Goal: Task Accomplishment & Management: Use online tool/utility

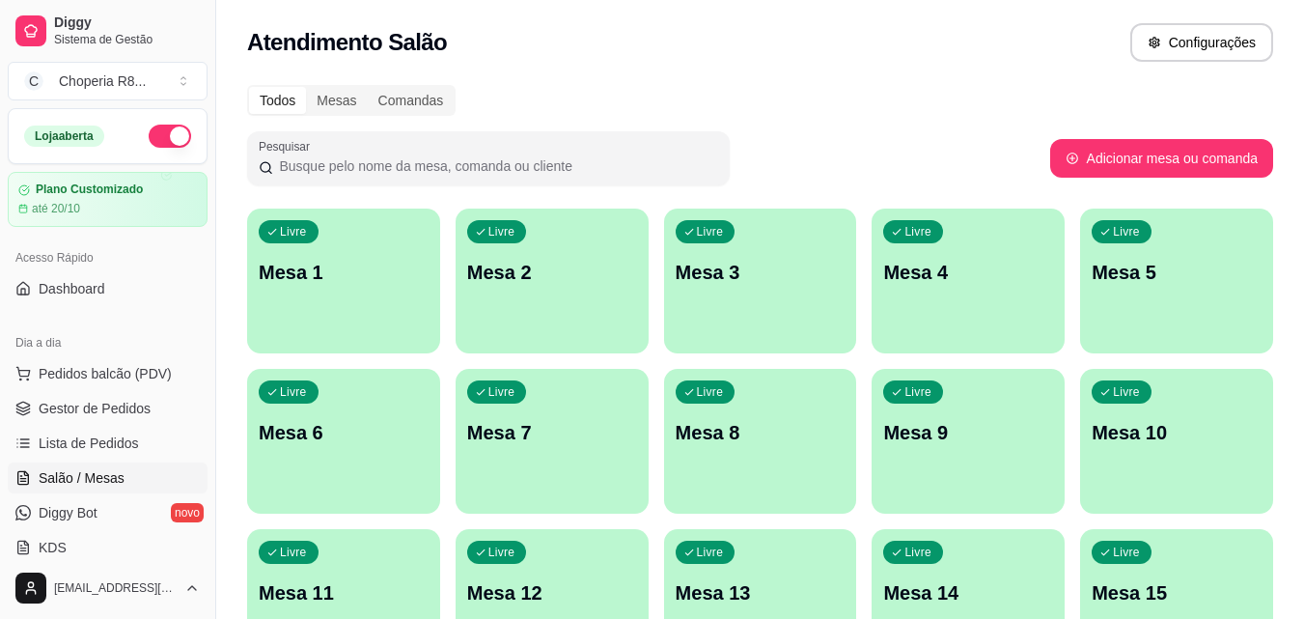
click at [373, 325] on div "Livre Mesa 1" at bounding box center [343, 270] width 193 height 122
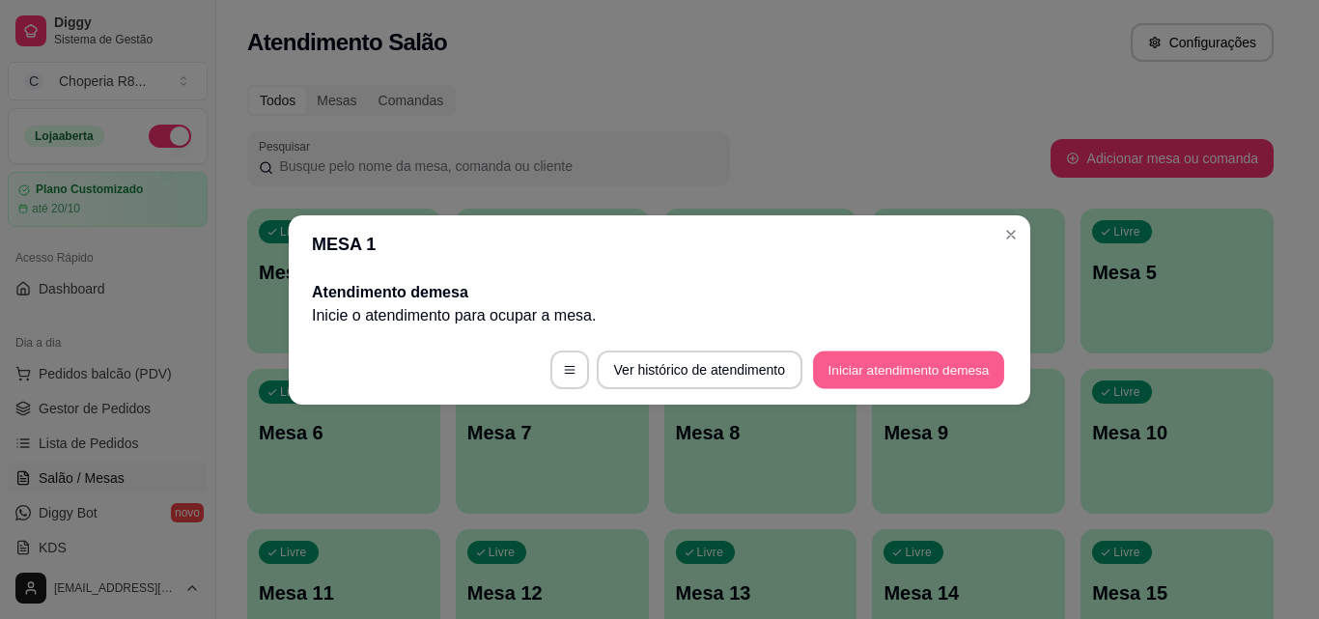
click at [833, 366] on button "Iniciar atendimento de mesa" at bounding box center [908, 369] width 191 height 38
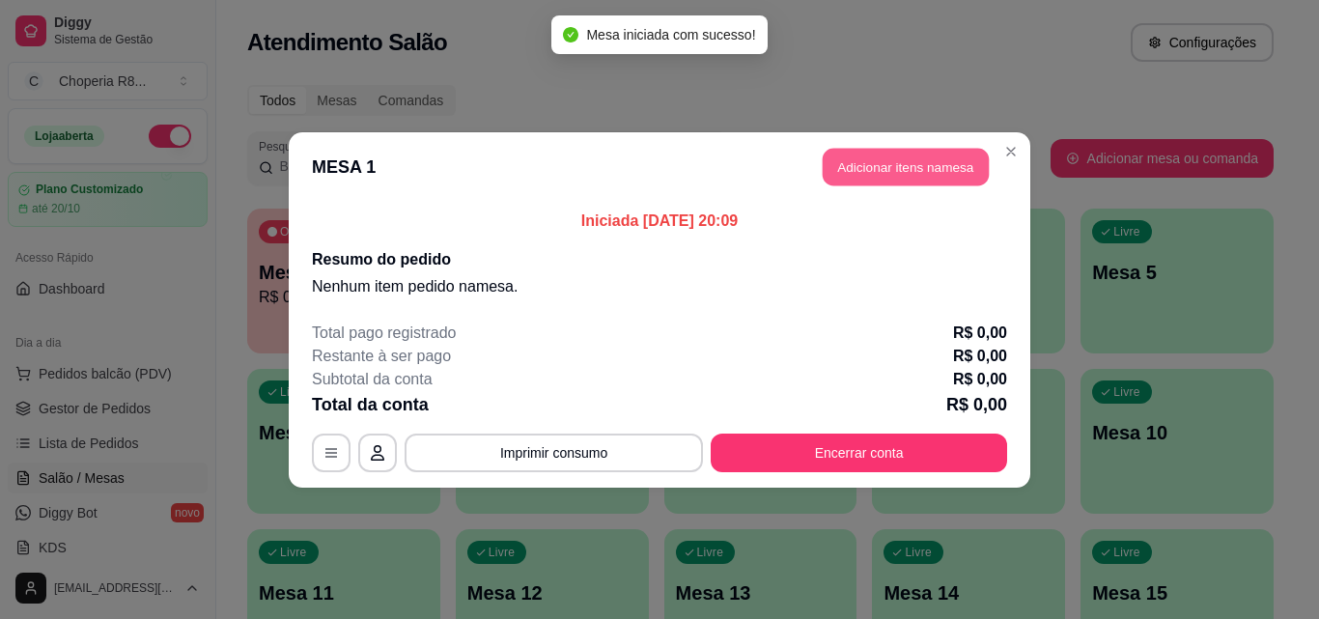
click at [865, 173] on button "Adicionar itens na mesa" at bounding box center [906, 167] width 166 height 38
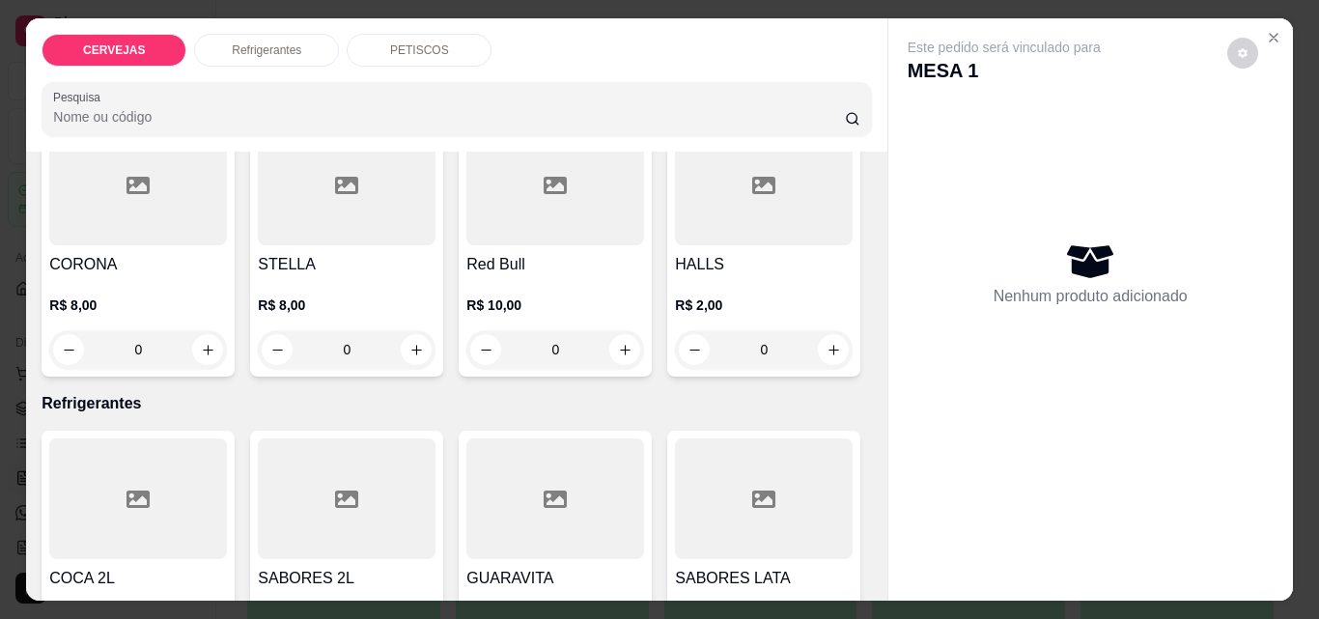
scroll to position [483, 0]
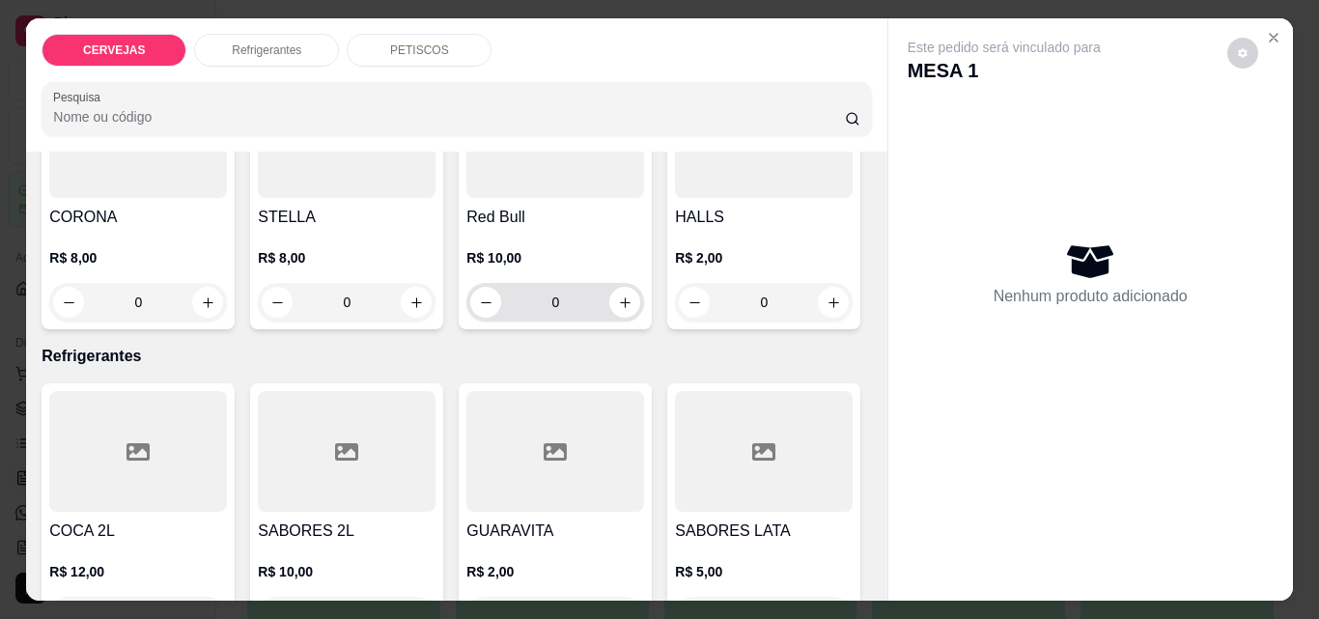
drag, startPoint x: 154, startPoint y: 570, endPoint x: 68, endPoint y: 574, distance: 87.0
click at [470, 322] on div "0" at bounding box center [555, 302] width 170 height 39
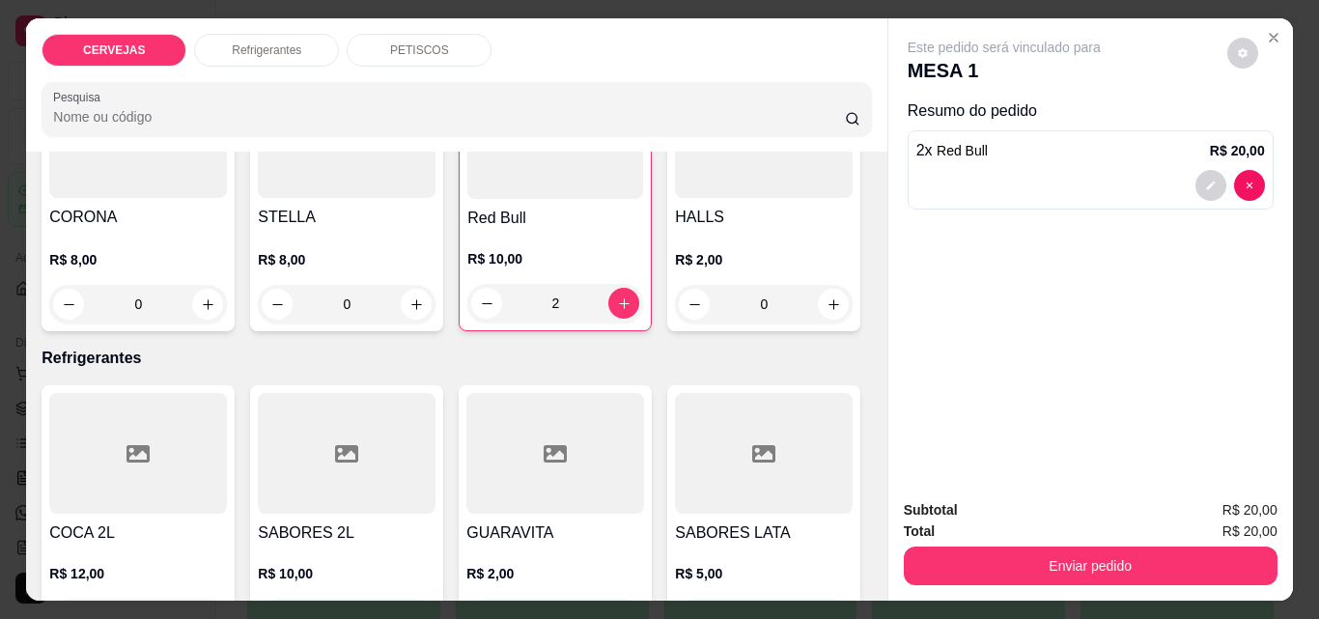
type input "2"
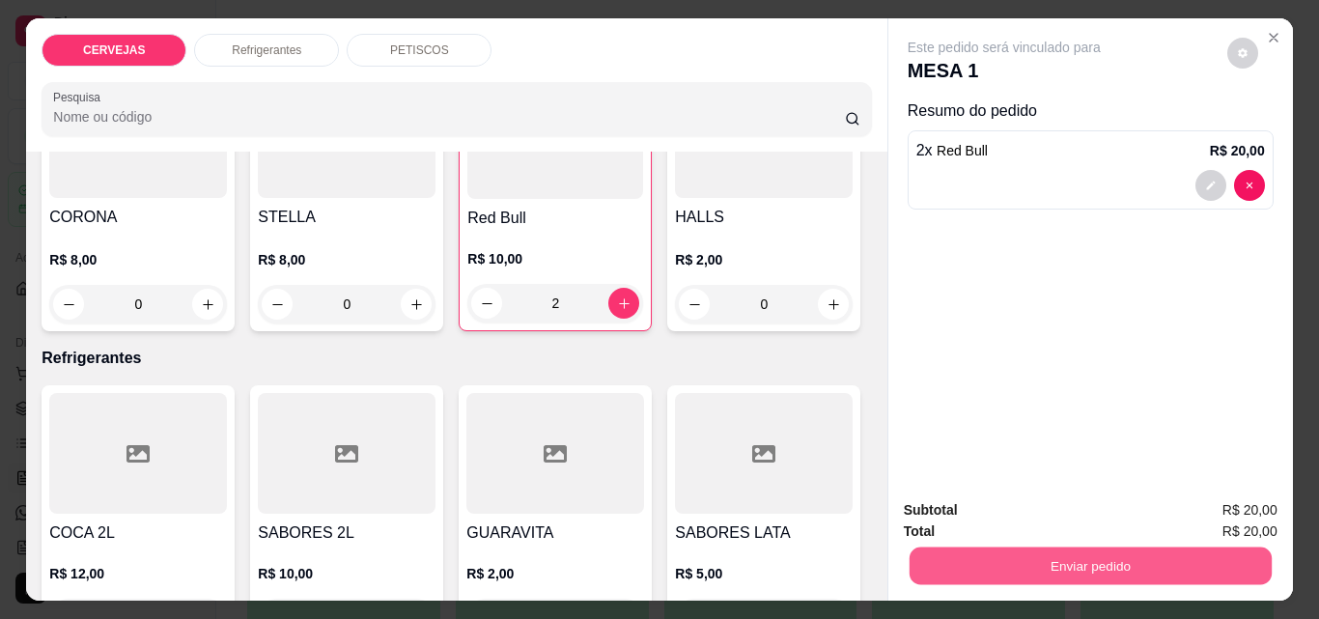
click at [983, 560] on button "Enviar pedido" at bounding box center [1090, 565] width 362 height 38
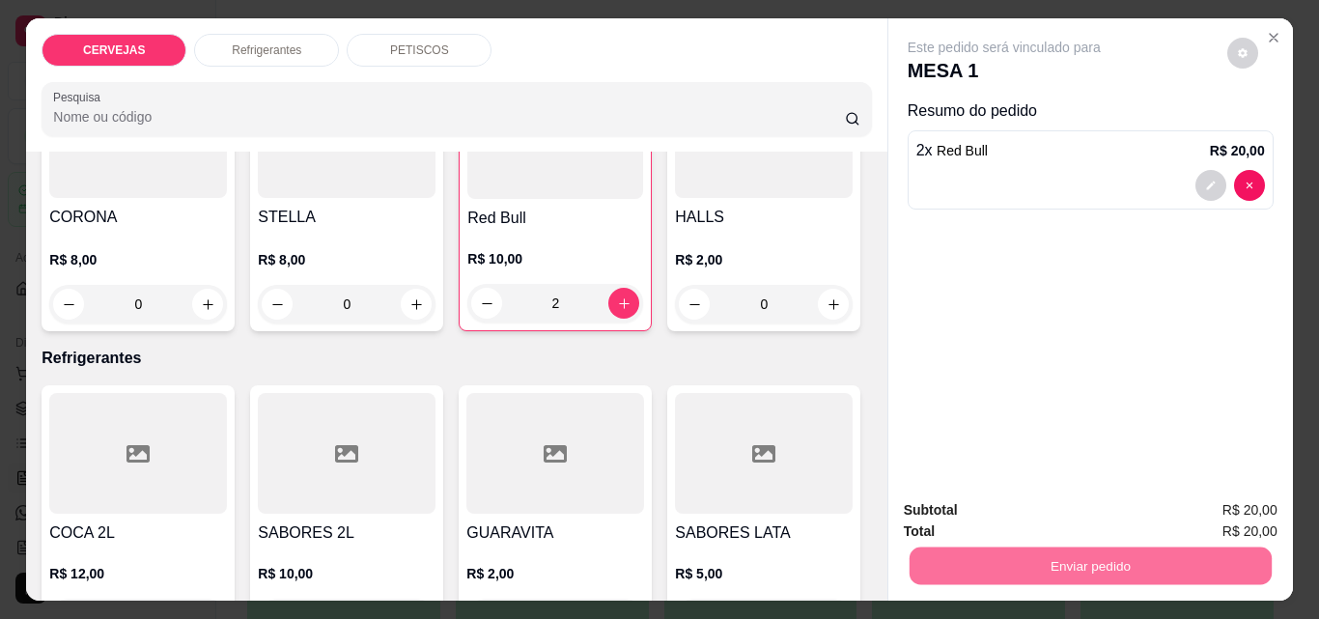
click at [1239, 500] on button "Enviar pedido" at bounding box center [1226, 510] width 109 height 37
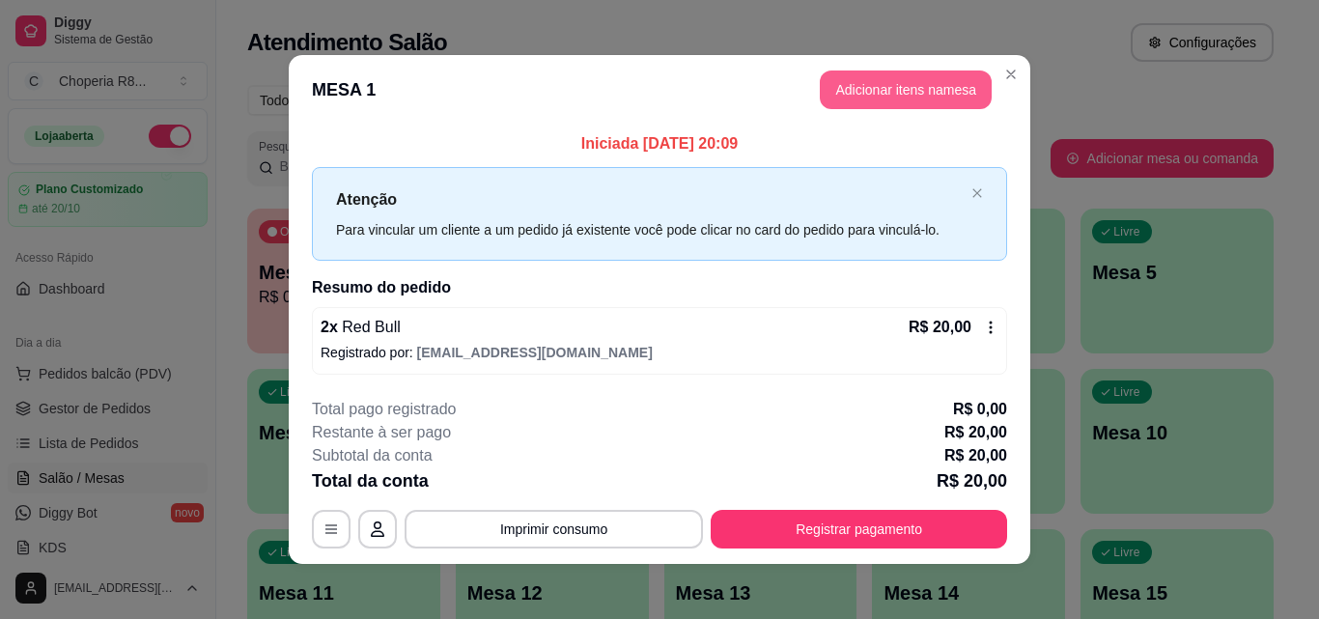
click at [902, 74] on button "Adicionar itens na mesa" at bounding box center [906, 89] width 172 height 39
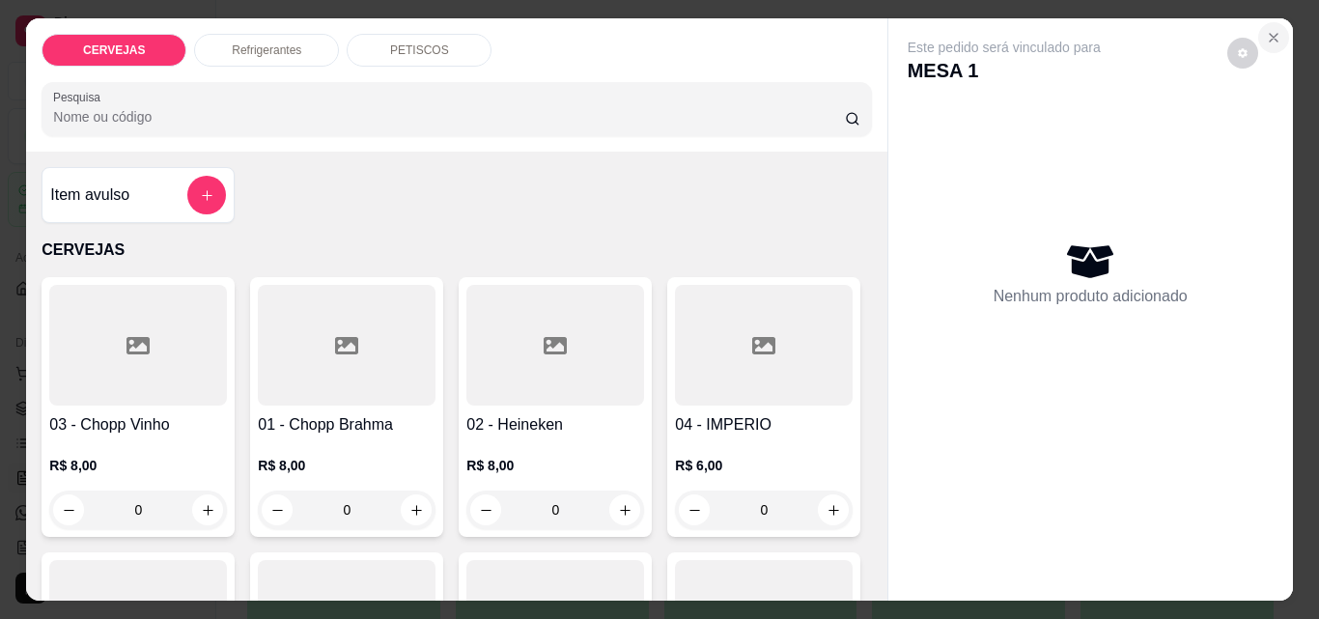
click at [1266, 31] on icon "Close" at bounding box center [1273, 37] width 15 height 15
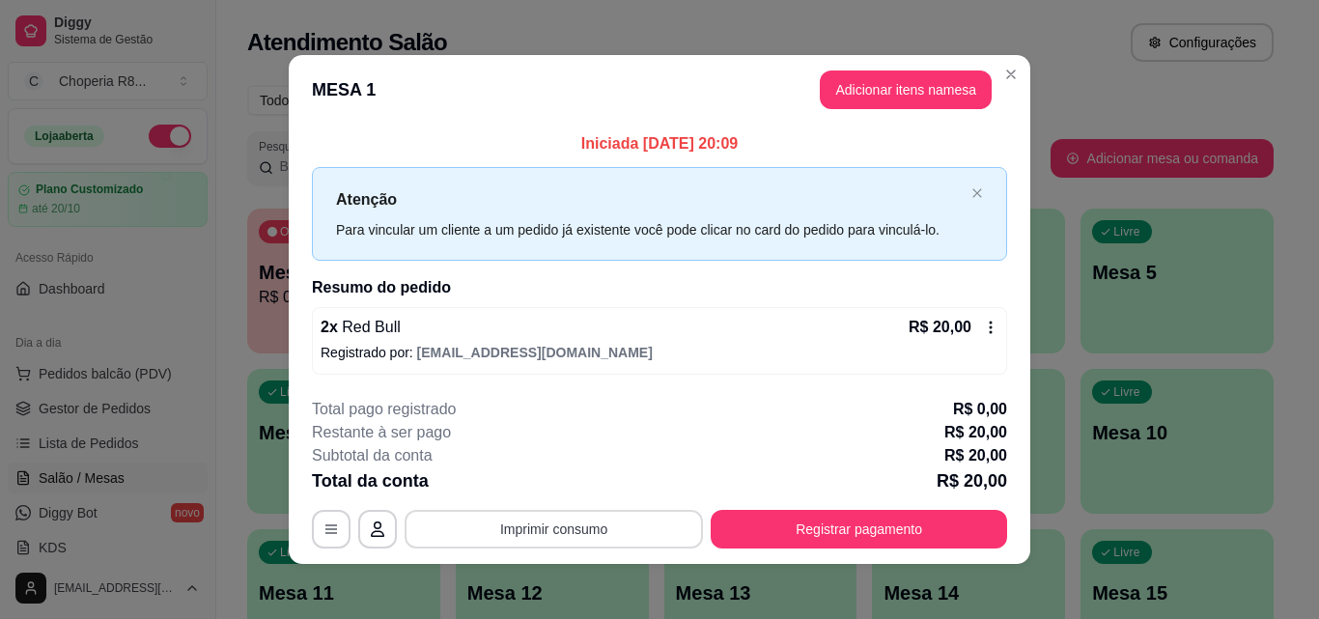
click at [559, 535] on button "Imprimir consumo" at bounding box center [554, 529] width 298 height 39
click at [562, 489] on button "IMPRESSORA" at bounding box center [552, 484] width 135 height 30
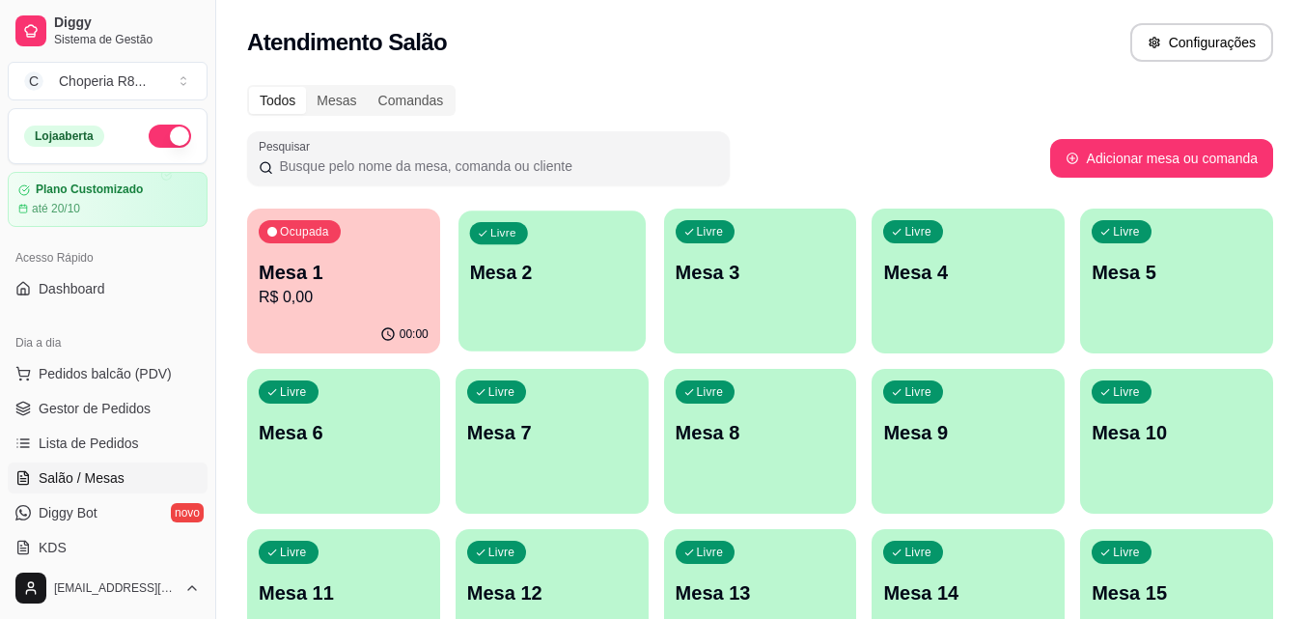
click at [535, 264] on p "Mesa 2" at bounding box center [551, 273] width 165 height 26
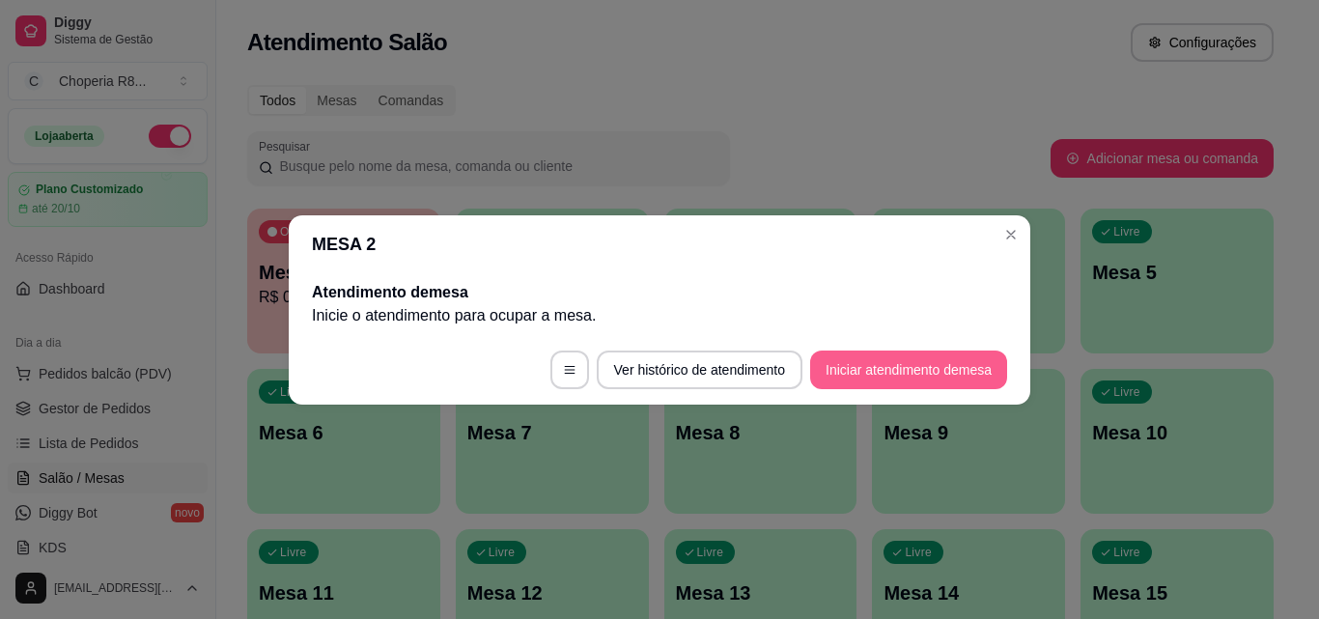
click at [854, 365] on button "Iniciar atendimento de mesa" at bounding box center [908, 369] width 197 height 39
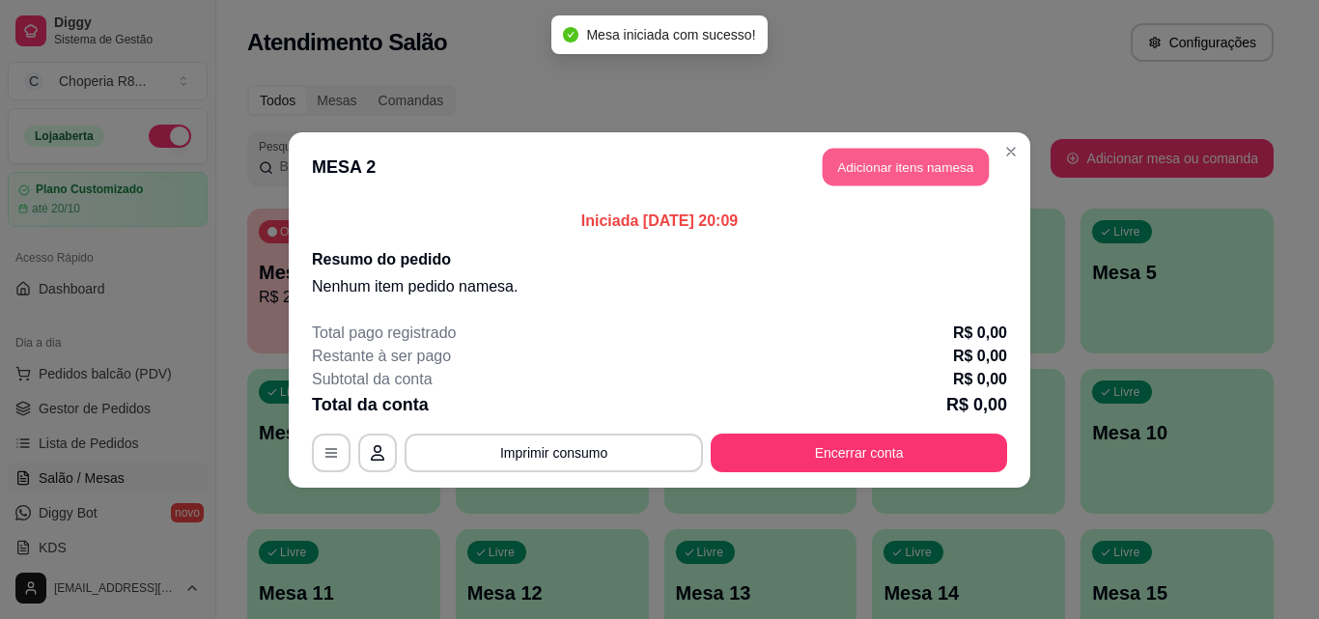
click at [942, 156] on button "Adicionar itens na mesa" at bounding box center [906, 167] width 166 height 38
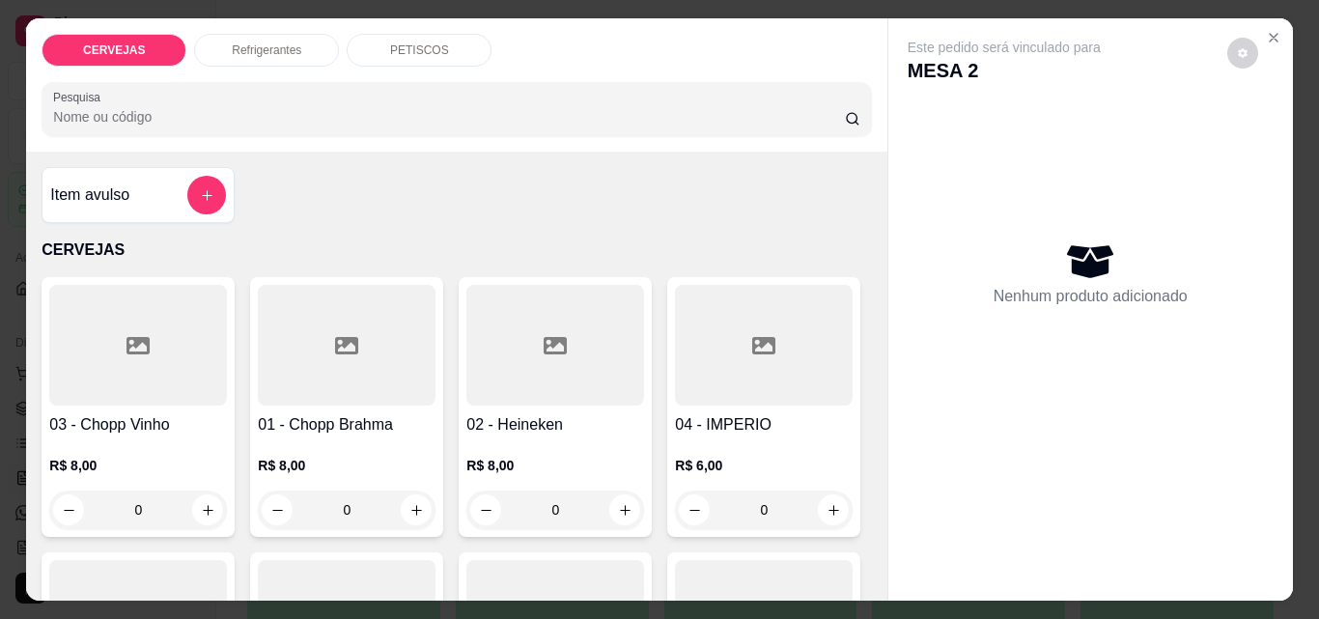
drag, startPoint x: 365, startPoint y: 512, endPoint x: 299, endPoint y: 510, distance: 65.7
click at [299, 510] on input "0" at bounding box center [347, 509] width 108 height 39
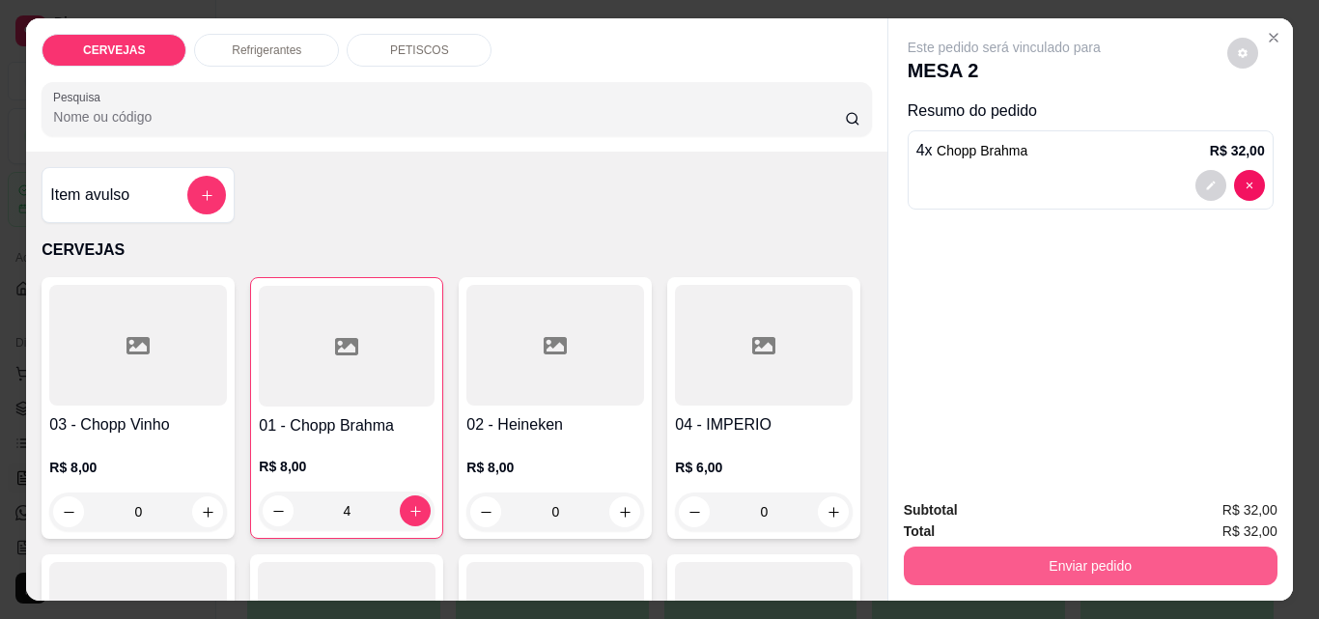
type input "4"
click at [1011, 557] on button "Enviar pedido" at bounding box center [1090, 565] width 362 height 38
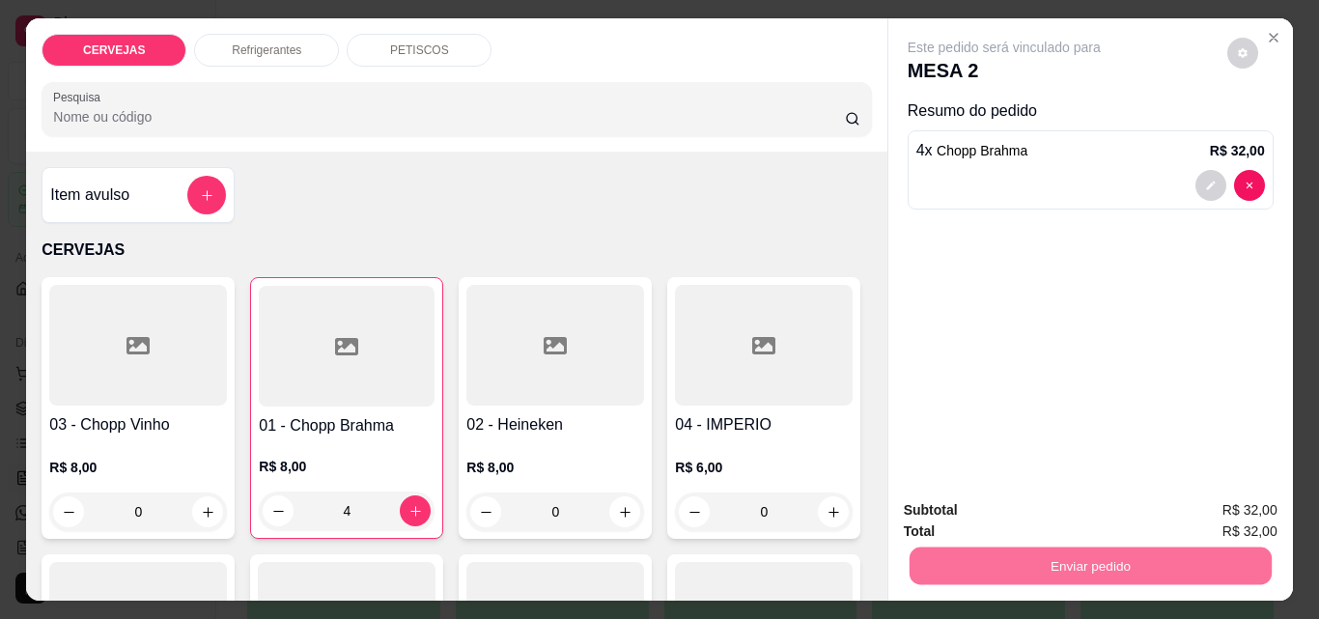
click at [1219, 517] on button "Enviar pedido" at bounding box center [1226, 510] width 109 height 37
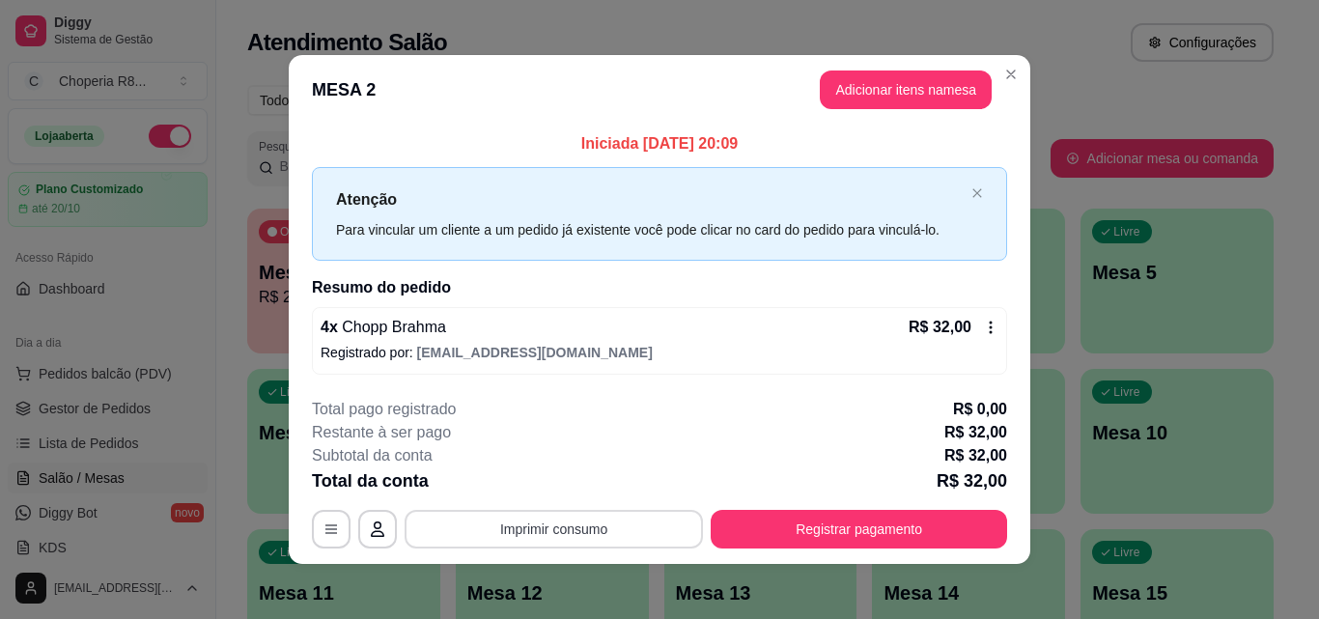
click at [640, 529] on button "Imprimir consumo" at bounding box center [554, 529] width 298 height 39
click at [582, 486] on button "IMPRESSORA" at bounding box center [553, 484] width 140 height 31
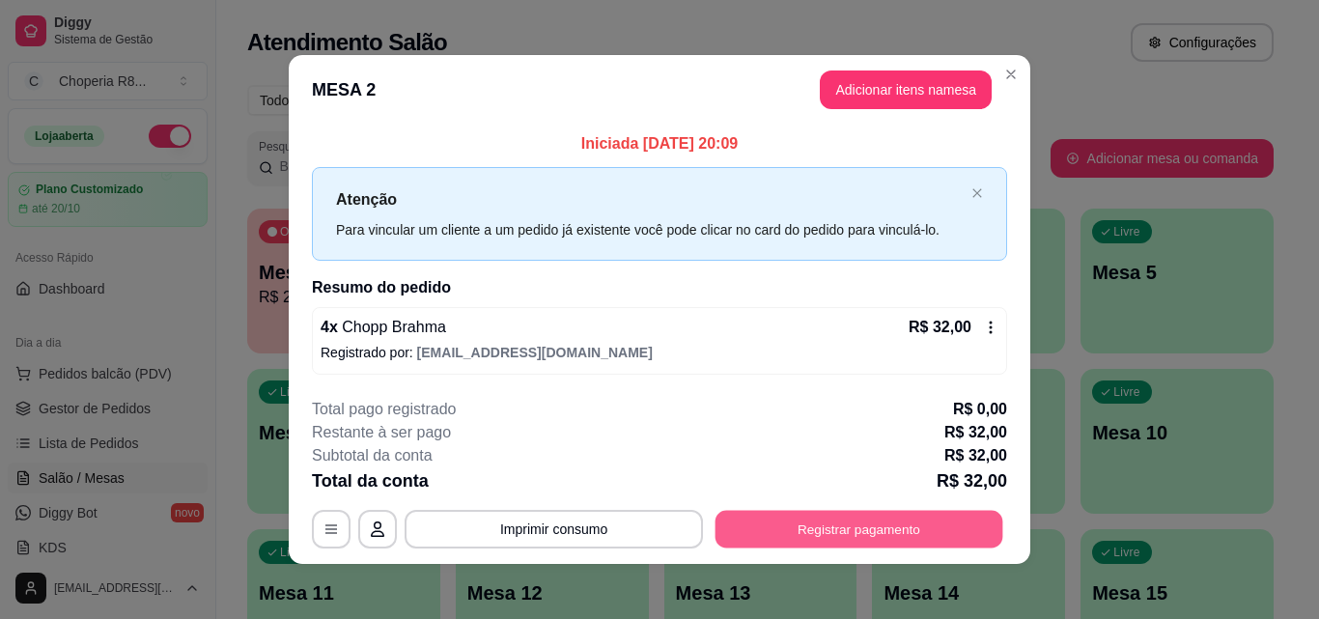
click at [895, 531] on button "Registrar pagamento" at bounding box center [859, 530] width 288 height 38
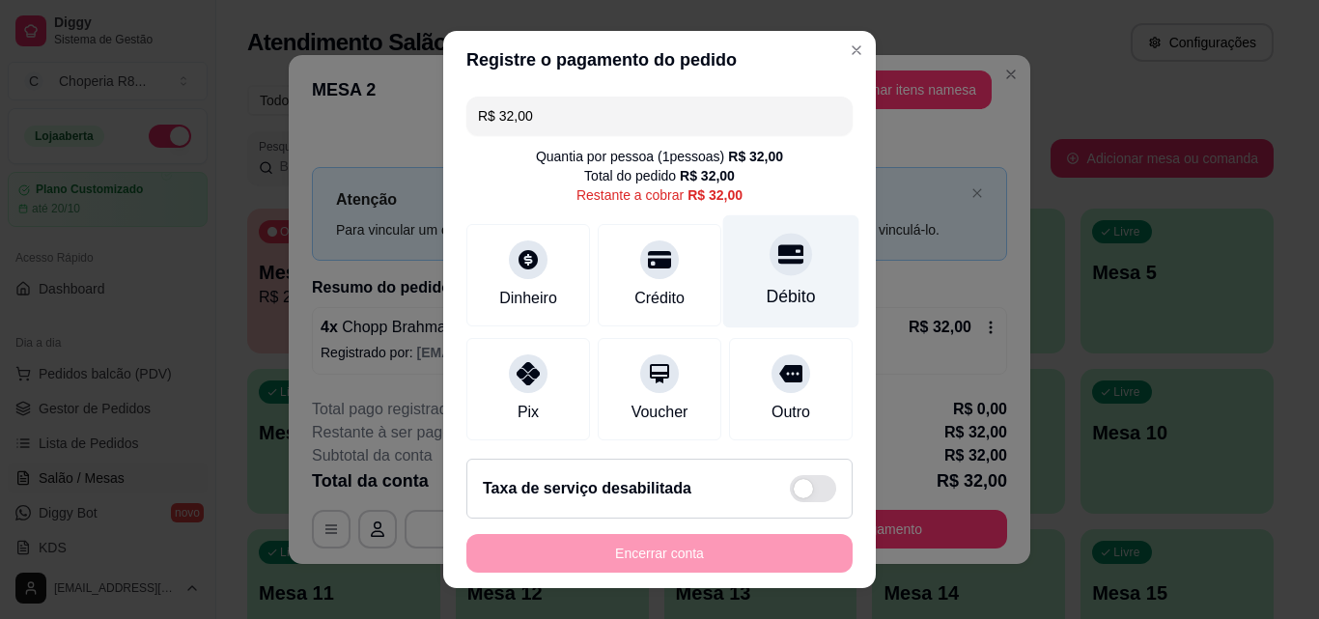
click at [786, 270] on div "Débito" at bounding box center [791, 271] width 136 height 113
type input "R$ 0,00"
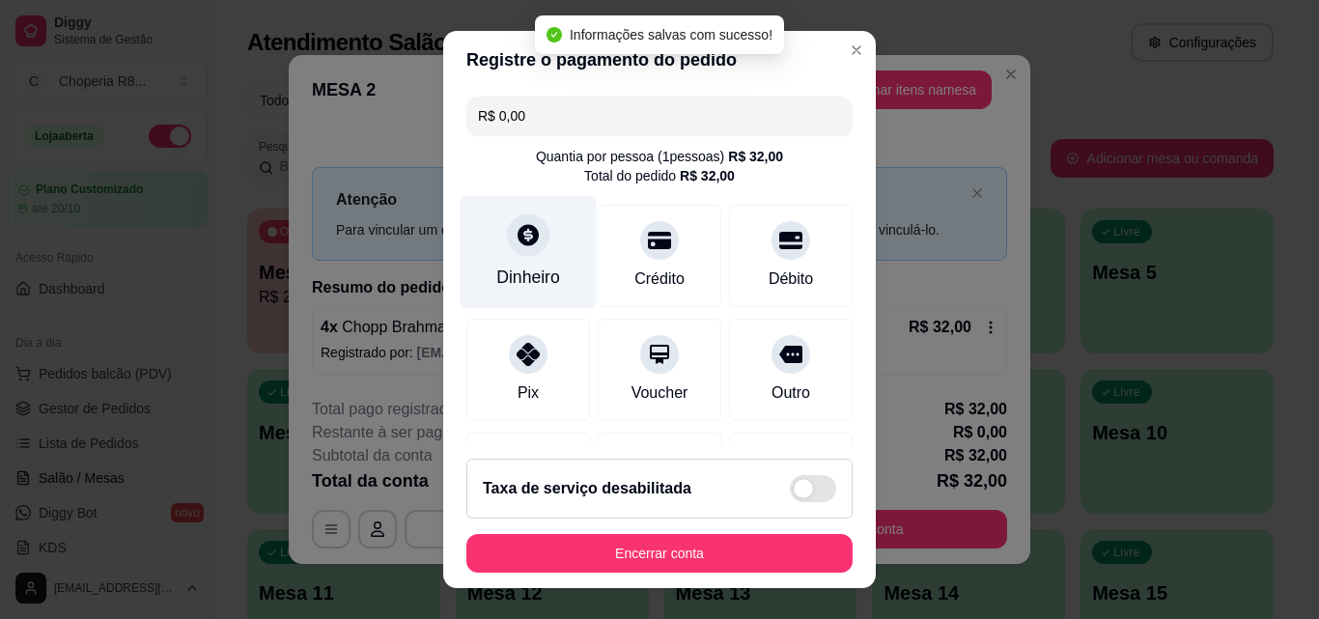
click at [507, 264] on div "Dinheiro" at bounding box center [529, 252] width 136 height 113
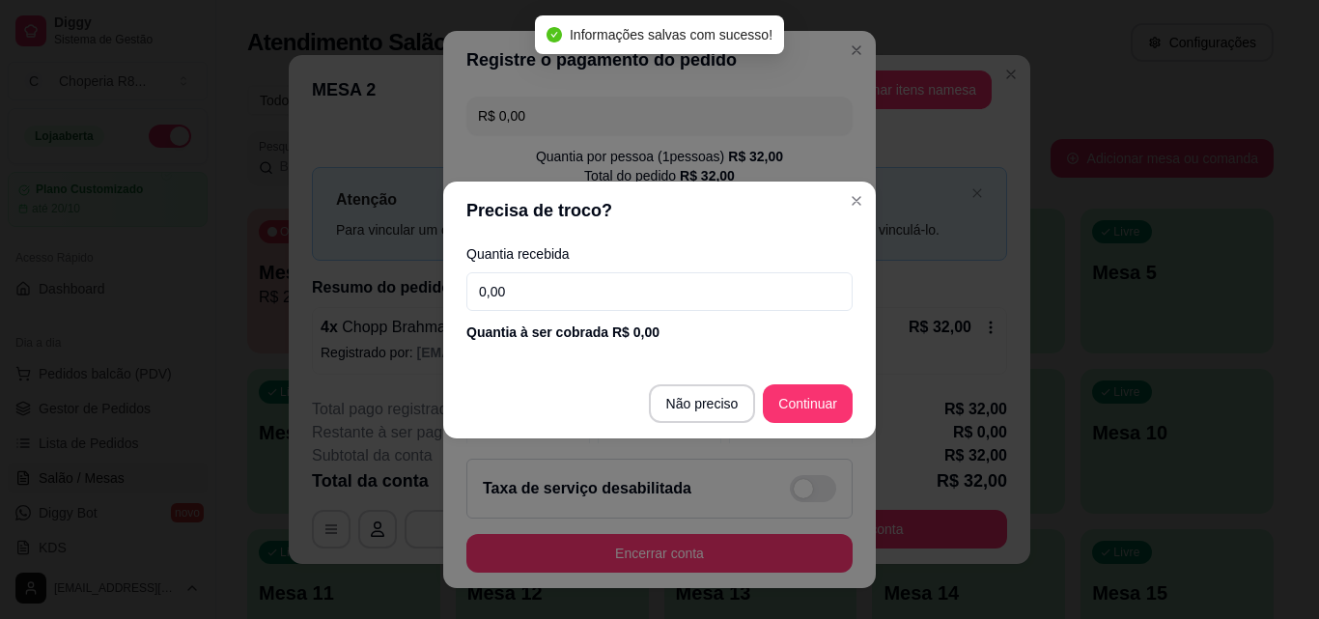
click at [581, 295] on input "0,00" at bounding box center [659, 291] width 386 height 39
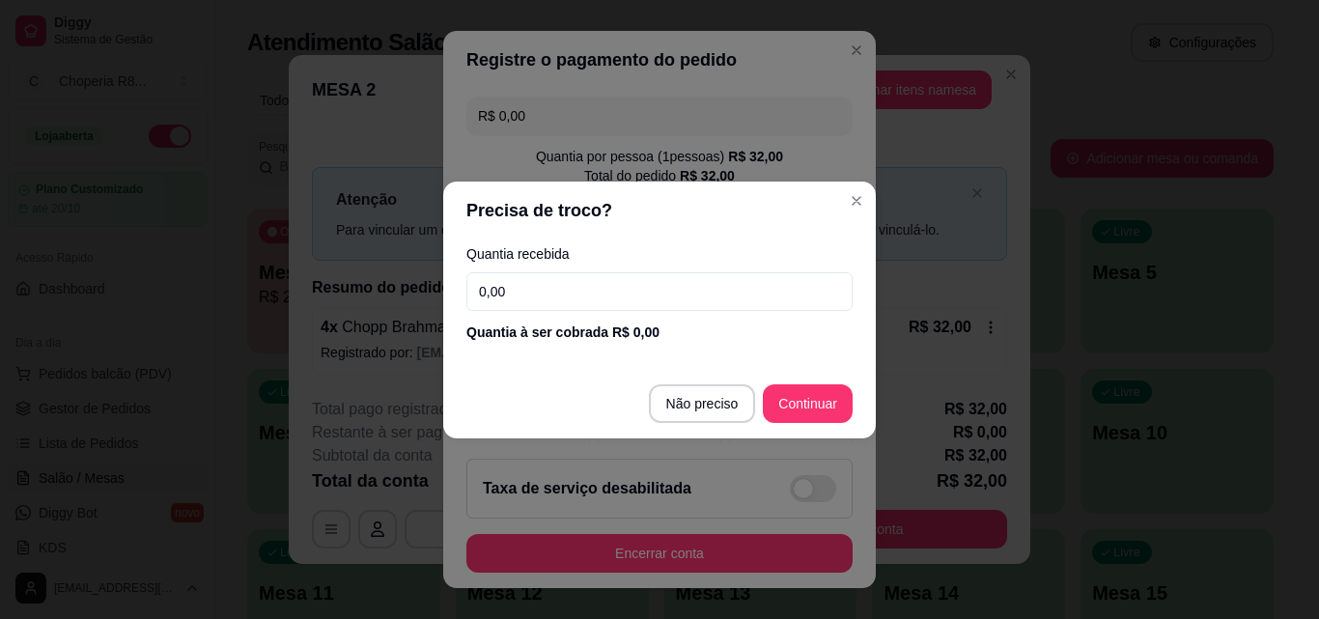
drag, startPoint x: 581, startPoint y: 295, endPoint x: 429, endPoint y: 276, distance: 153.8
click at [429, 276] on div "Precisa de troco? Quantia recebida 0,00 Quantia à ser cobrada R$ 0,00 Não preci…" at bounding box center [659, 309] width 1319 height 619
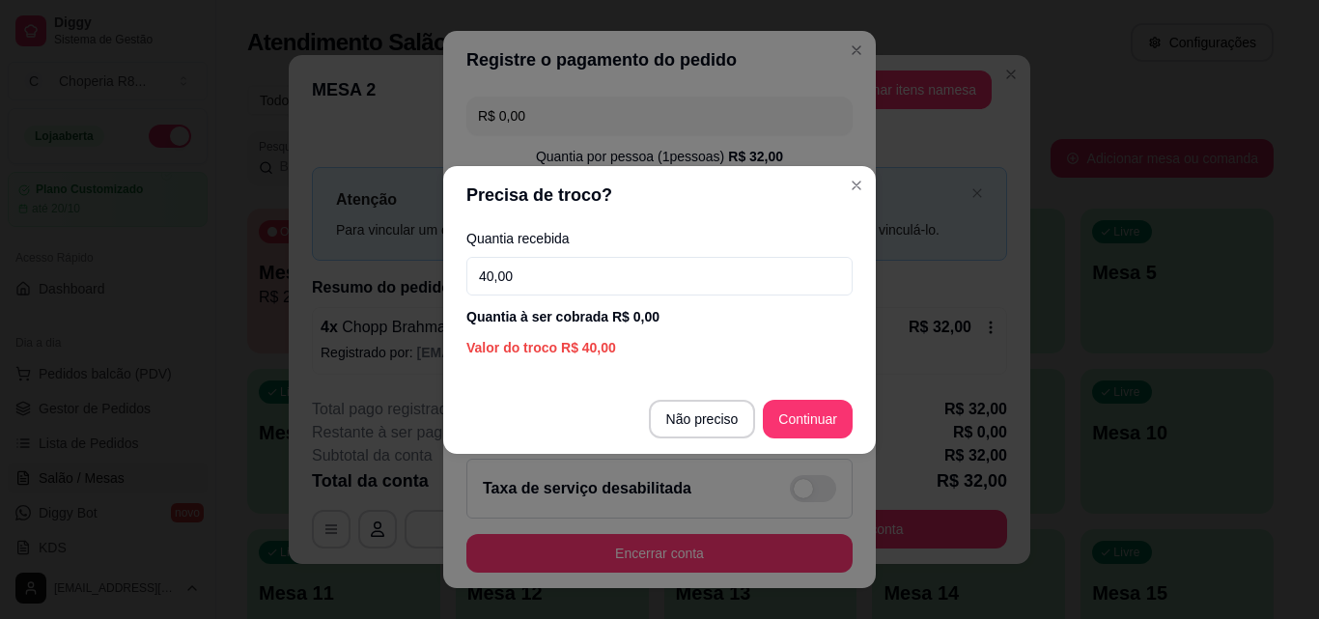
type input "40,00"
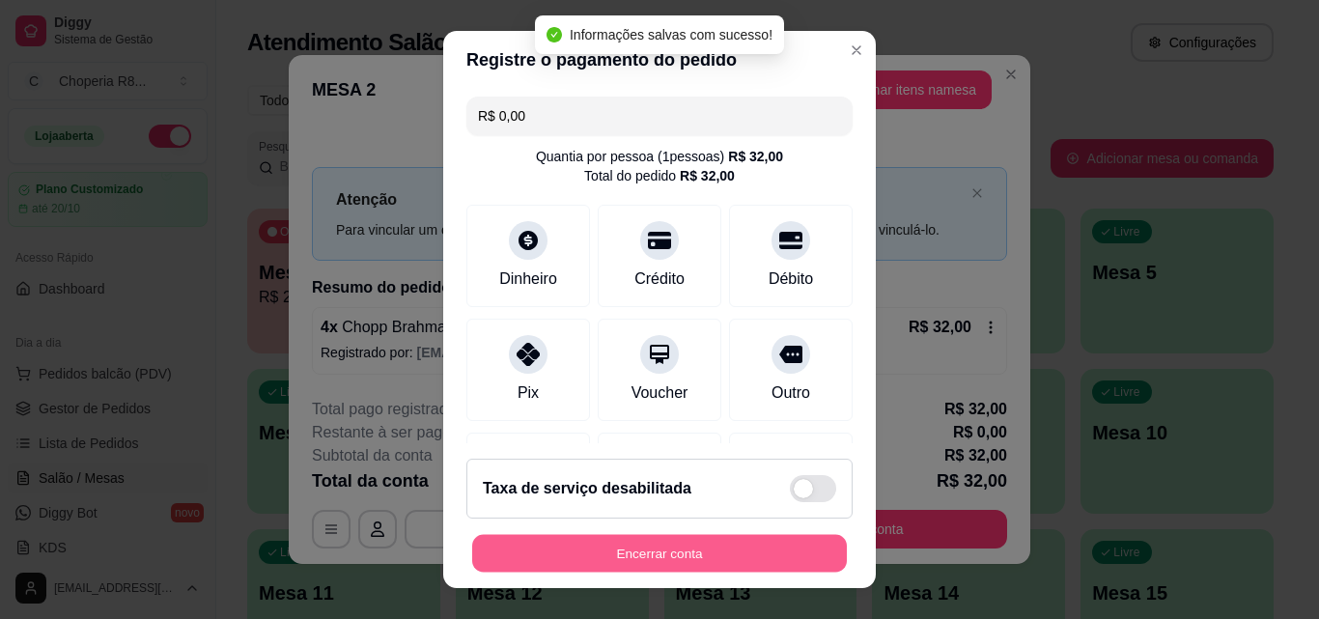
click at [715, 538] on button "Encerrar conta" at bounding box center [659, 554] width 375 height 38
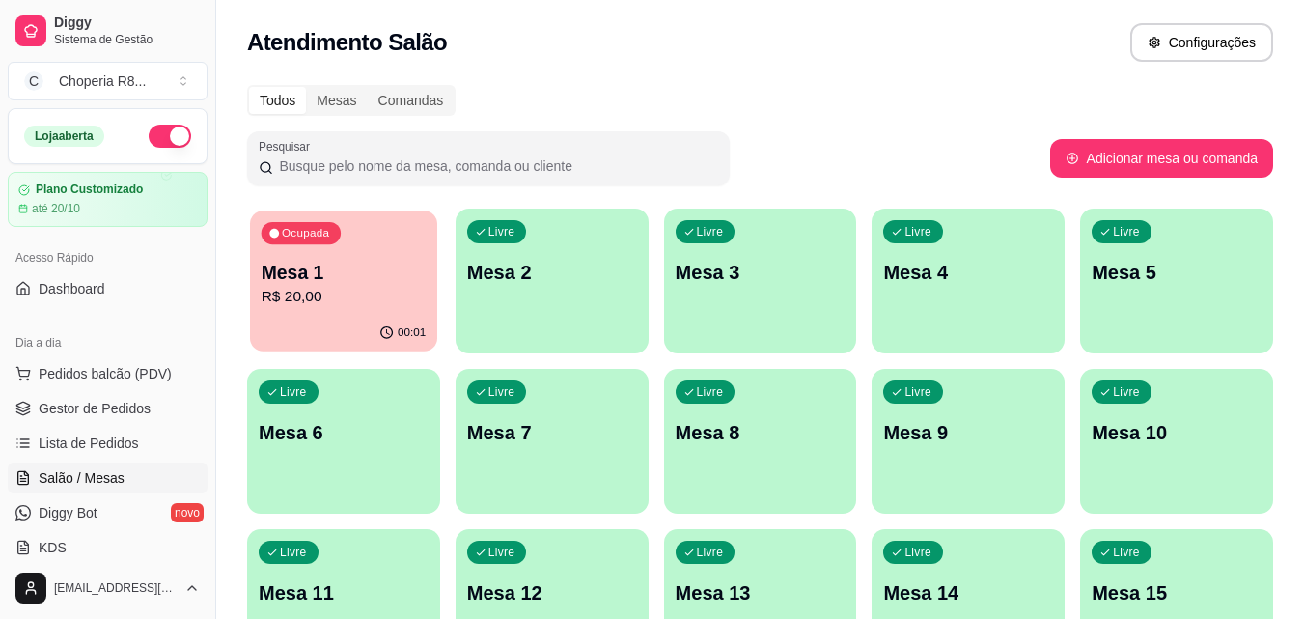
click at [328, 276] on p "Mesa 1" at bounding box center [344, 273] width 165 height 26
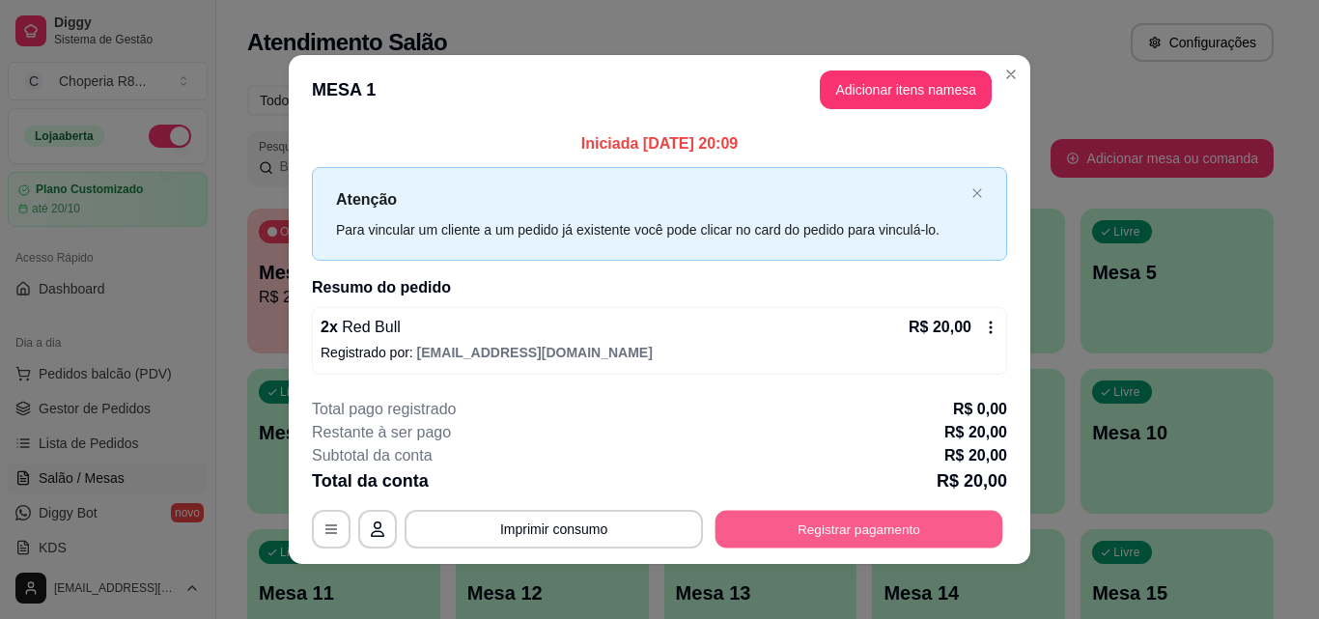
click at [847, 532] on button "Registrar pagamento" at bounding box center [859, 530] width 288 height 38
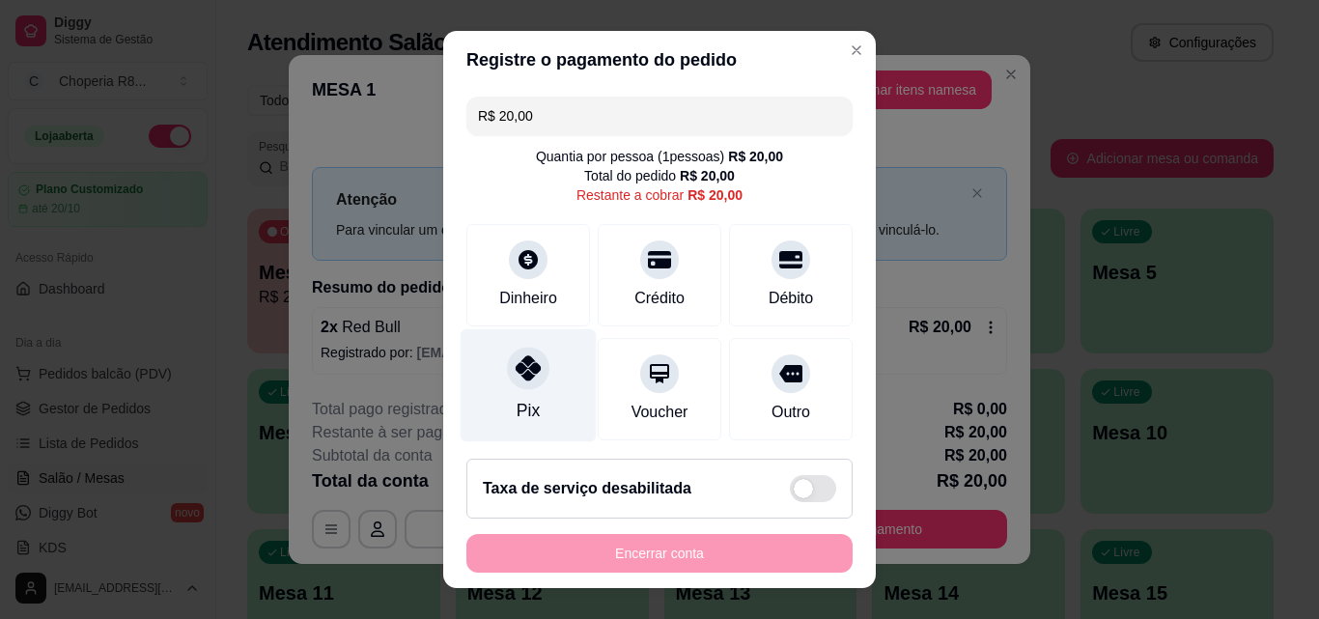
click at [551, 381] on div "Pix" at bounding box center [529, 385] width 136 height 113
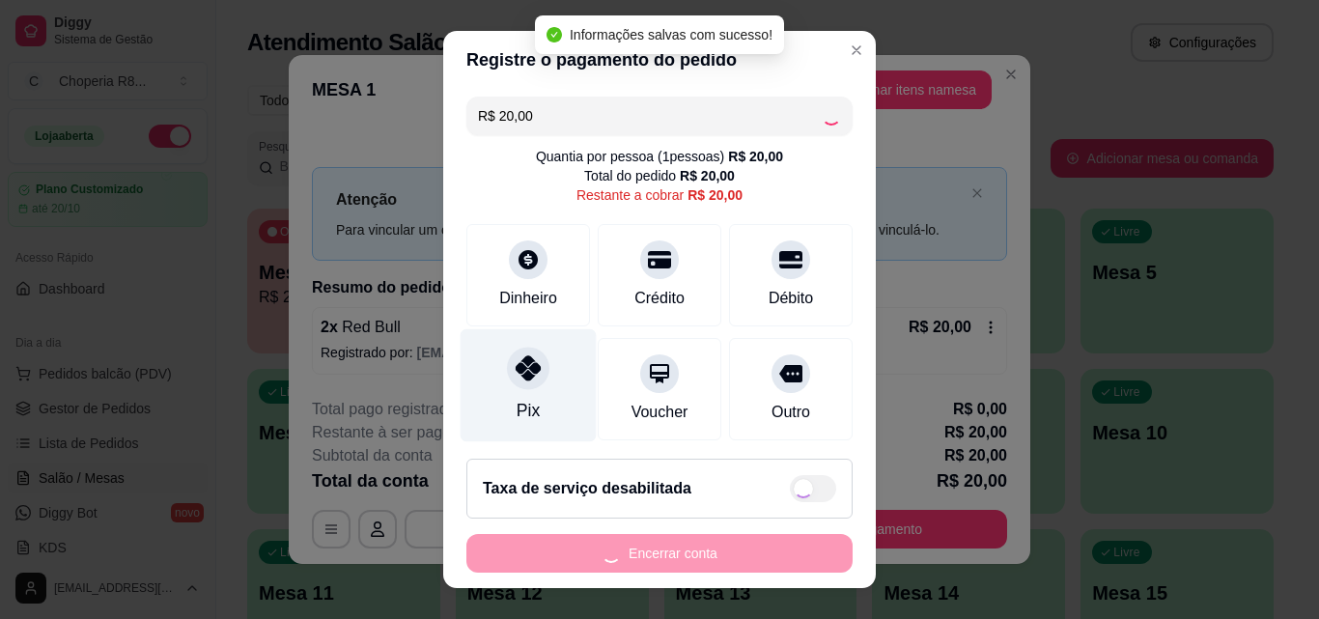
click at [532, 385] on div "Pix" at bounding box center [529, 385] width 136 height 113
type input "R$ 0,00"
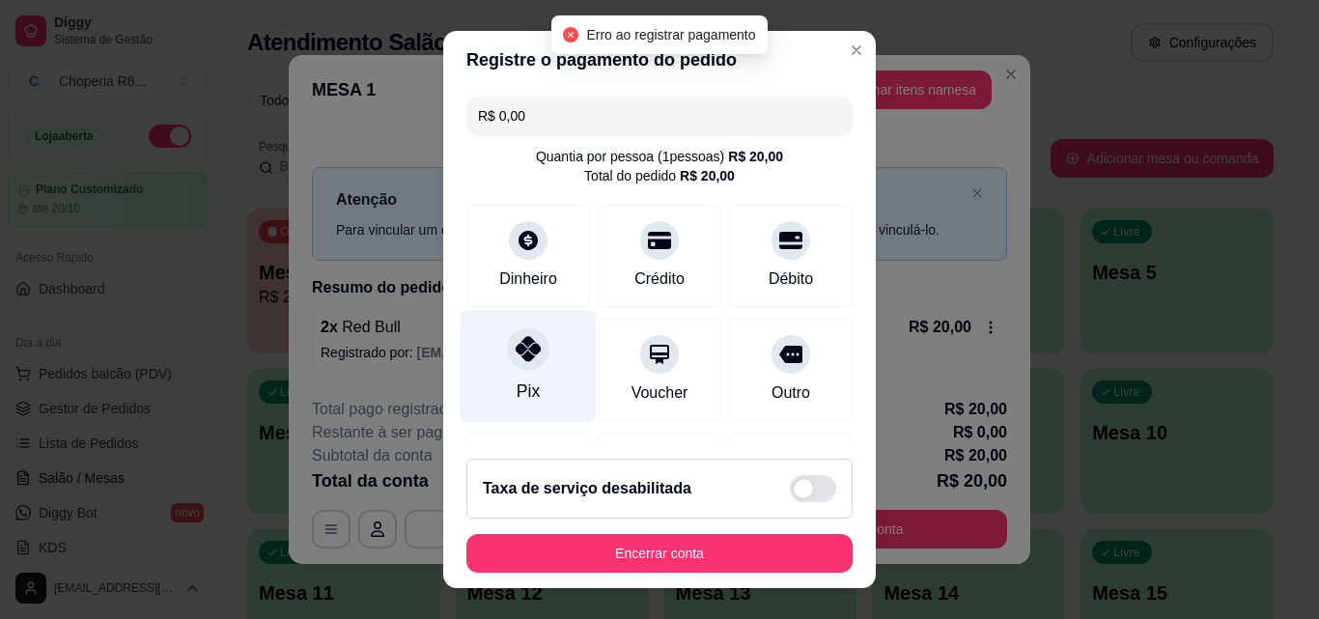
click at [513, 370] on div at bounding box center [528, 348] width 42 height 42
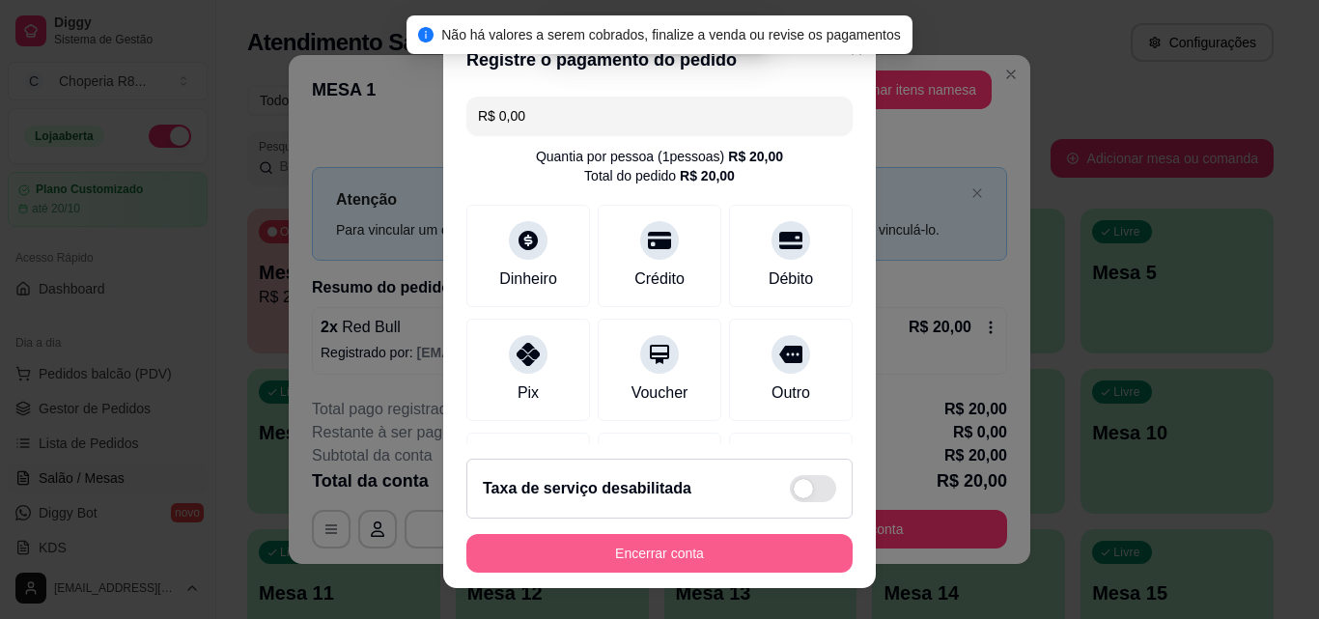
click at [626, 546] on button "Encerrar conta" at bounding box center [659, 553] width 386 height 39
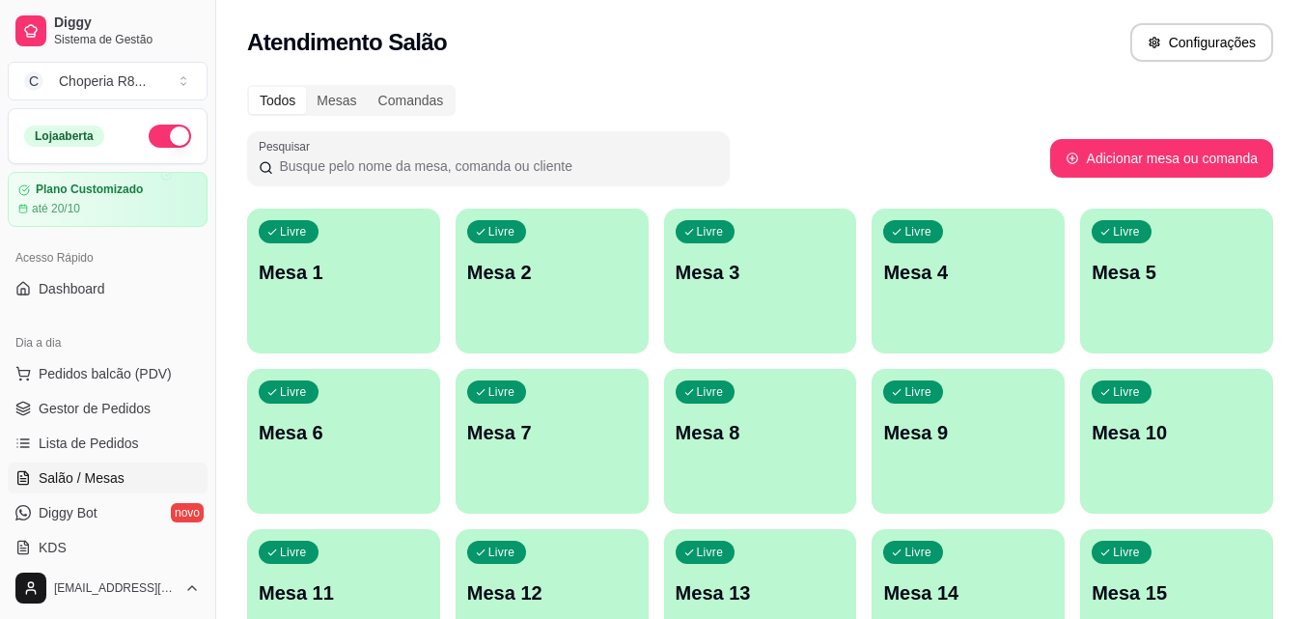
click at [368, 252] on div "Livre Mesa 1" at bounding box center [343, 270] width 193 height 122
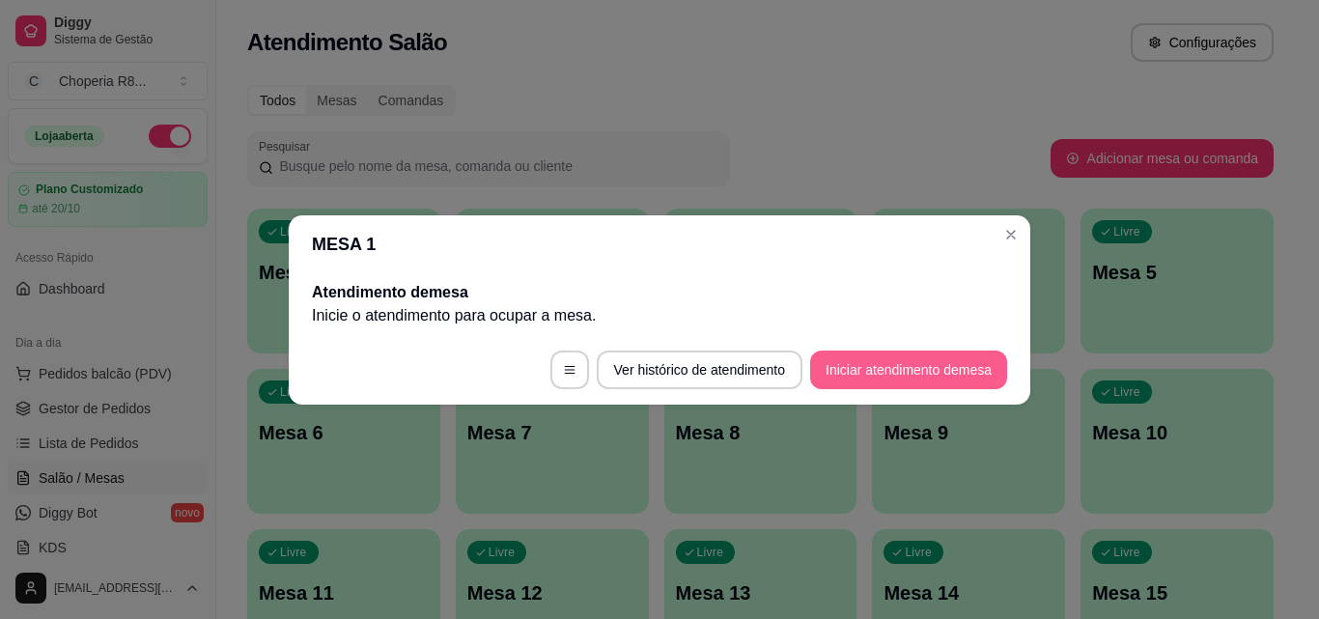
click at [944, 361] on button "Iniciar atendimento de mesa" at bounding box center [908, 369] width 197 height 39
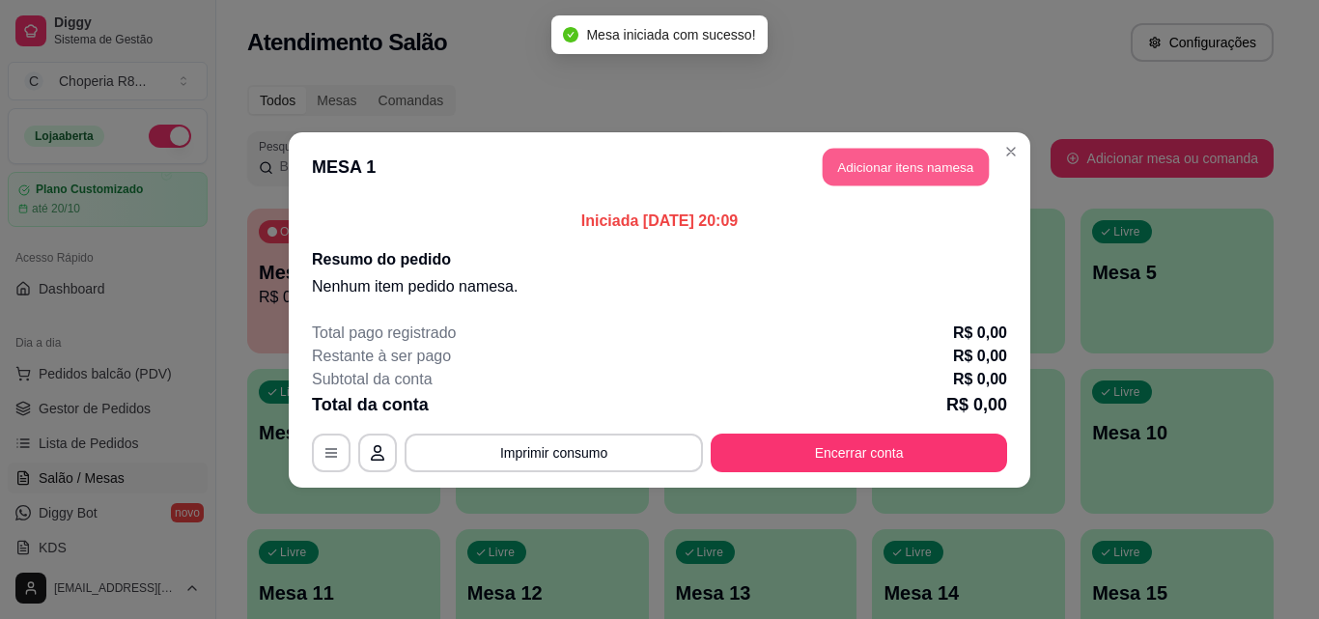
click at [891, 181] on button "Adicionar itens na mesa" at bounding box center [906, 167] width 166 height 38
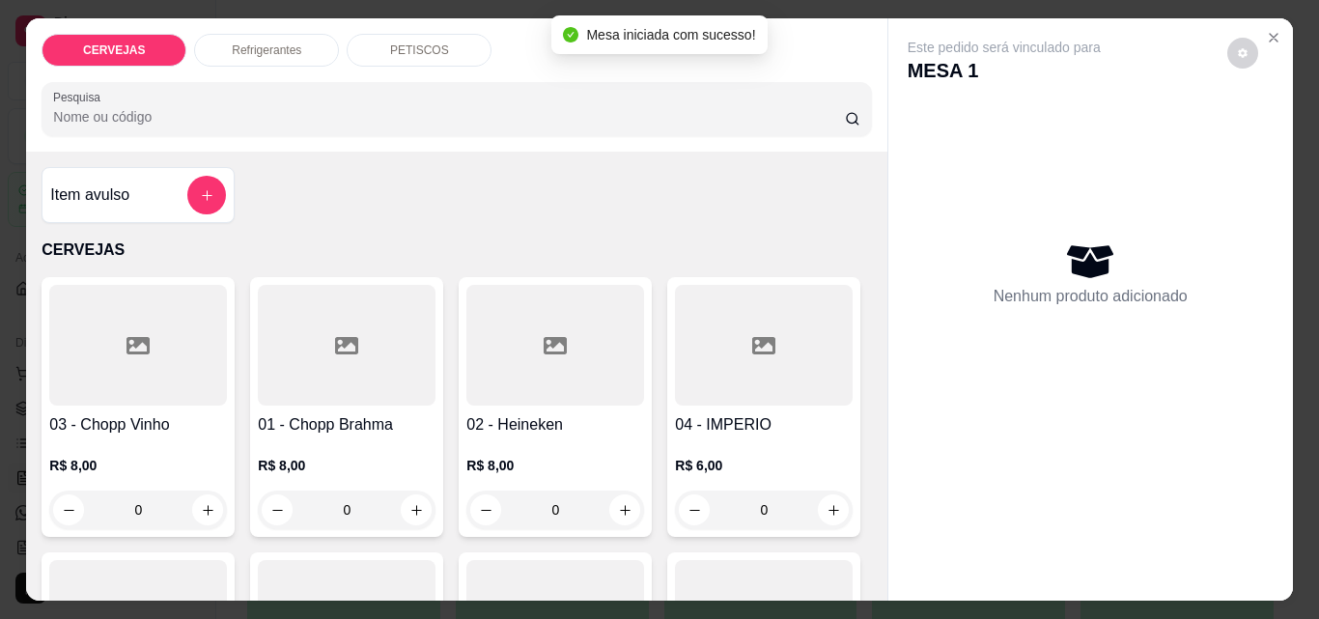
click at [310, 514] on input "0" at bounding box center [347, 509] width 108 height 39
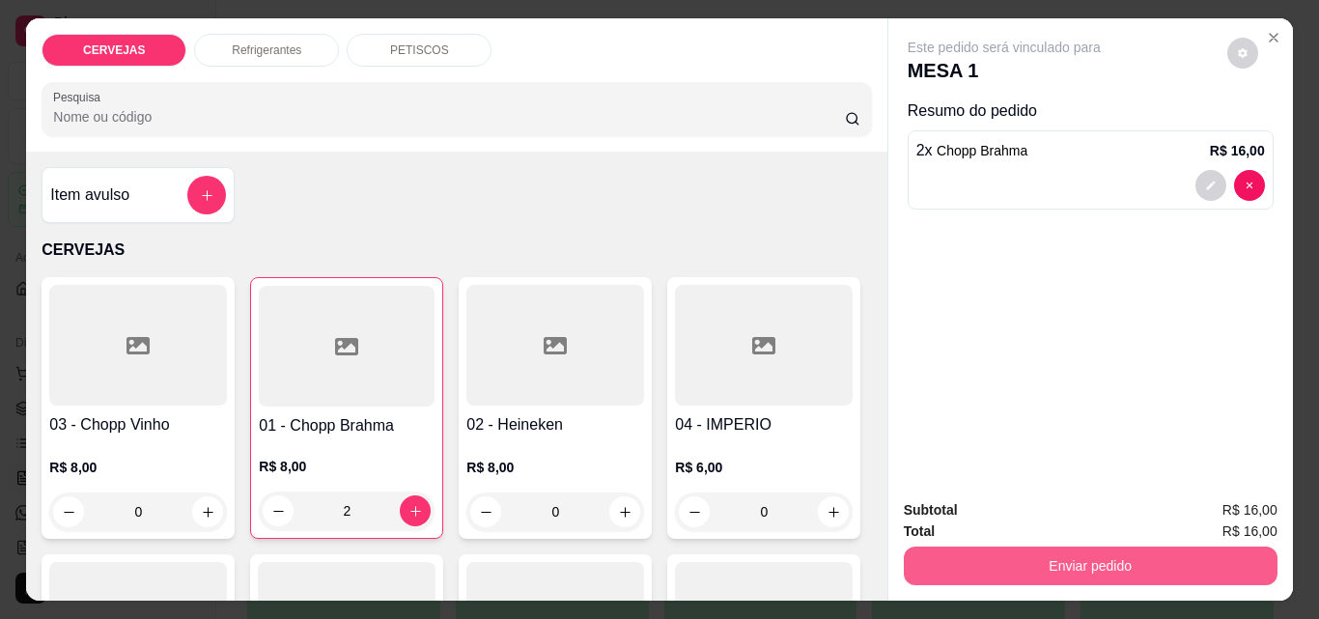
type input "2"
click at [1083, 546] on button "Enviar pedido" at bounding box center [1091, 565] width 374 height 39
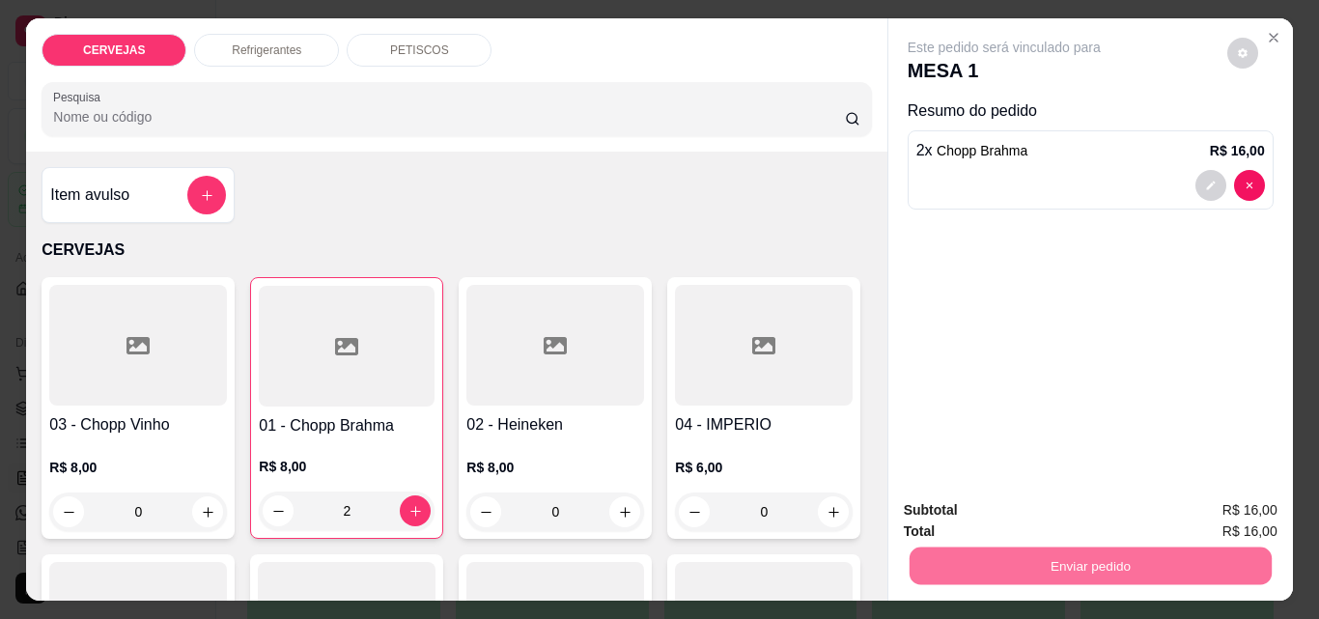
click at [1247, 495] on button "Enviar pedido" at bounding box center [1227, 510] width 106 height 36
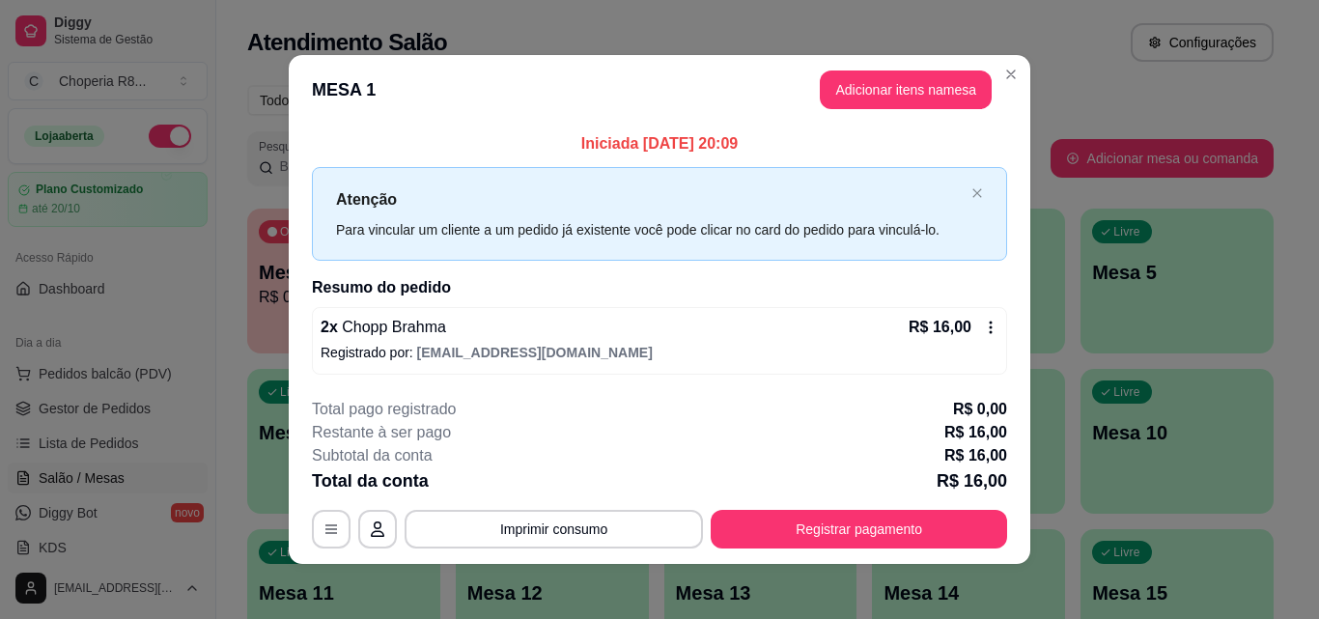
click at [507, 522] on button "Imprimir consumo" at bounding box center [554, 529] width 298 height 39
click at [508, 482] on button "IMPRESSORA" at bounding box center [552, 484] width 135 height 30
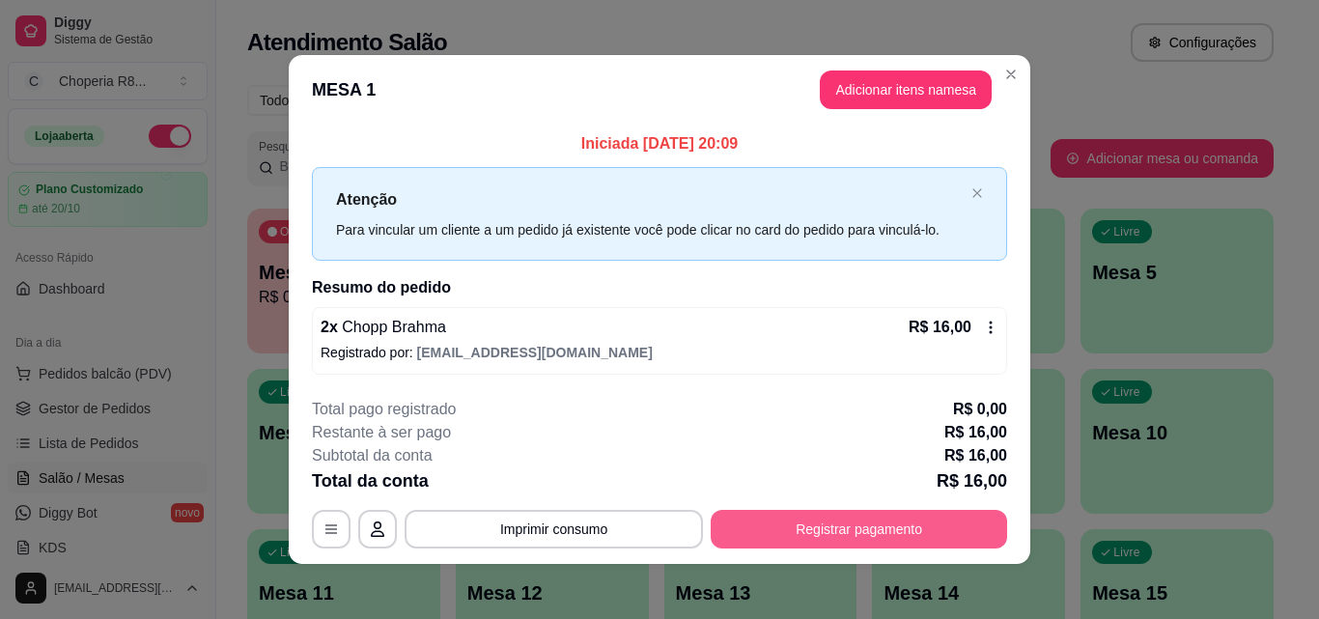
click at [808, 529] on button "Registrar pagamento" at bounding box center [859, 529] width 296 height 39
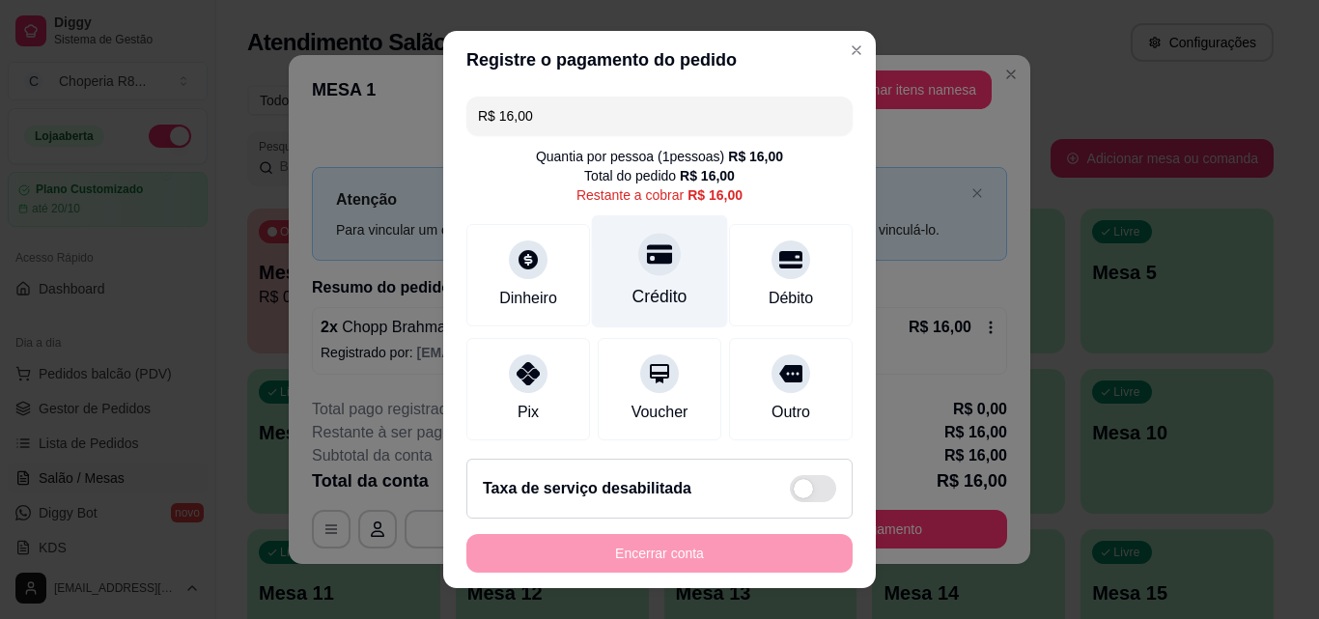
click at [643, 269] on div at bounding box center [659, 254] width 42 height 42
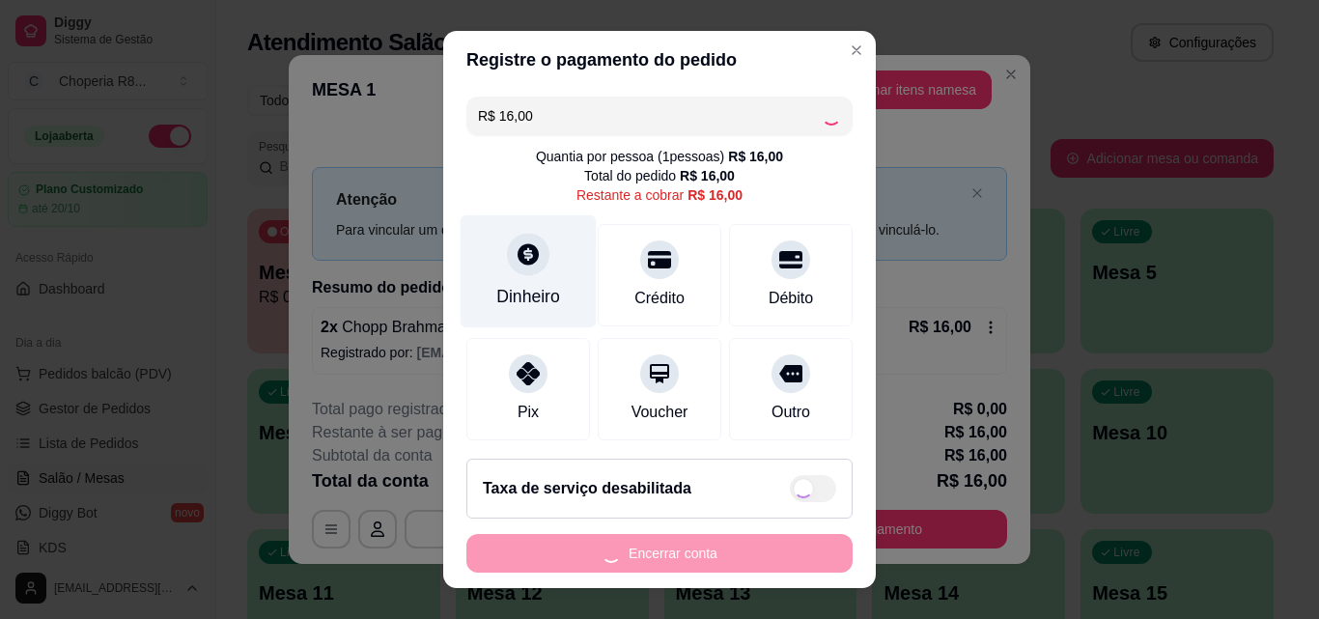
click at [495, 268] on div "Dinheiro" at bounding box center [529, 271] width 136 height 113
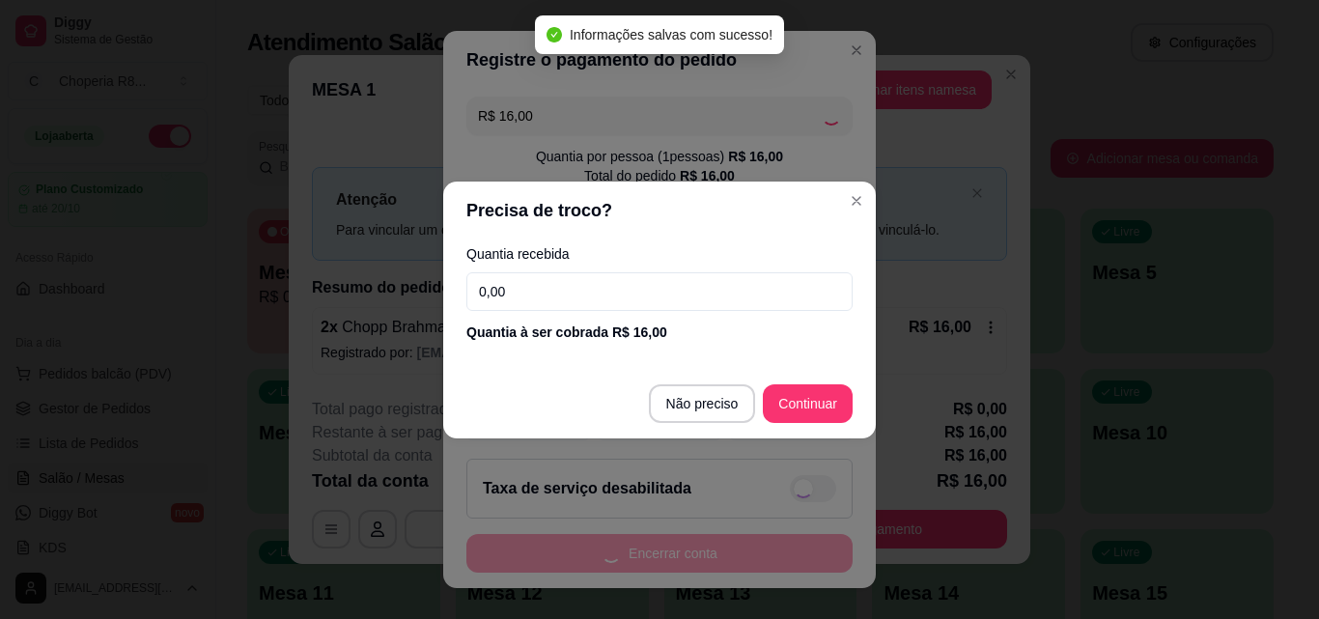
drag, startPoint x: 527, startPoint y: 298, endPoint x: 394, endPoint y: 307, distance: 133.5
click at [395, 307] on div "Precisa de troco? Quantia recebida 0,00 Quantia à ser cobrada R$ 16,00 Não prec…" at bounding box center [659, 309] width 1319 height 619
type input "R$ 0,00"
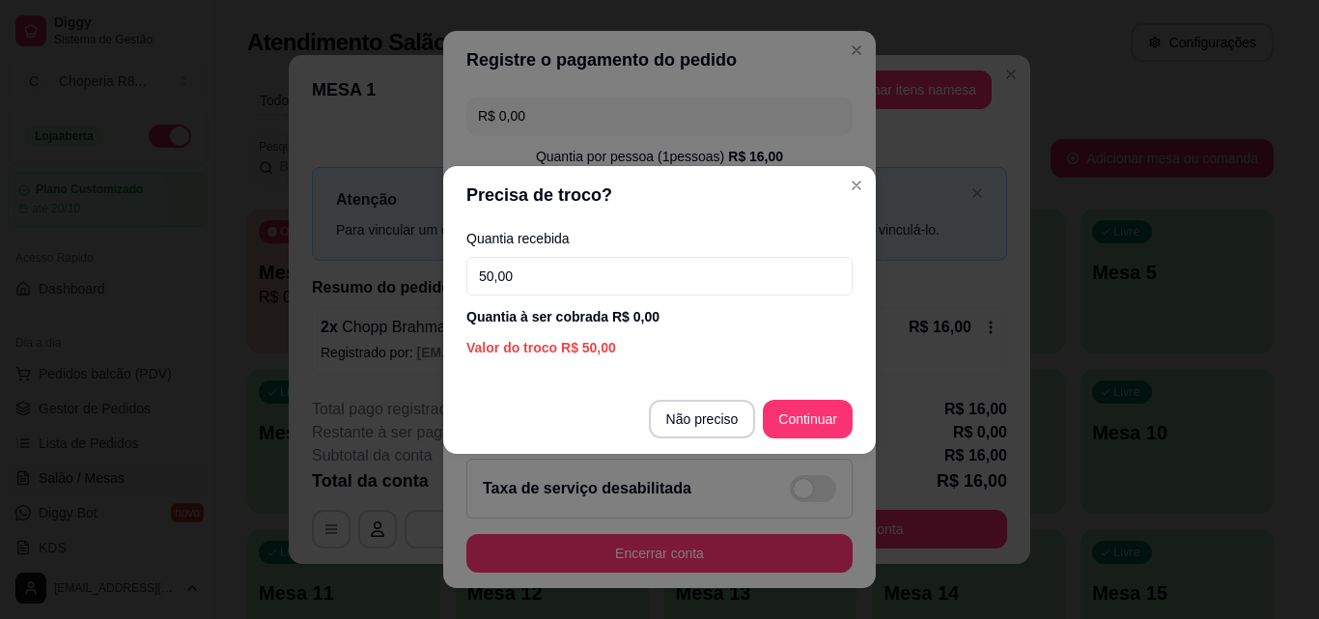
click at [574, 280] on input "50,00" at bounding box center [659, 276] width 386 height 39
type input "50,00"
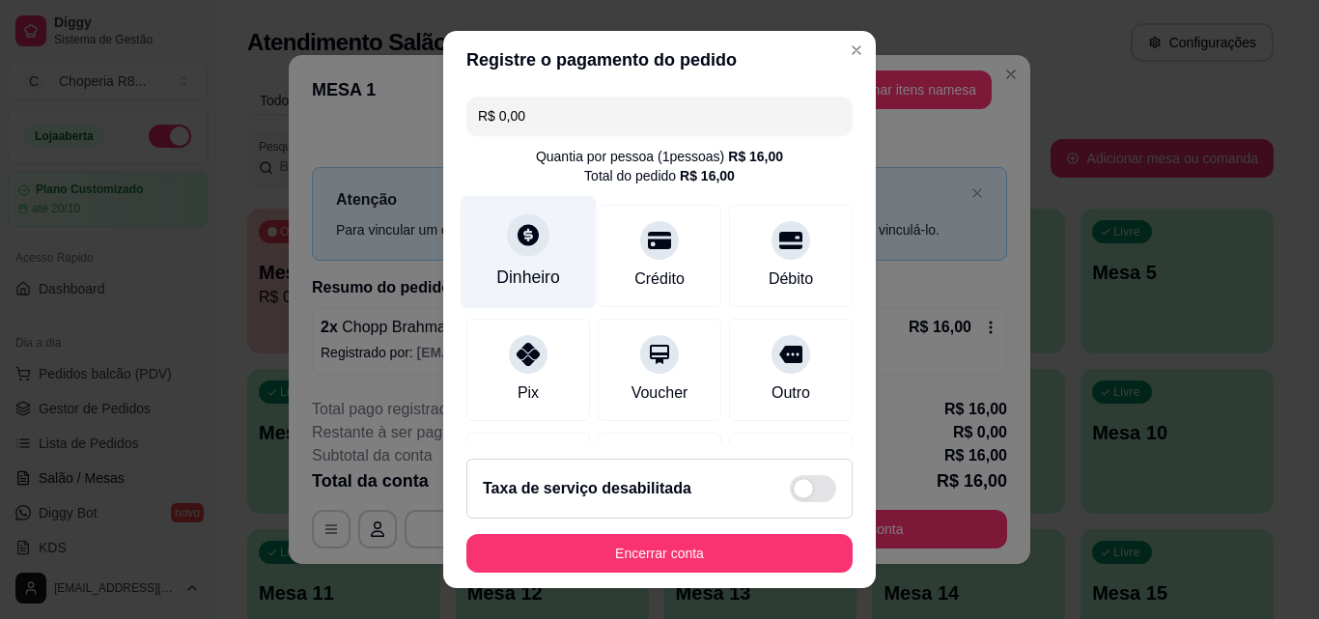
click at [533, 266] on div "Dinheiro" at bounding box center [529, 252] width 136 height 113
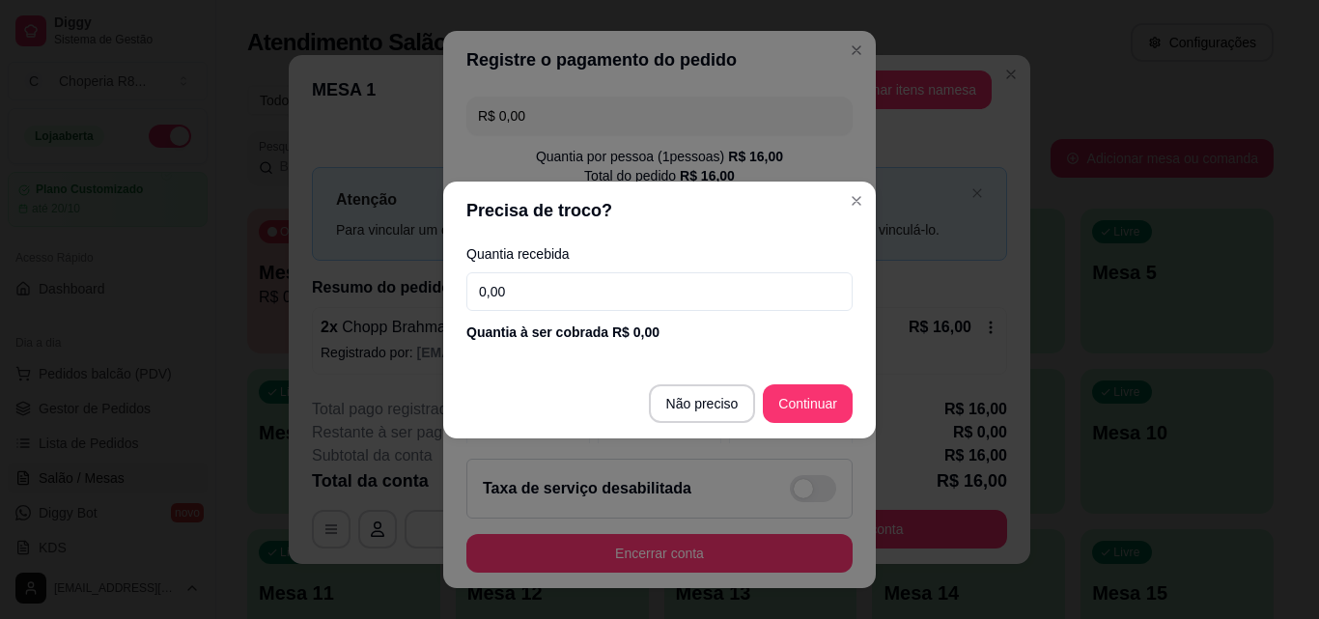
drag, startPoint x: 547, startPoint y: 303, endPoint x: 465, endPoint y: 305, distance: 82.1
click at [466, 305] on input "0,00" at bounding box center [659, 291] width 386 height 39
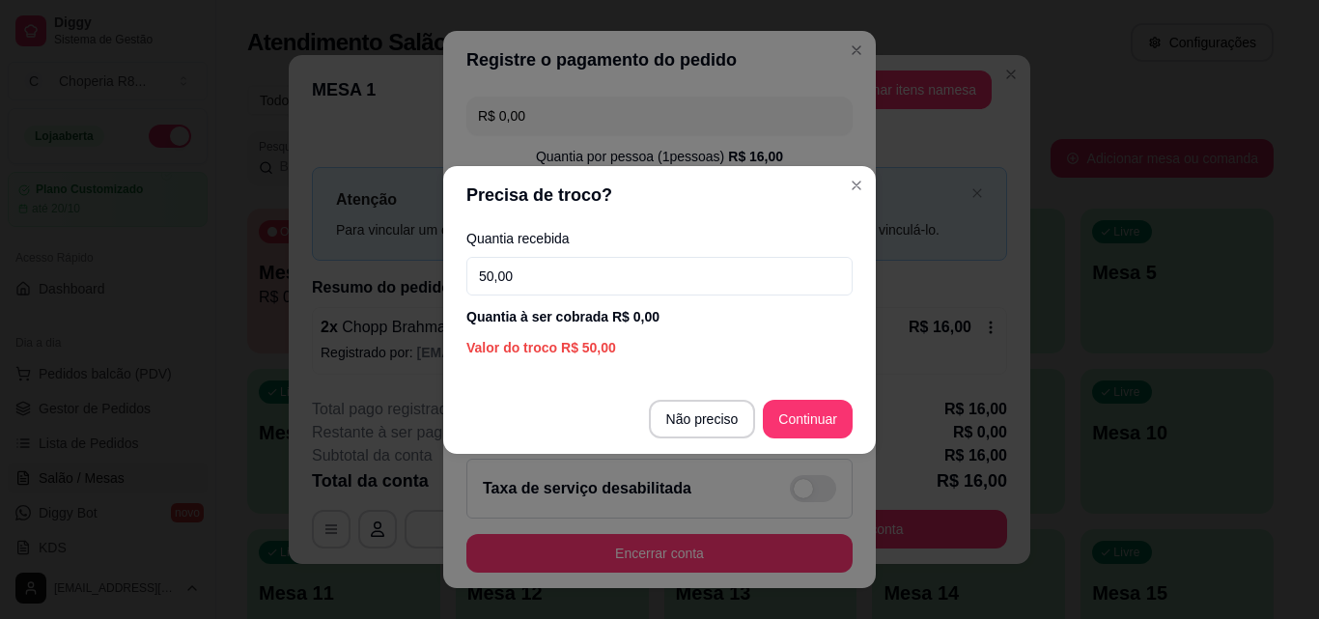
type input "50,00"
click at [864, 170] on header "Precisa de troco?" at bounding box center [659, 195] width 433 height 58
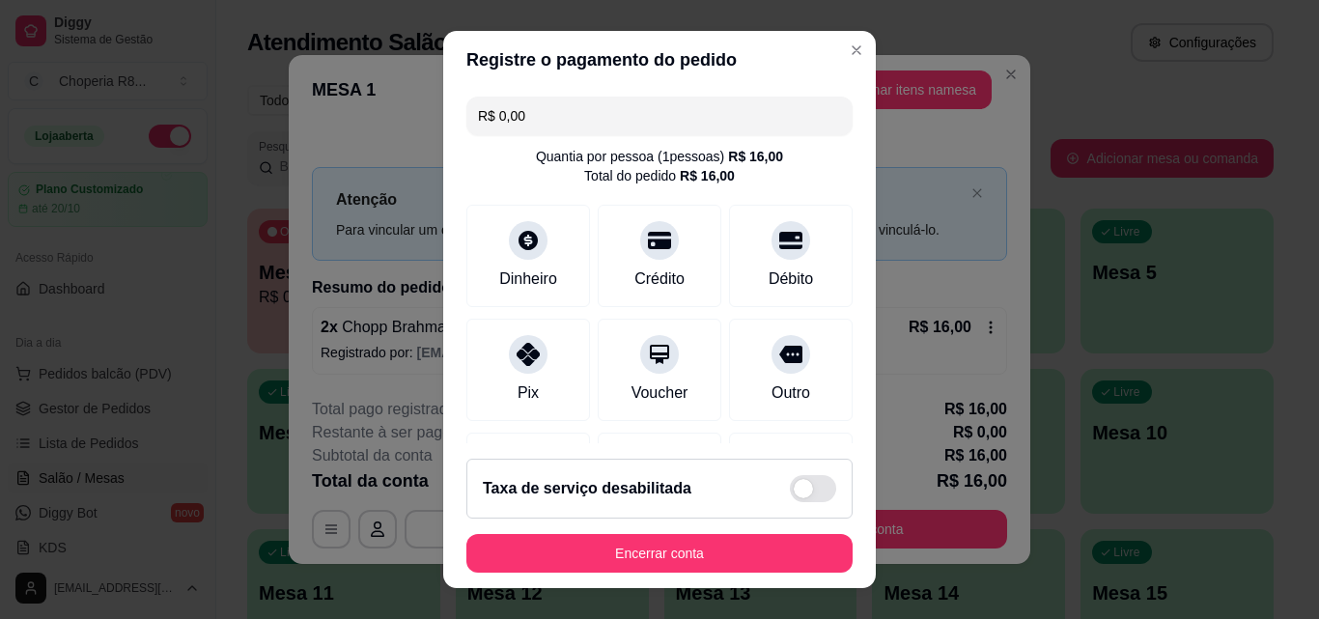
click at [537, 136] on div "R$ 0,00 Quantia por pessoa ( 1 pessoas) R$ 16,00 Total do pedido R$ 16,00 Dinhe…" at bounding box center [659, 266] width 433 height 354
drag, startPoint x: 537, startPoint y: 130, endPoint x: 471, endPoint y: 132, distance: 65.7
click at [478, 132] on input "R$ 0,00" at bounding box center [659, 116] width 363 height 39
type input "R$ 0,00"
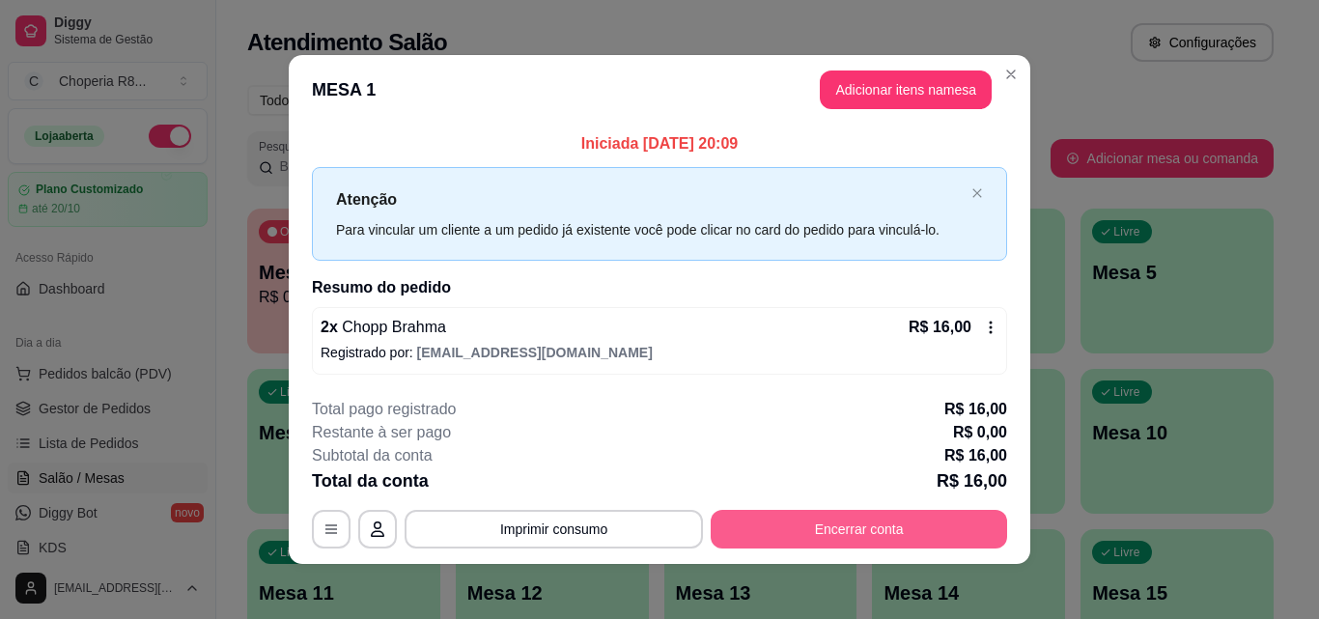
click at [744, 538] on button "Encerrar conta" at bounding box center [859, 529] width 296 height 39
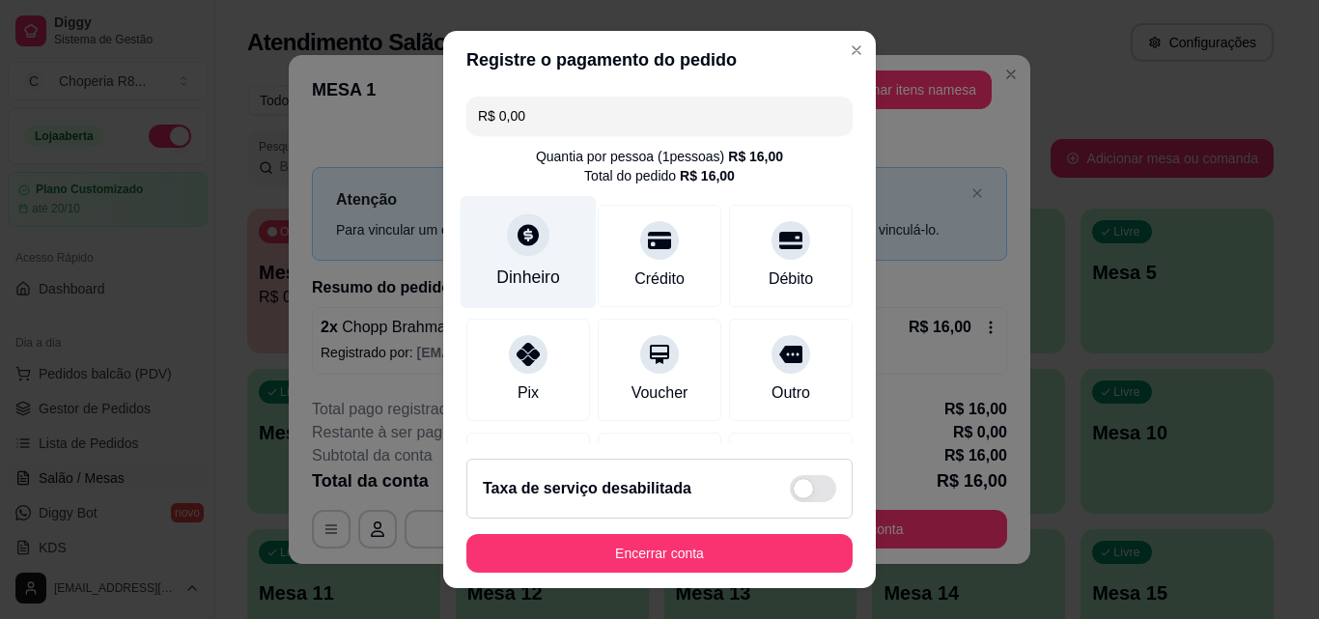
click at [524, 256] on div "Dinheiro" at bounding box center [529, 252] width 136 height 113
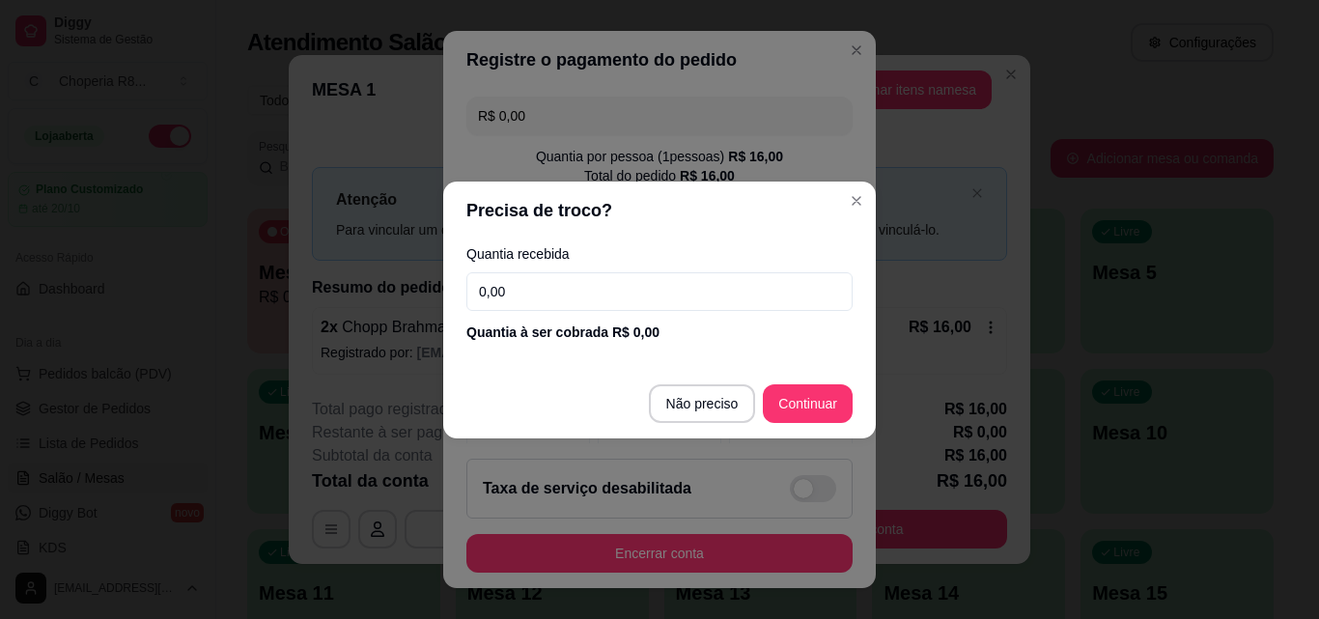
drag, startPoint x: 580, startPoint y: 310, endPoint x: 506, endPoint y: 304, distance: 74.6
click at [506, 304] on input "0,00" at bounding box center [659, 291] width 386 height 39
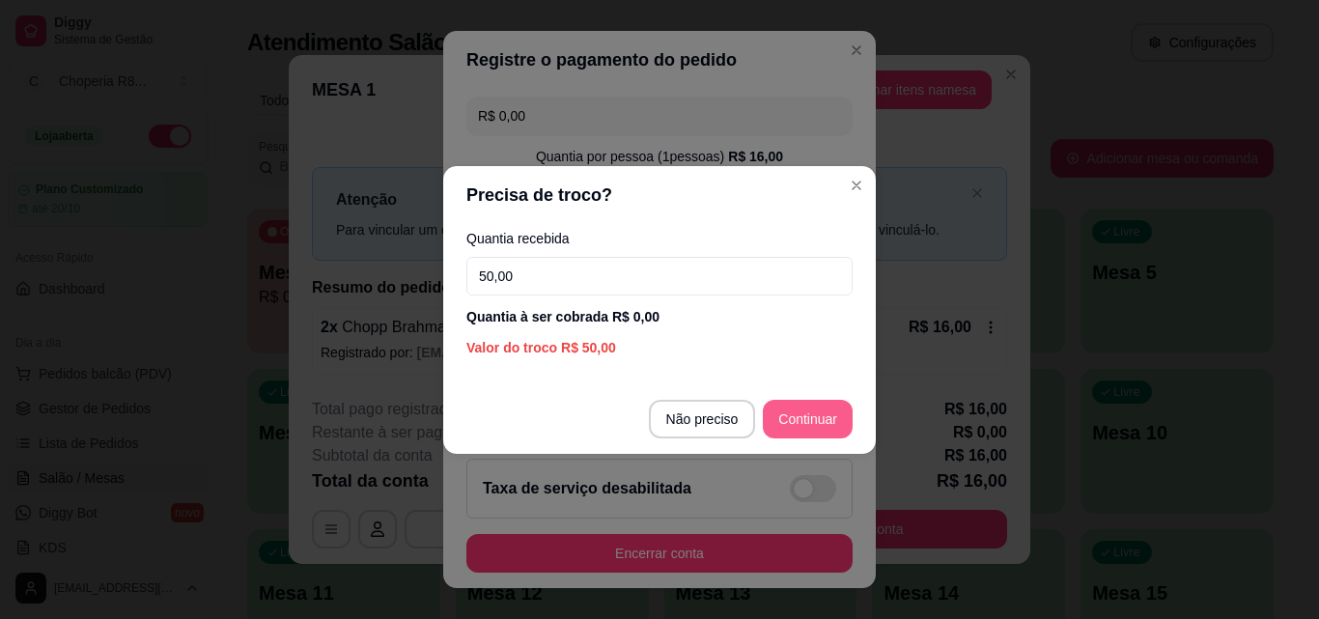
type input "50,00"
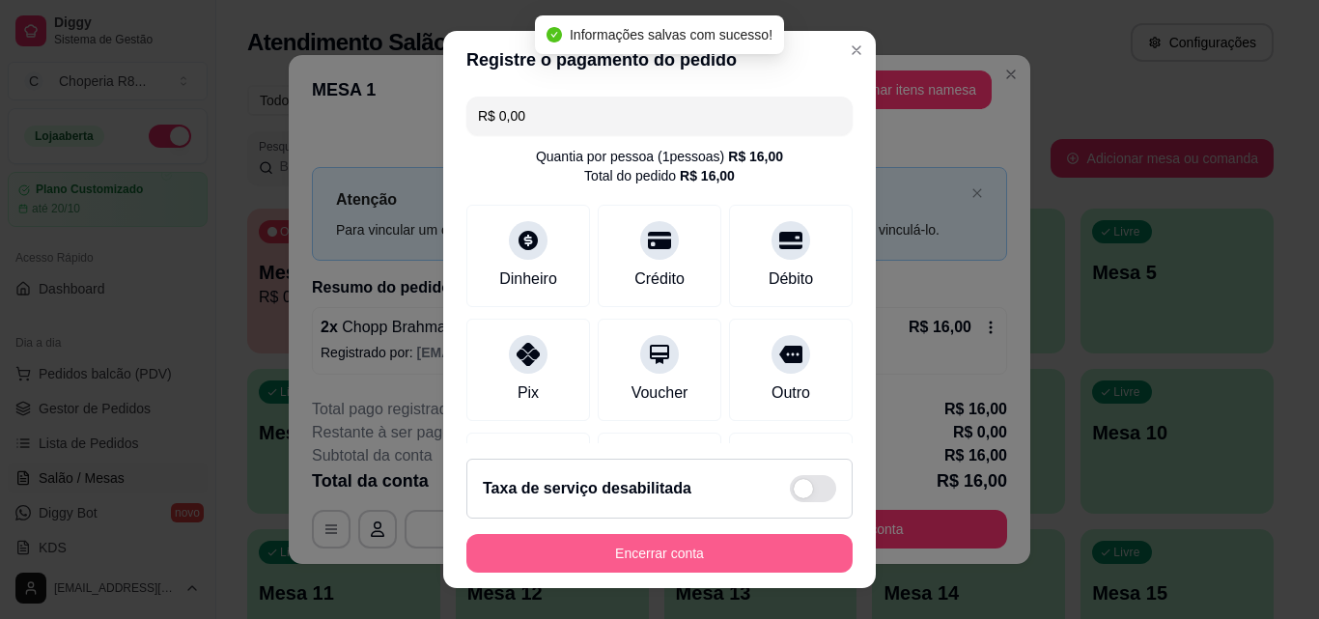
click at [765, 552] on button "Encerrar conta" at bounding box center [659, 553] width 386 height 39
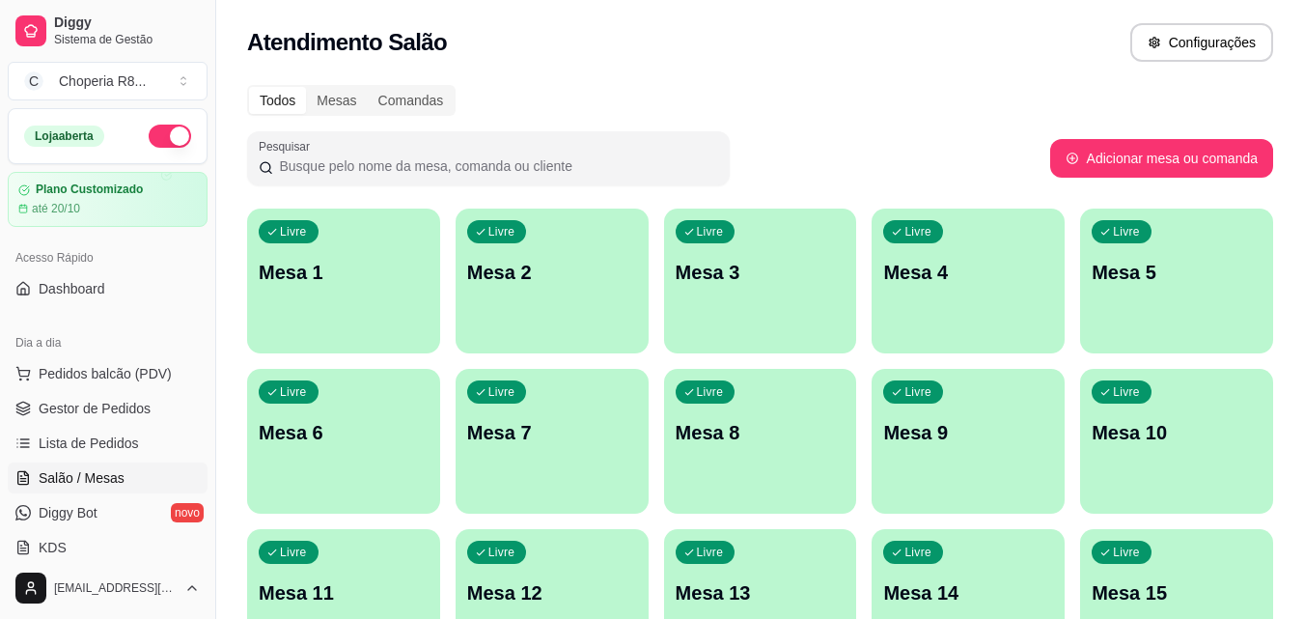
drag, startPoint x: 965, startPoint y: 234, endPoint x: 851, endPoint y: 76, distance: 194.3
click at [853, 77] on div "Todos Mesas Comandas Pesquisar Adicionar mesa ou comanda Livre Mesa 1 Livre Mes…" at bounding box center [760, 465] width 1088 height 784
click at [940, 280] on p "Mesa 4" at bounding box center [968, 273] width 165 height 26
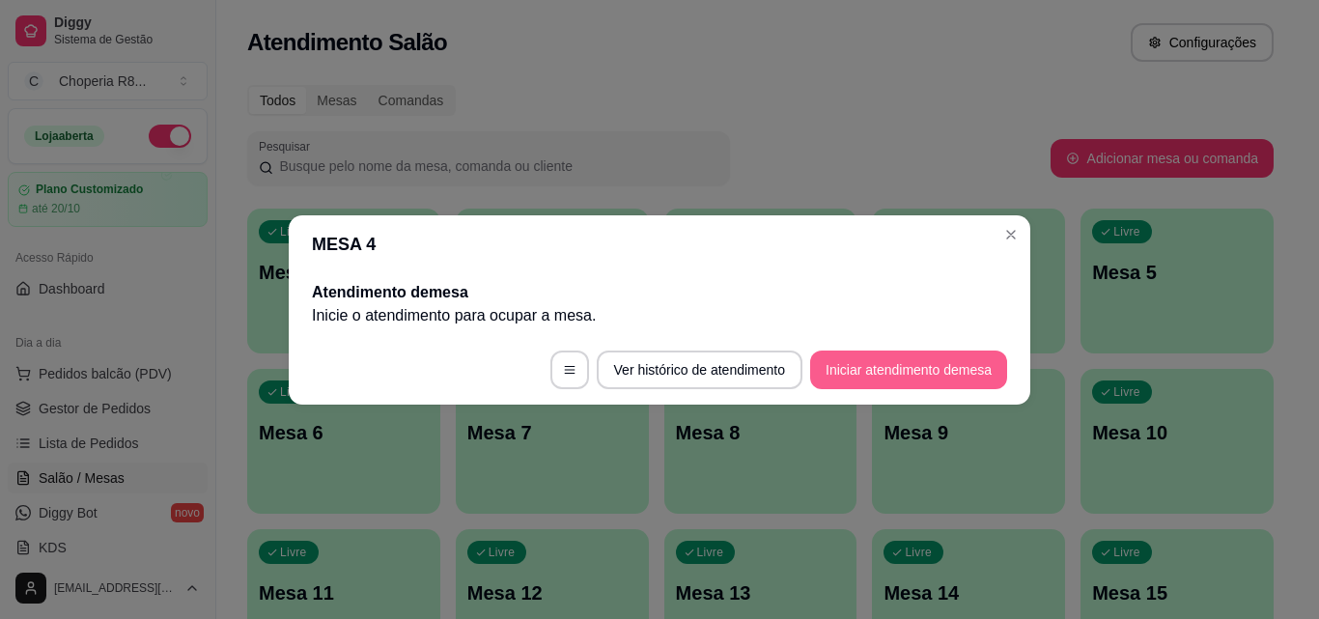
click at [886, 374] on button "Iniciar atendimento de mesa" at bounding box center [908, 369] width 197 height 39
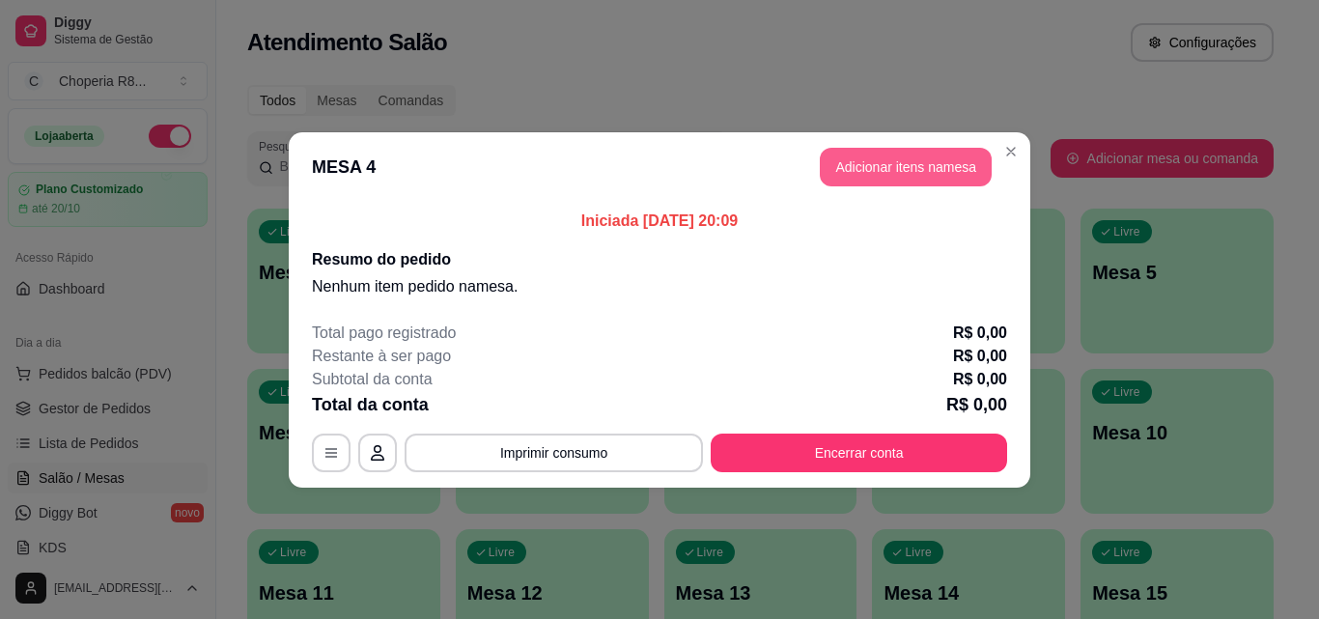
click at [857, 166] on button "Adicionar itens na mesa" at bounding box center [906, 167] width 172 height 39
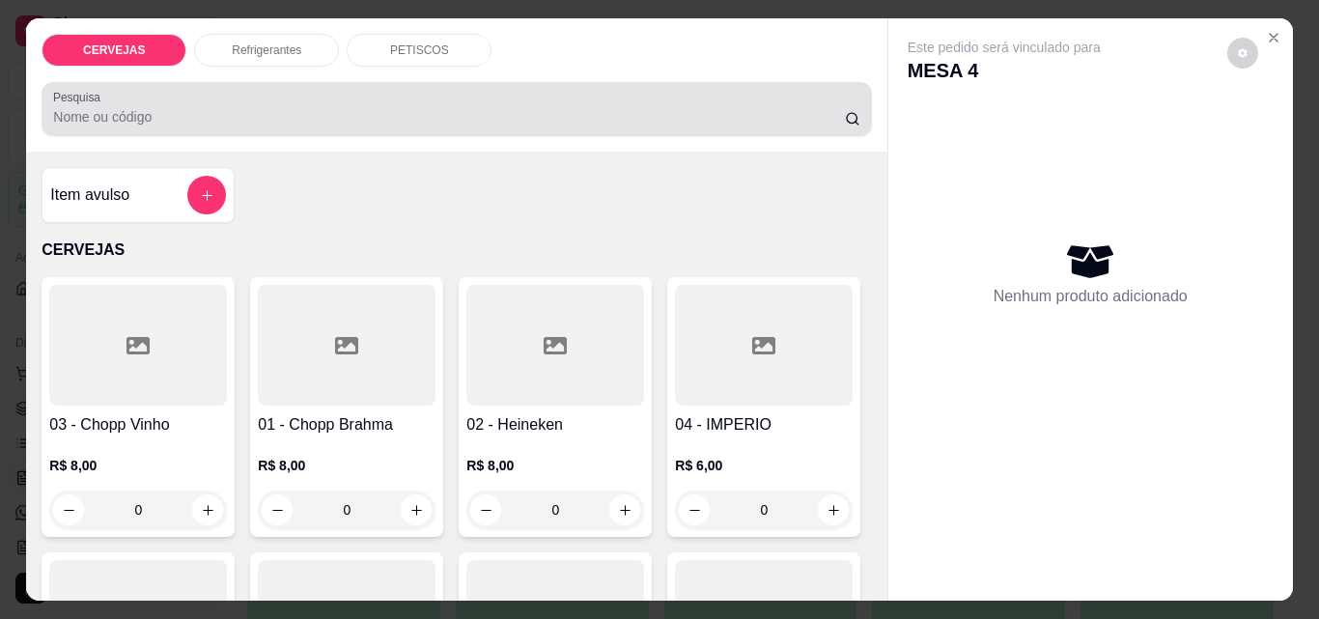
click at [379, 53] on div "PETISCOS" at bounding box center [419, 50] width 145 height 33
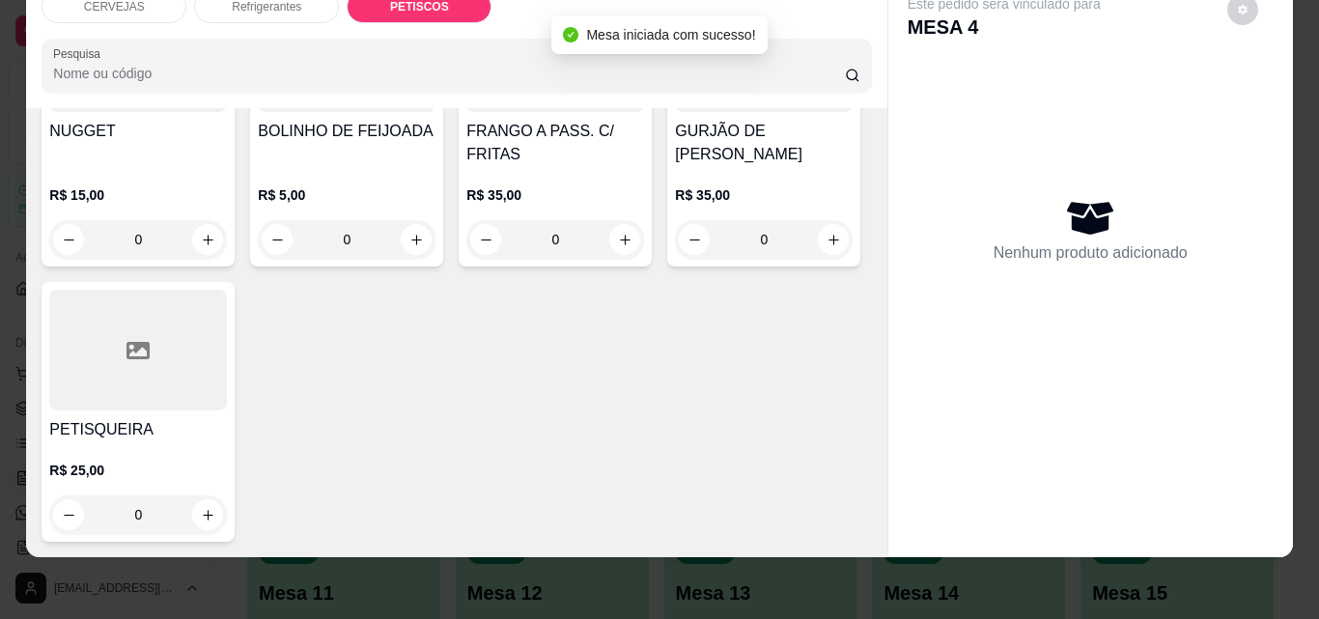
scroll to position [2254, 0]
click at [818, 255] on button "increase-product-quantity" at bounding box center [833, 239] width 31 height 31
type input "1"
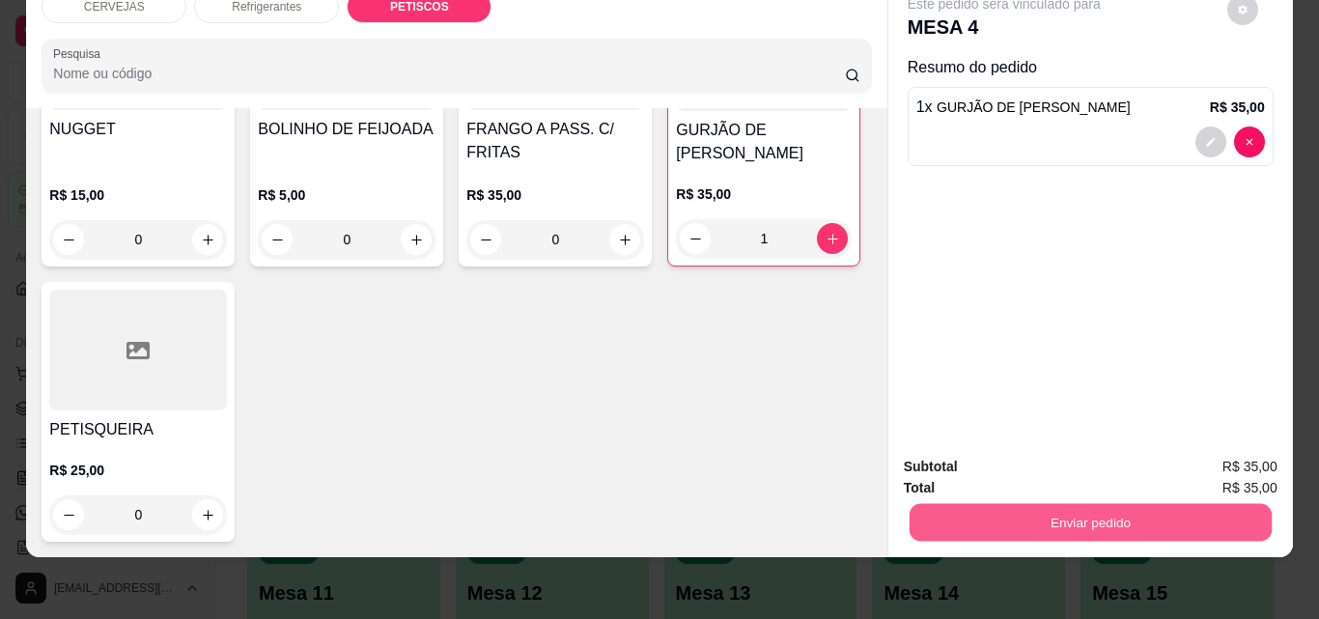
click at [996, 514] on button "Enviar pedido" at bounding box center [1090, 522] width 362 height 38
click at [1204, 463] on button "Enviar pedido" at bounding box center [1226, 460] width 109 height 37
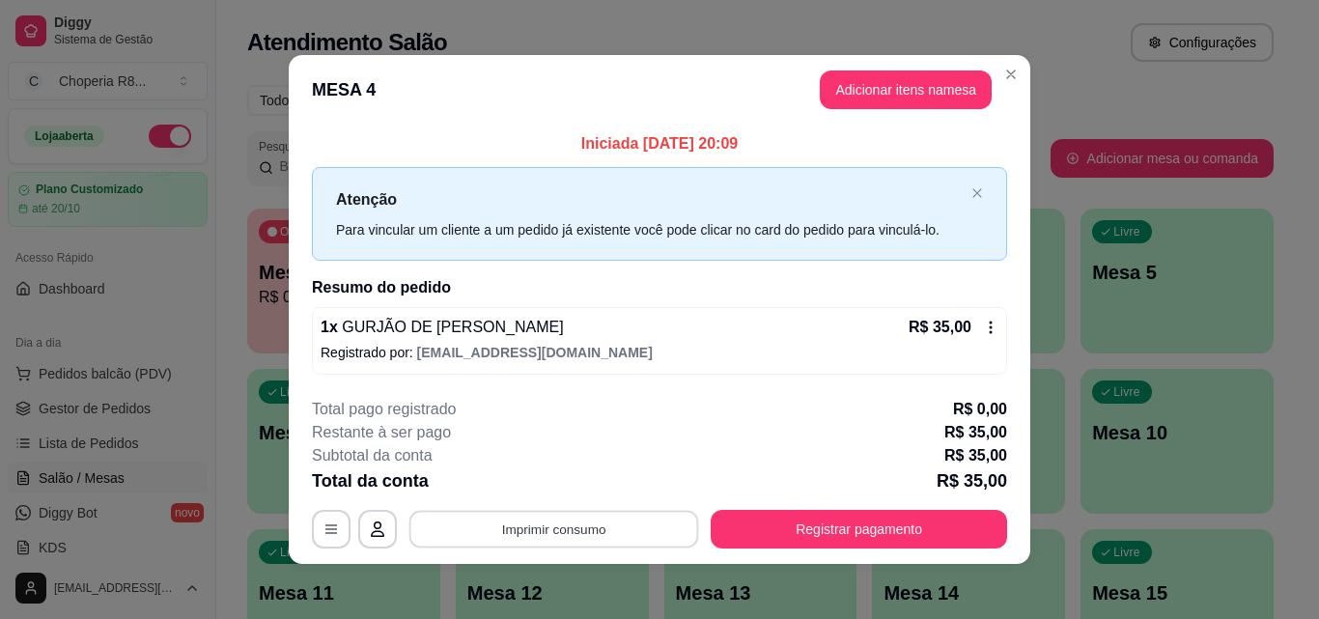
click at [607, 529] on button "Imprimir consumo" at bounding box center [554, 530] width 290 height 38
click at [578, 488] on button "IMPRESSORA" at bounding box center [553, 484] width 140 height 31
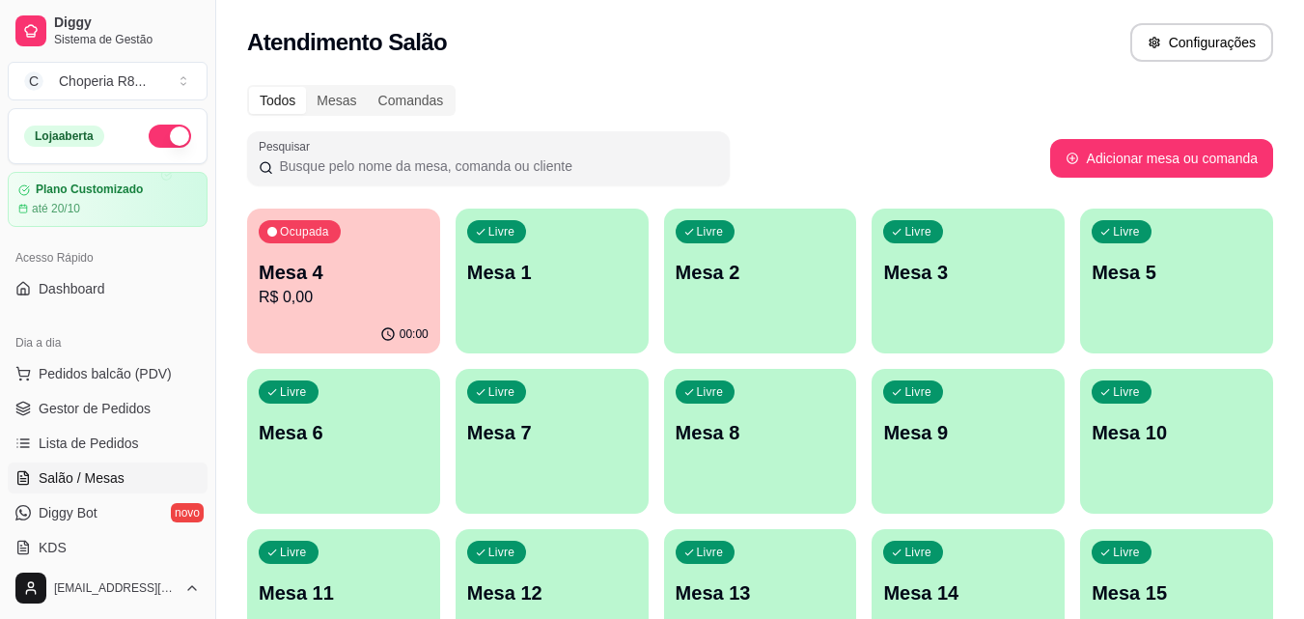
click at [589, 285] on p "Mesa 1" at bounding box center [552, 272] width 170 height 27
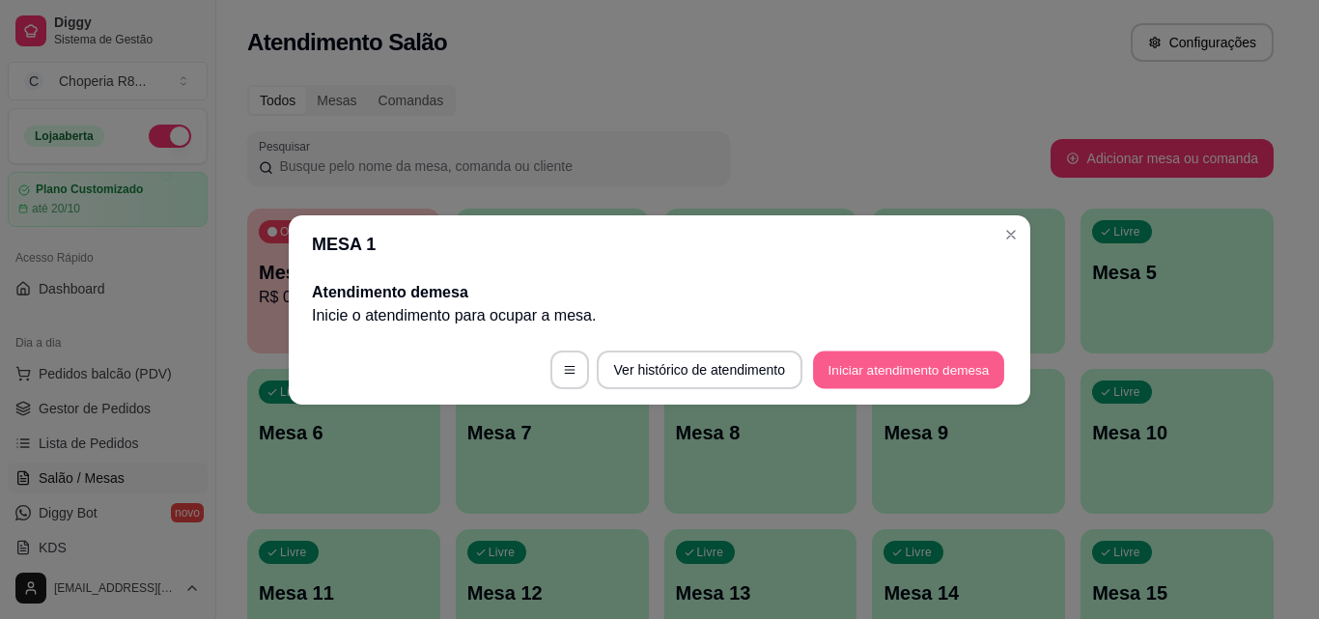
click at [889, 360] on button "Iniciar atendimento de mesa" at bounding box center [908, 369] width 191 height 38
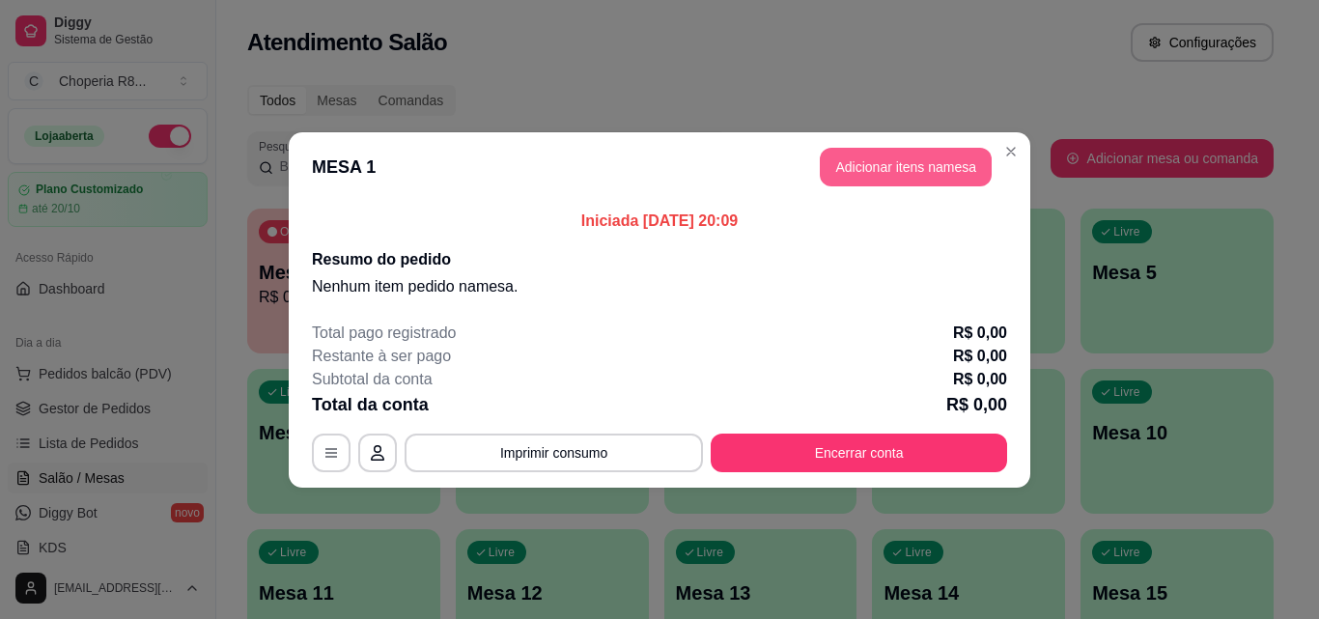
click at [921, 171] on button "Adicionar itens na mesa" at bounding box center [906, 167] width 172 height 39
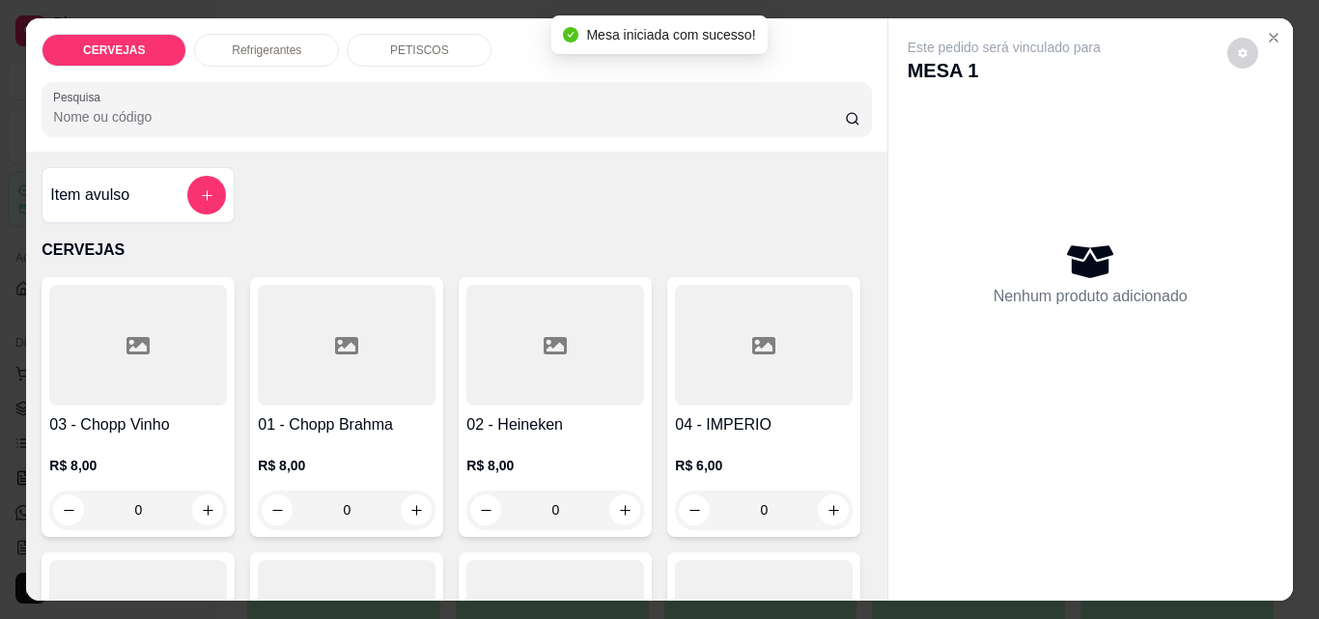
drag, startPoint x: 365, startPoint y: 501, endPoint x: 286, endPoint y: 507, distance: 79.4
click at [293, 507] on input "0" at bounding box center [347, 509] width 108 height 39
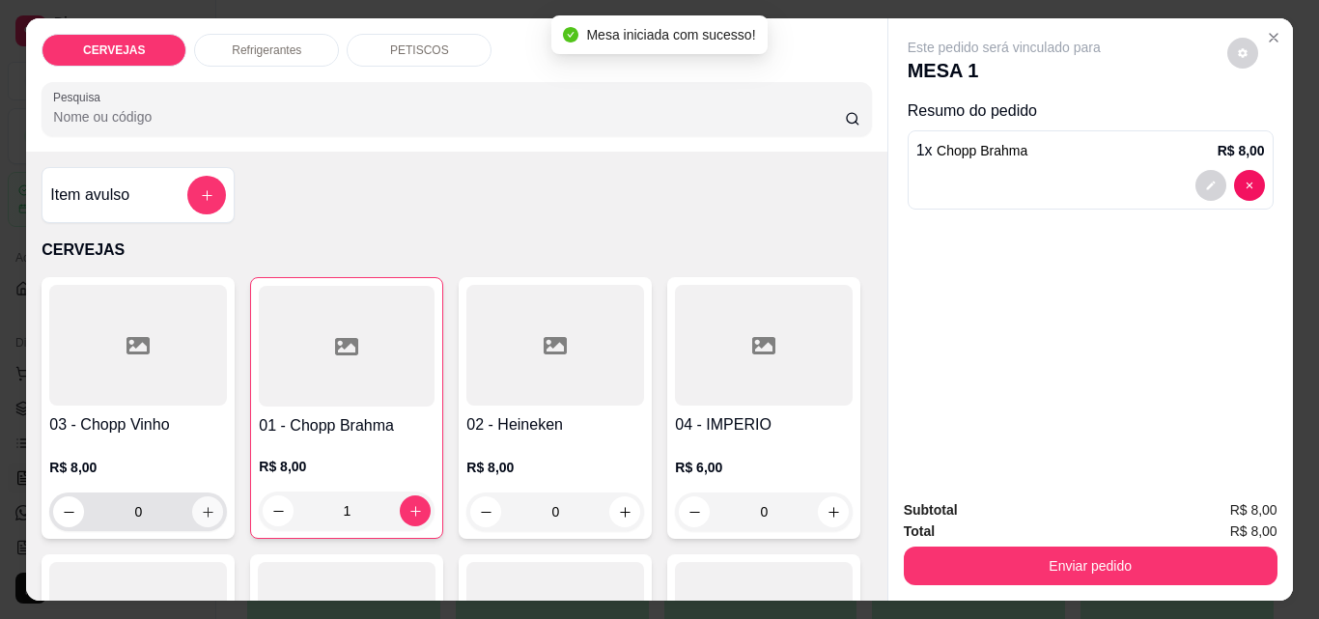
type input "1"
click at [169, 508] on div "0" at bounding box center [138, 511] width 170 height 39
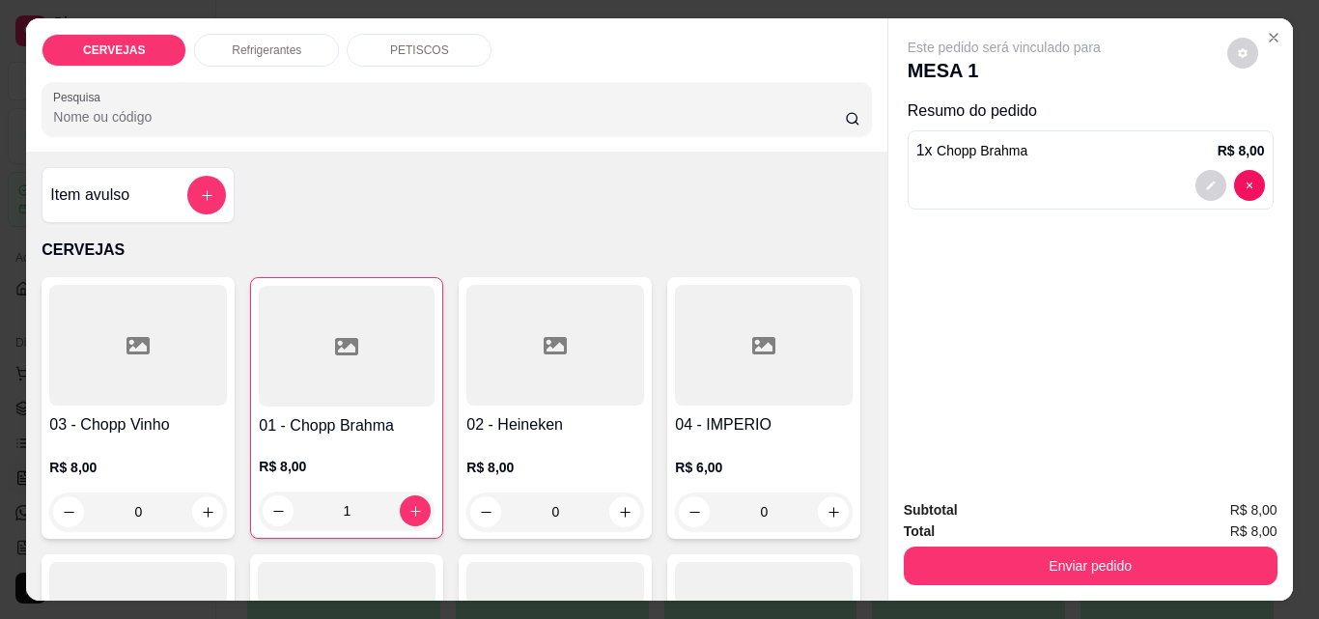
drag, startPoint x: 167, startPoint y: 506, endPoint x: 113, endPoint y: 510, distance: 54.2
click at [113, 510] on input "0" at bounding box center [138, 511] width 108 height 39
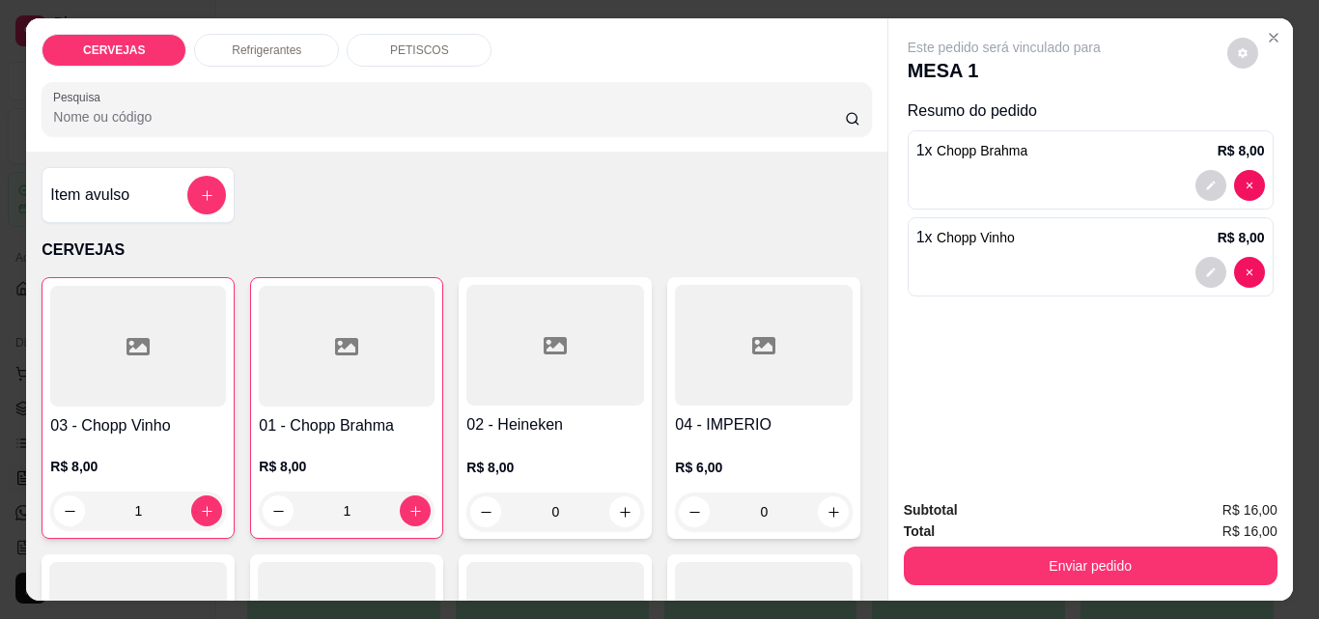
type input "1"
drag, startPoint x: 567, startPoint y: 508, endPoint x: 523, endPoint y: 511, distance: 43.5
click at [523, 511] on input "0" at bounding box center [555, 511] width 108 height 39
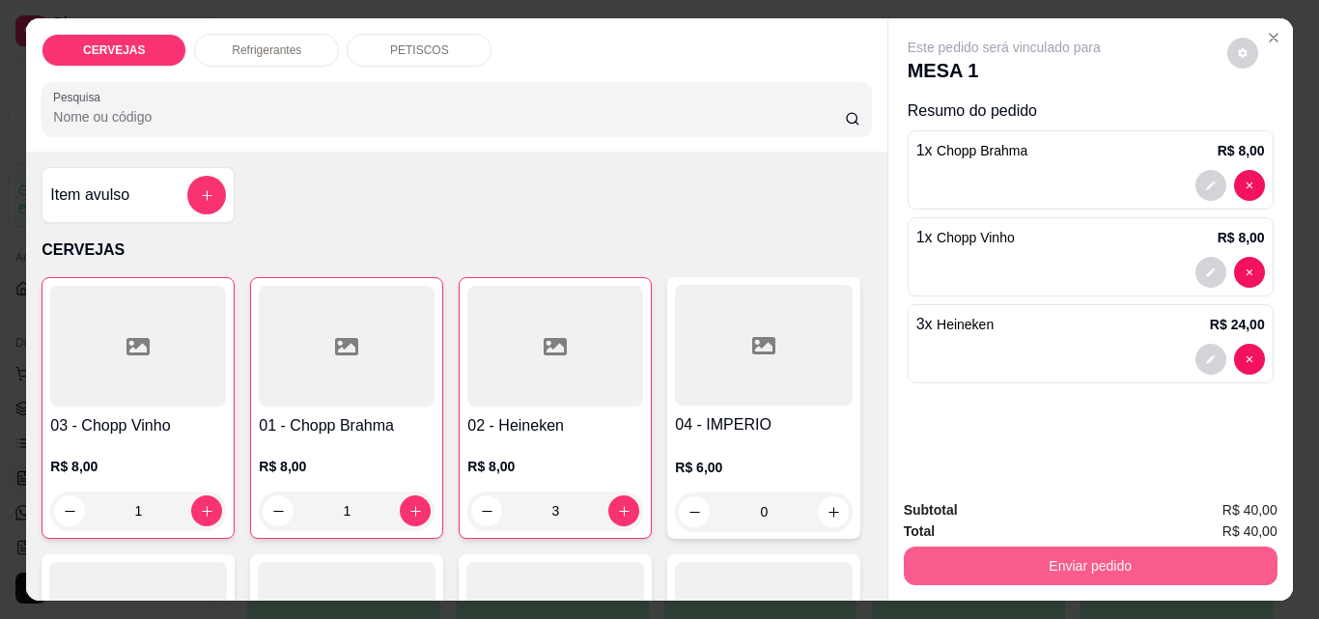
type input "3"
click at [922, 558] on button "Enviar pedido" at bounding box center [1091, 565] width 374 height 39
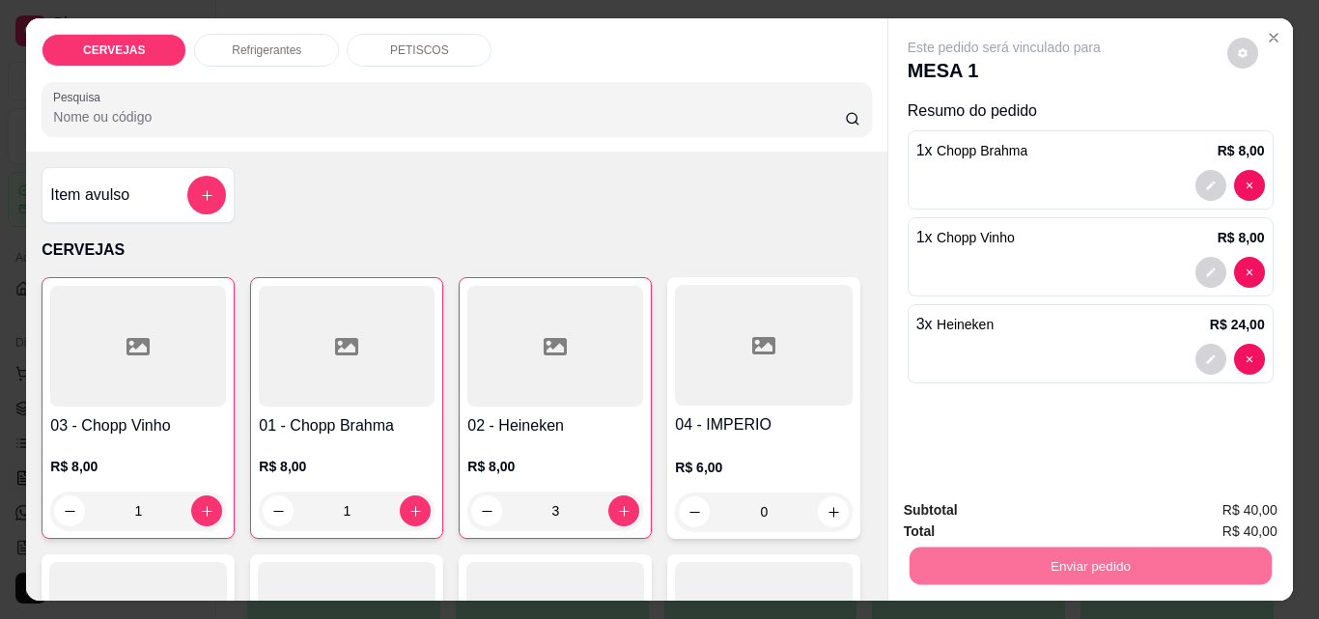
click at [1249, 514] on button "Enviar pedido" at bounding box center [1226, 510] width 109 height 37
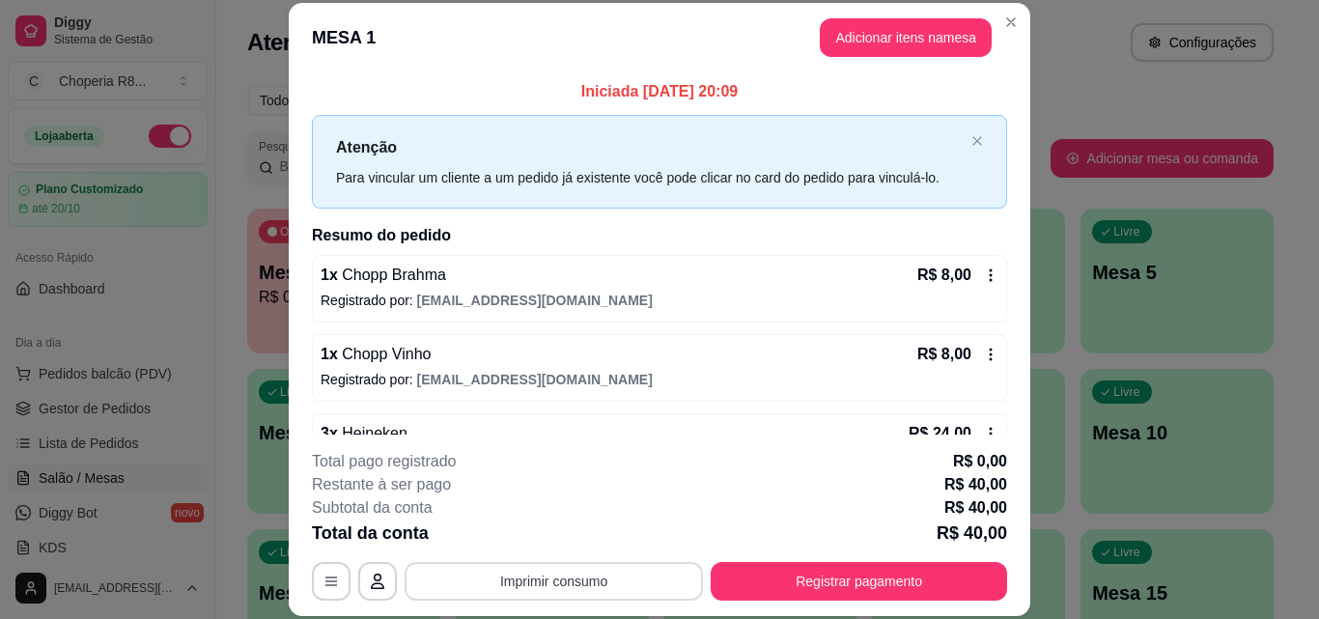
click at [627, 577] on button "Imprimir consumo" at bounding box center [554, 581] width 298 height 39
click at [603, 543] on button "IMPRESSORA" at bounding box center [552, 536] width 135 height 30
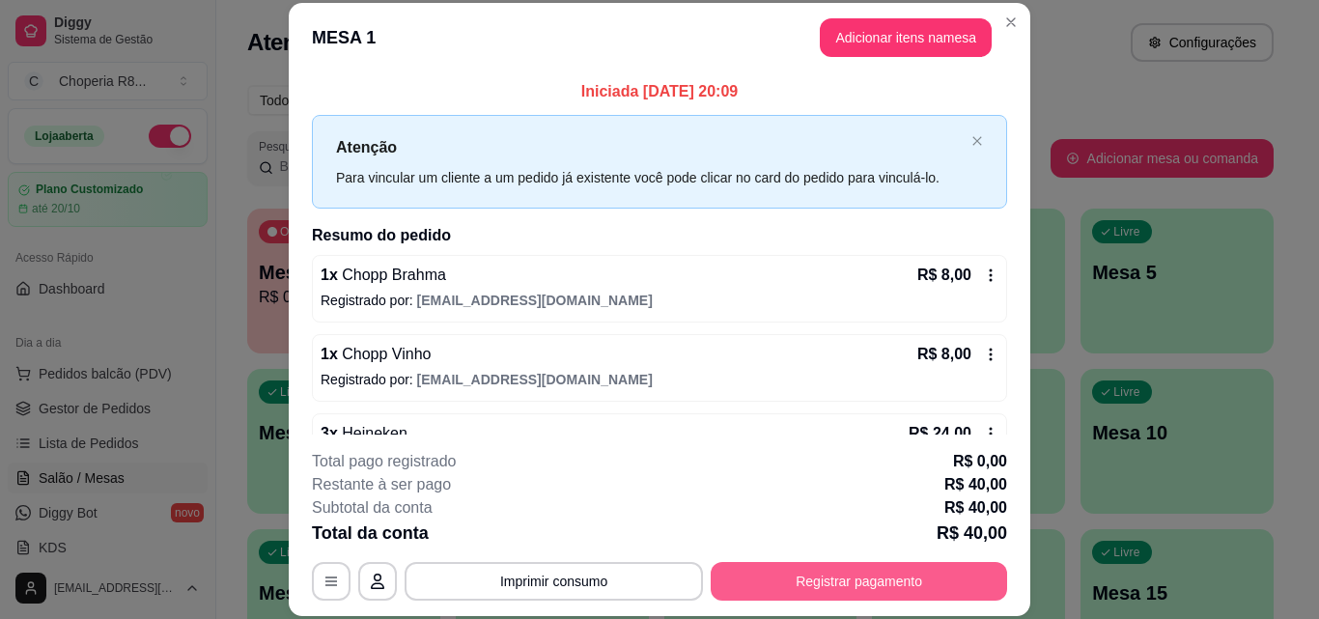
click at [818, 570] on button "Registrar pagamento" at bounding box center [859, 581] width 296 height 39
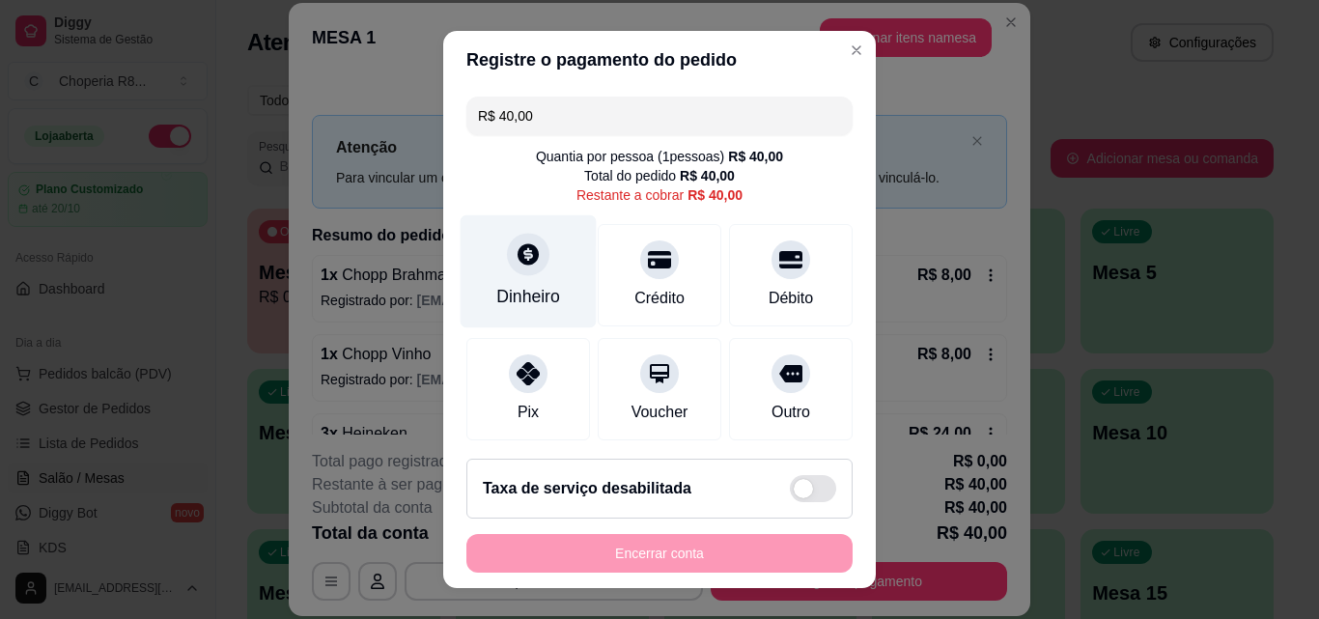
click at [532, 277] on div "Dinheiro" at bounding box center [529, 271] width 136 height 113
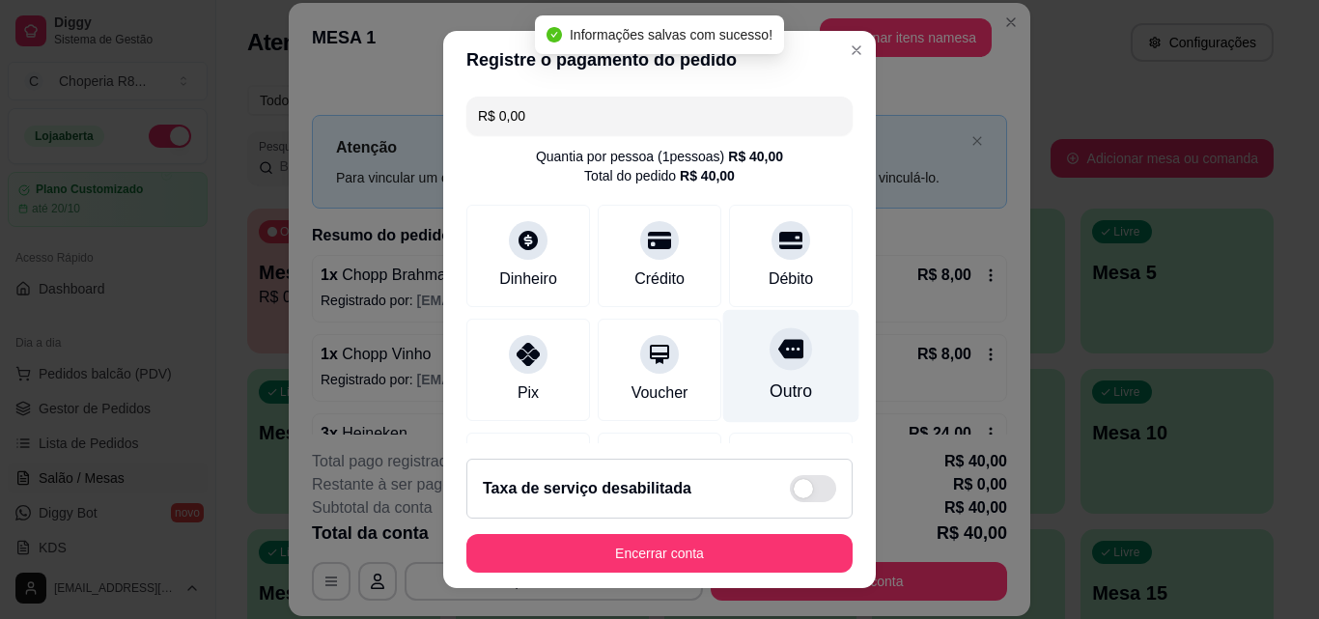
type input "R$ 0,00"
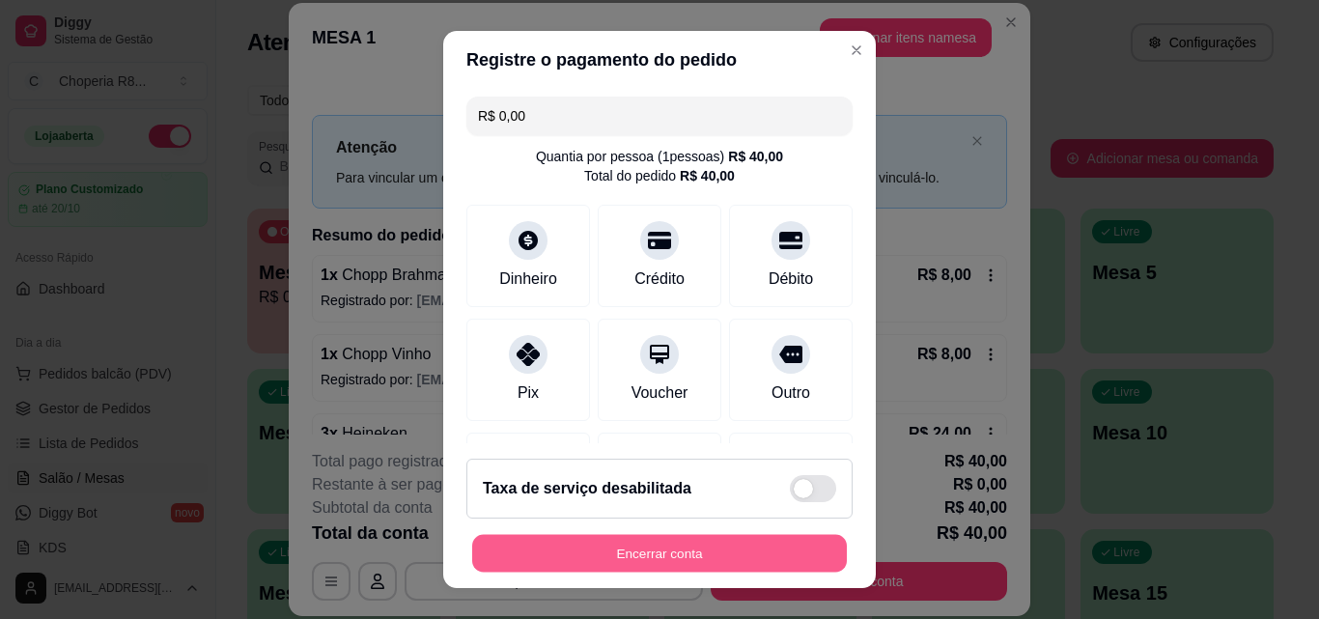
click at [732, 550] on button "Encerrar conta" at bounding box center [659, 554] width 375 height 38
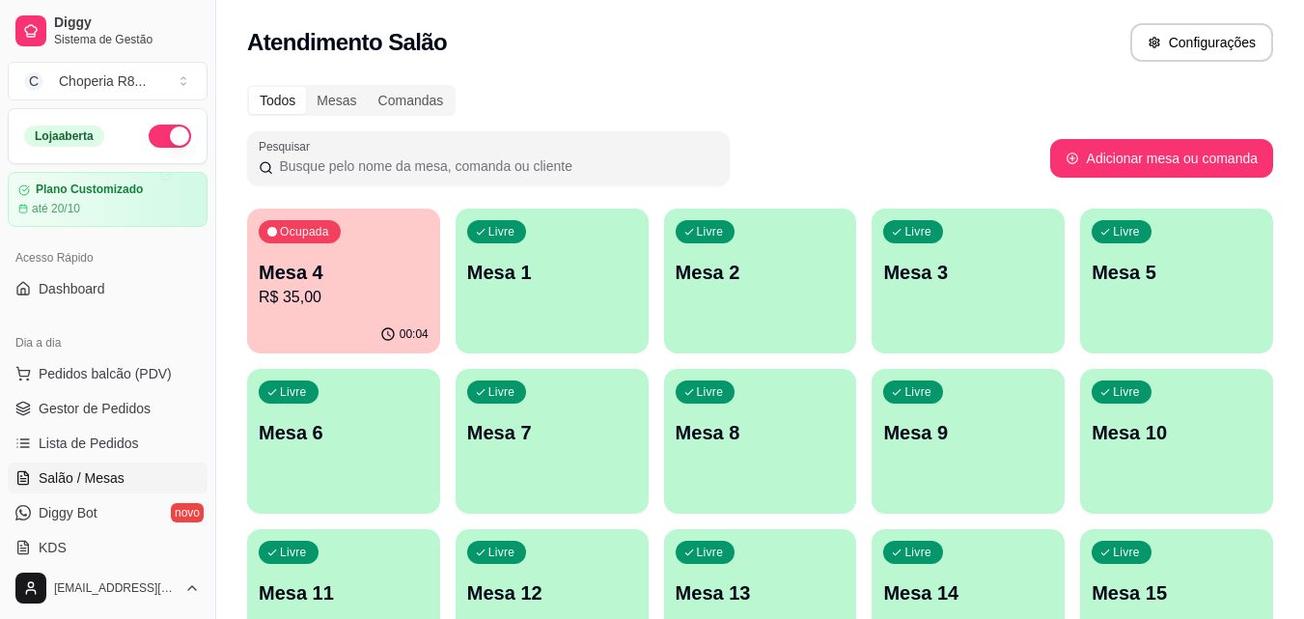
click at [597, 270] on p "Mesa 1" at bounding box center [552, 272] width 170 height 27
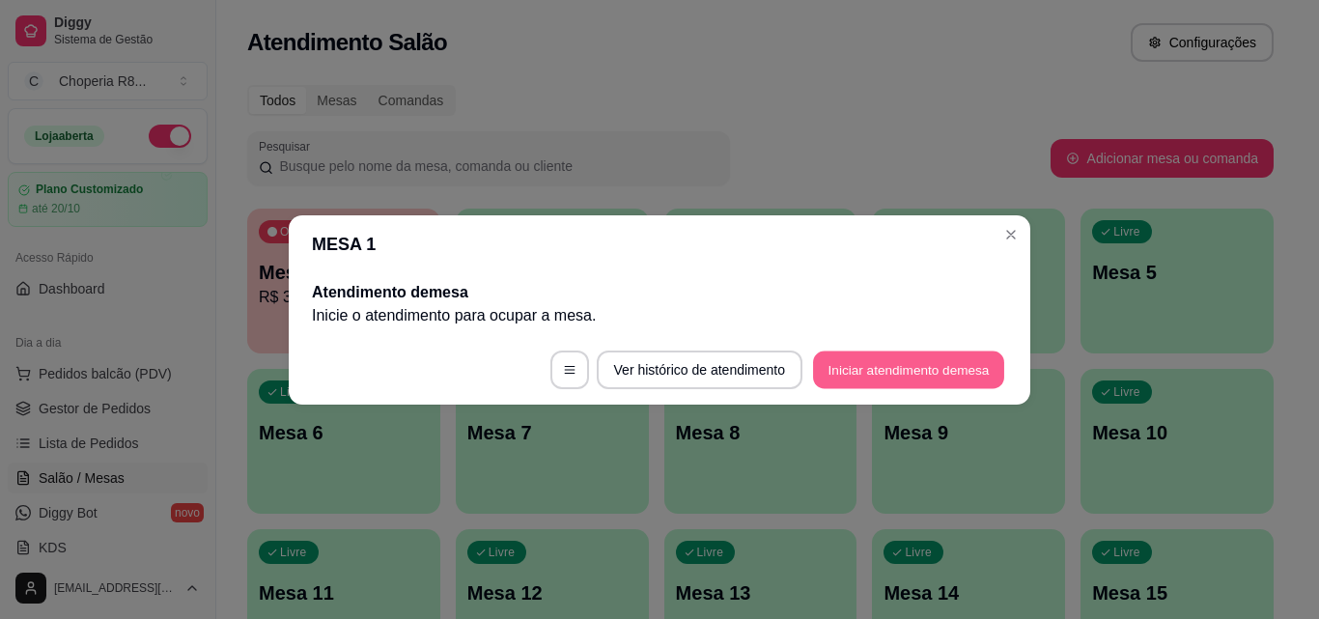
click at [906, 377] on button "Iniciar atendimento de mesa" at bounding box center [908, 369] width 191 height 38
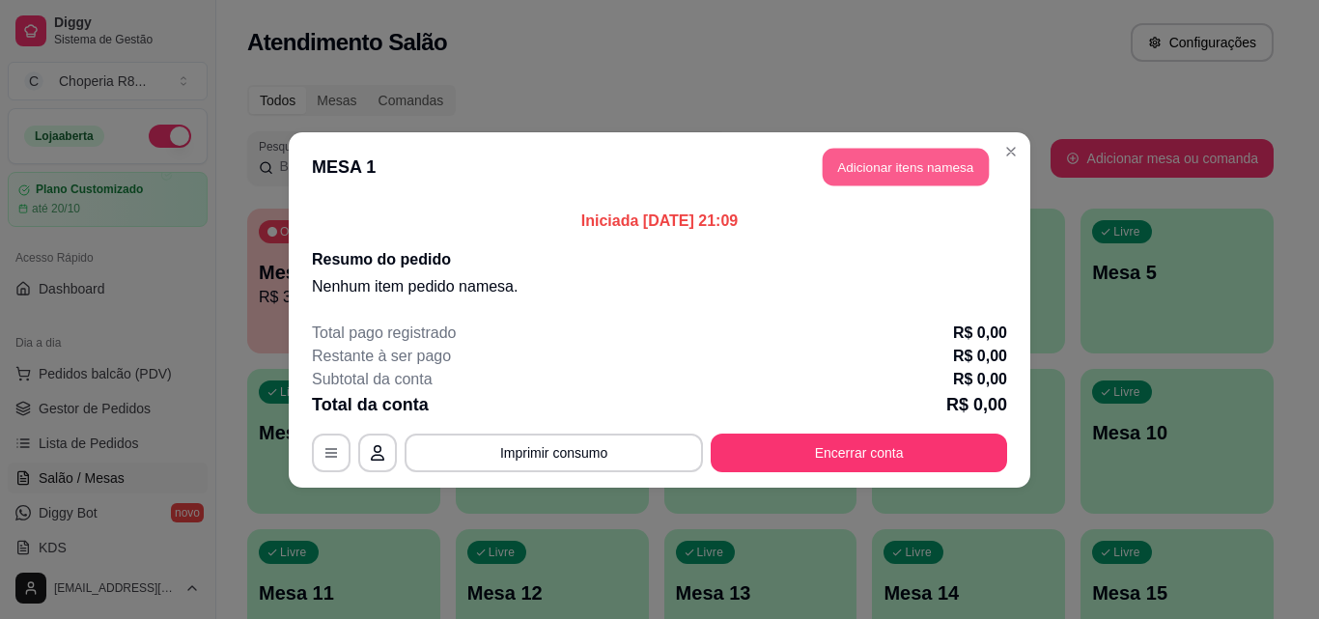
click at [893, 162] on button "Adicionar itens na mesa" at bounding box center [906, 167] width 166 height 38
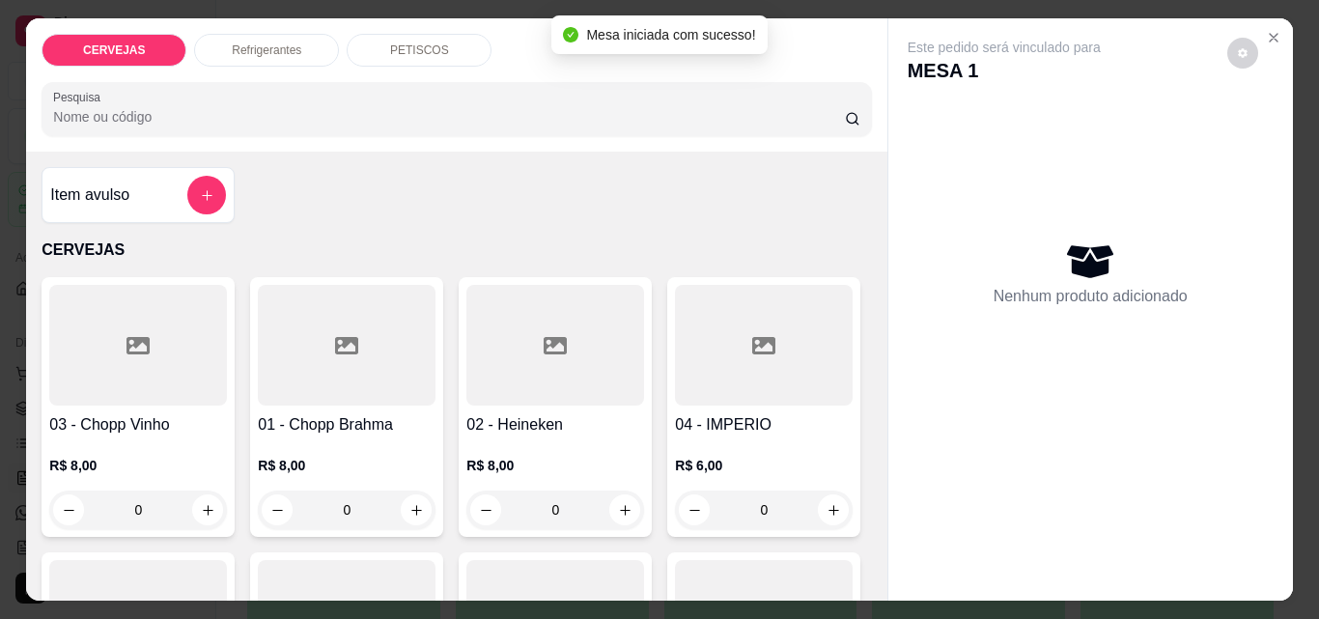
click at [401, 48] on p "PETISCOS" at bounding box center [419, 49] width 59 height 15
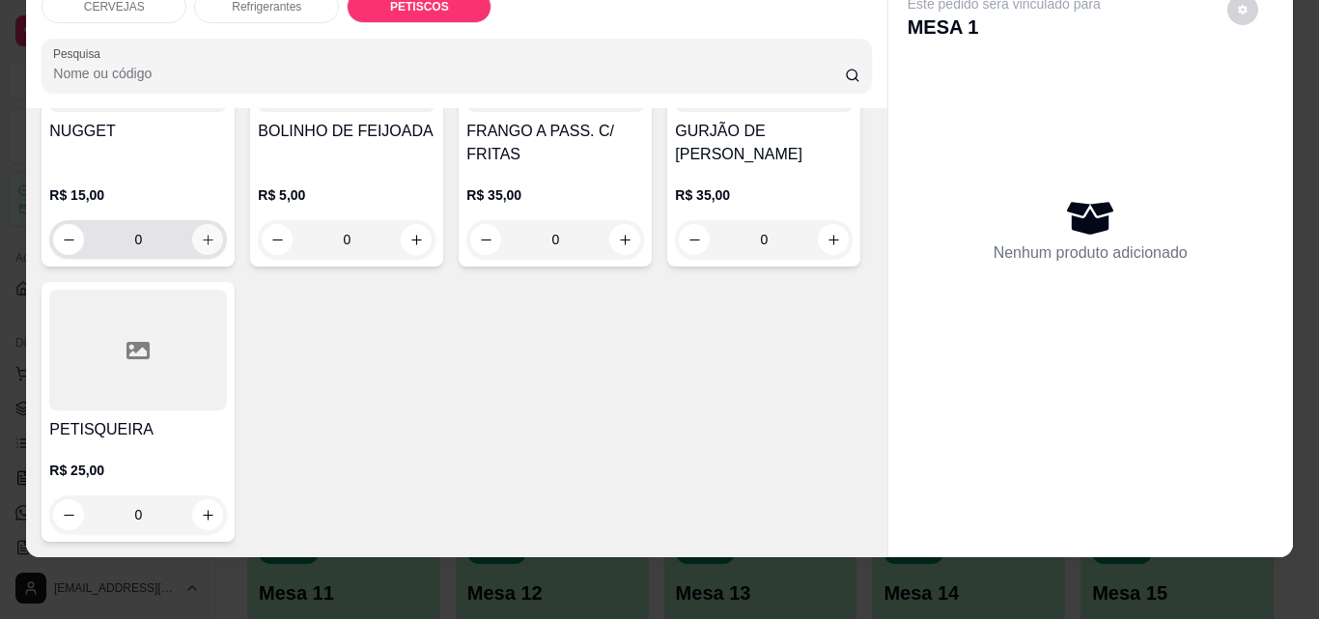
click at [215, 233] on icon "increase-product-quantity" at bounding box center [208, 240] width 14 height 14
type input "1"
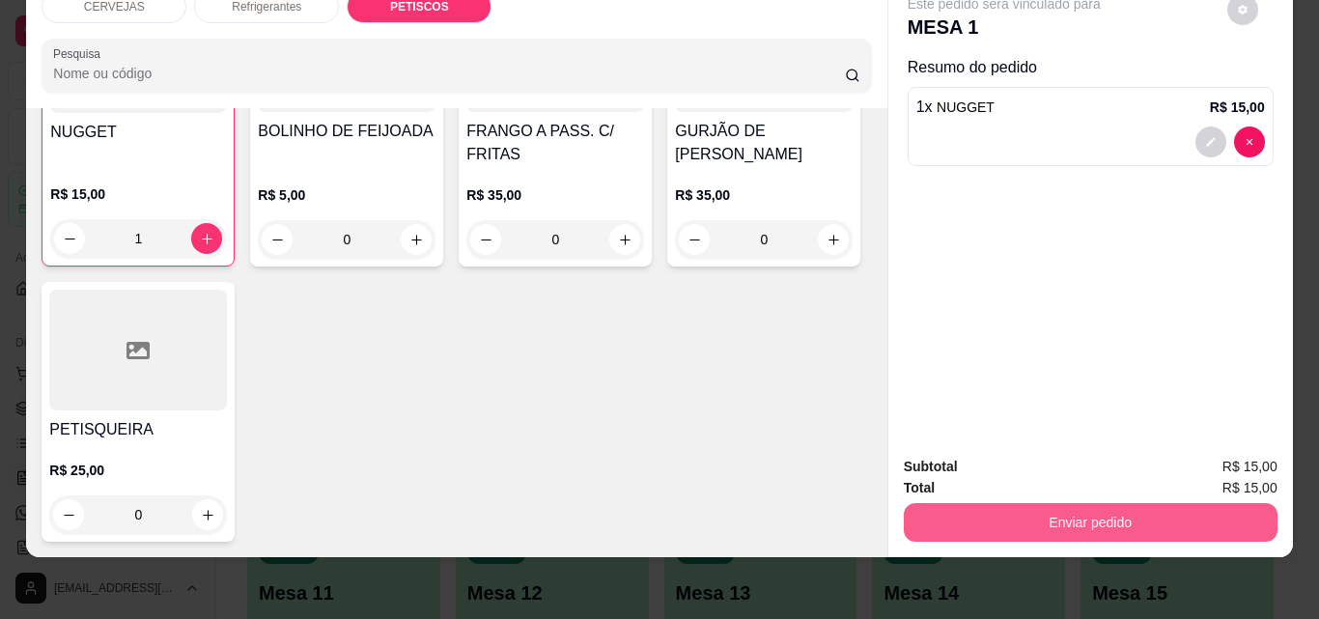
click at [953, 513] on button "Enviar pedido" at bounding box center [1091, 522] width 374 height 39
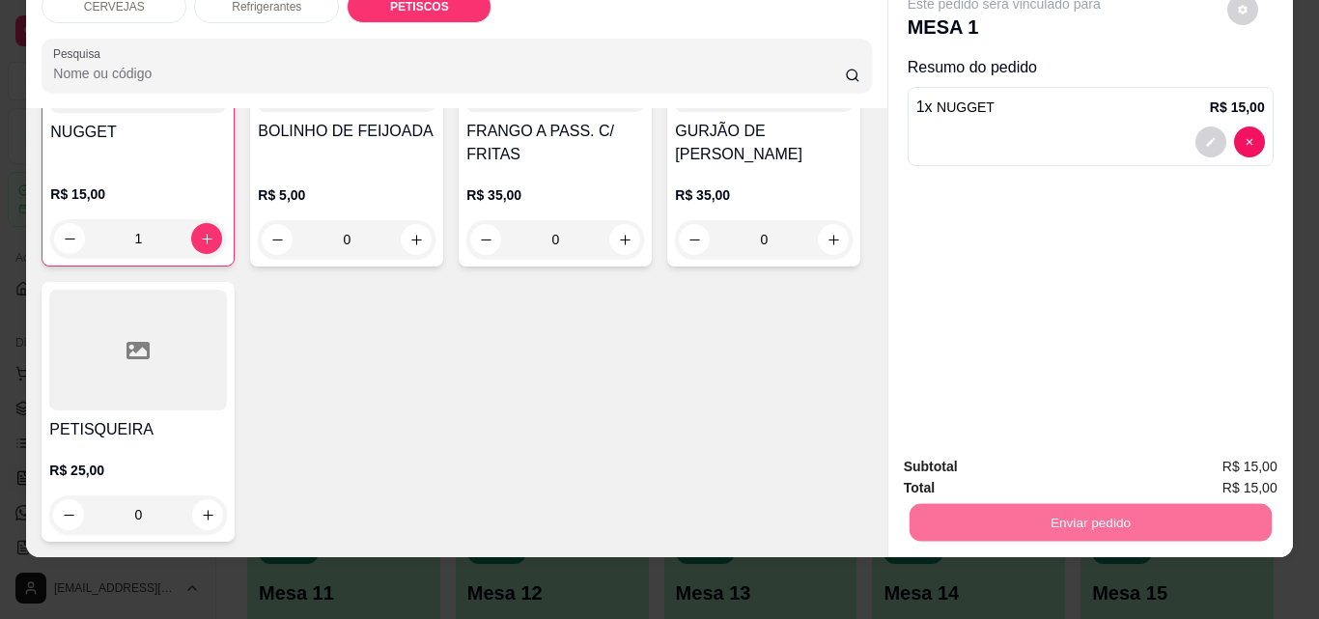
click at [1195, 460] on button "Enviar pedido" at bounding box center [1227, 460] width 106 height 36
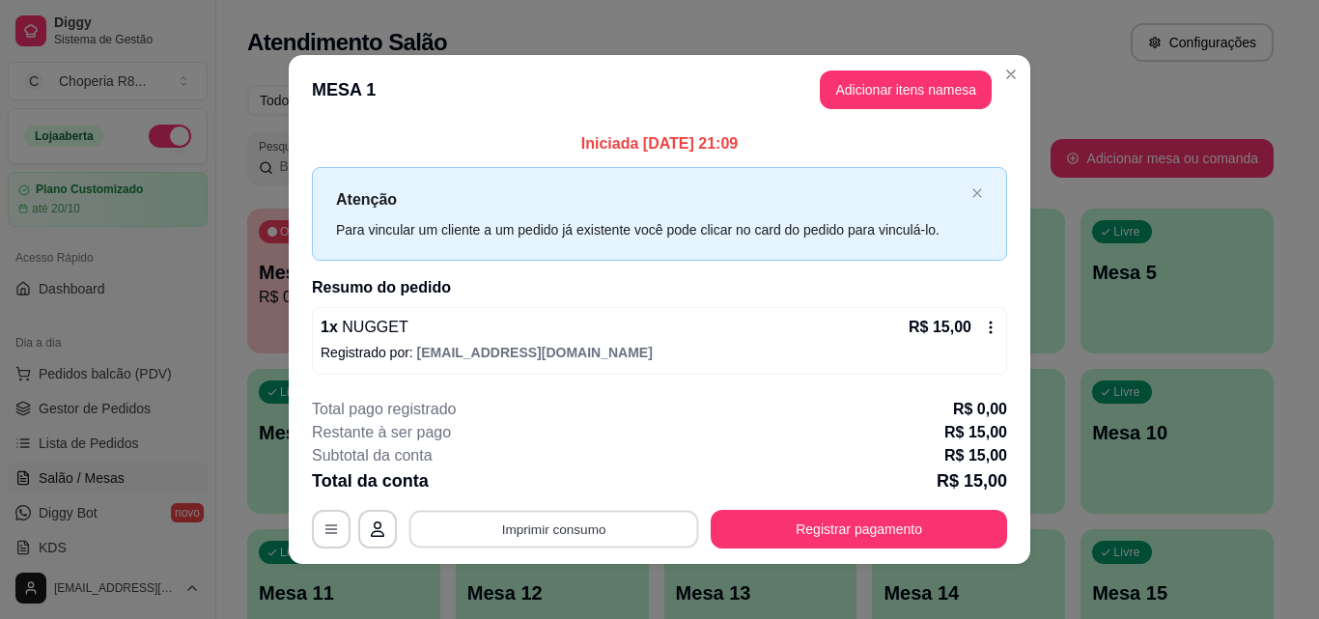
click at [549, 523] on button "Imprimir consumo" at bounding box center [554, 530] width 290 height 38
click at [542, 487] on button "IMPRESSORA" at bounding box center [553, 484] width 140 height 31
